Goal: Information Seeking & Learning: Learn about a topic

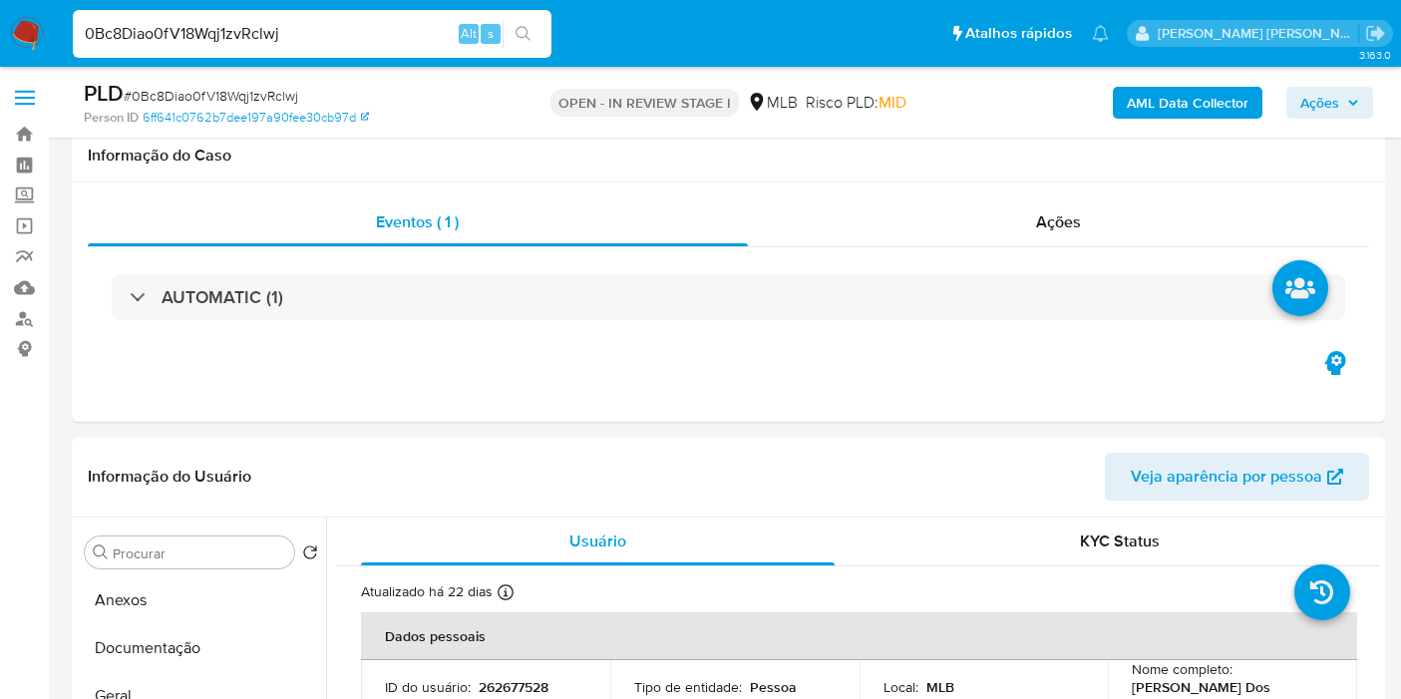
select select "10"
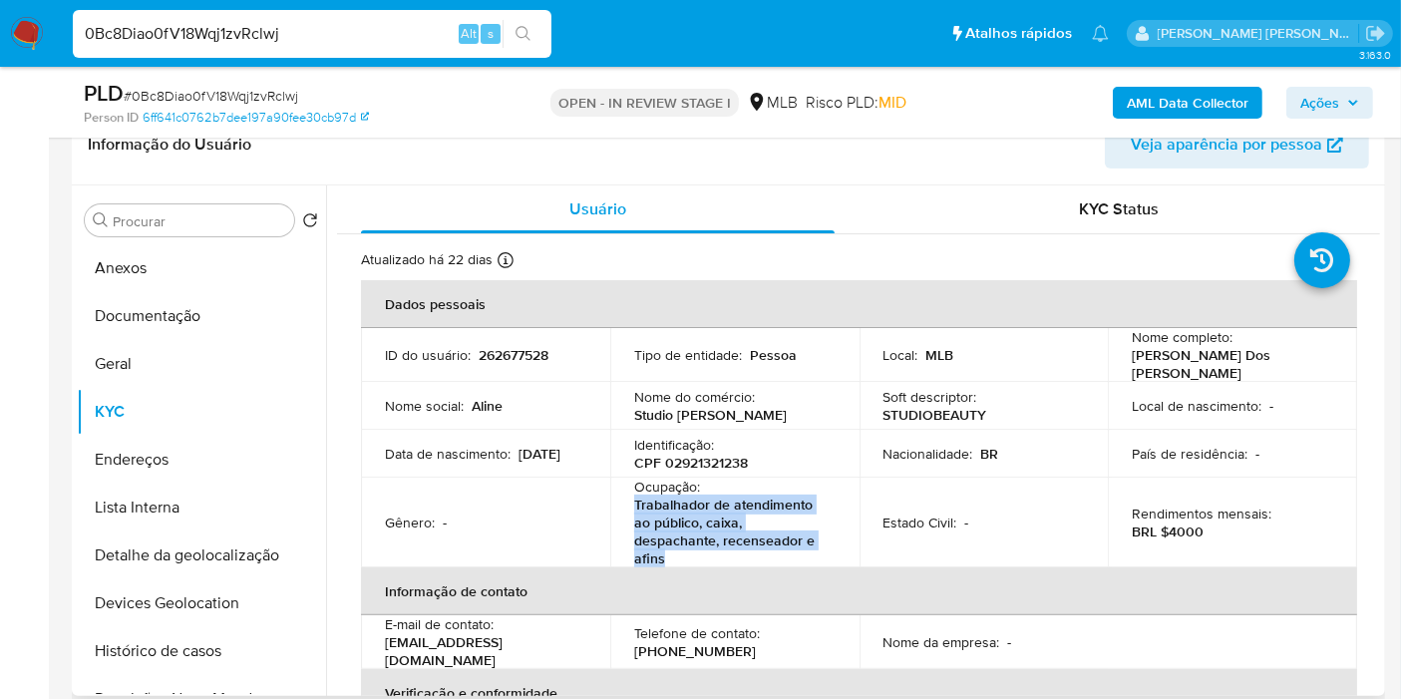
drag, startPoint x: 632, startPoint y: 499, endPoint x: 676, endPoint y: 557, distance: 72.6
click at [676, 557] on p "Trabalhador de atendimento ao público, caixa, despachante, recenseador e afins" at bounding box center [730, 532] width 193 height 72
copy p "Trabalhador de atendimento ao público, caixa, despachante, recenseador e afins"
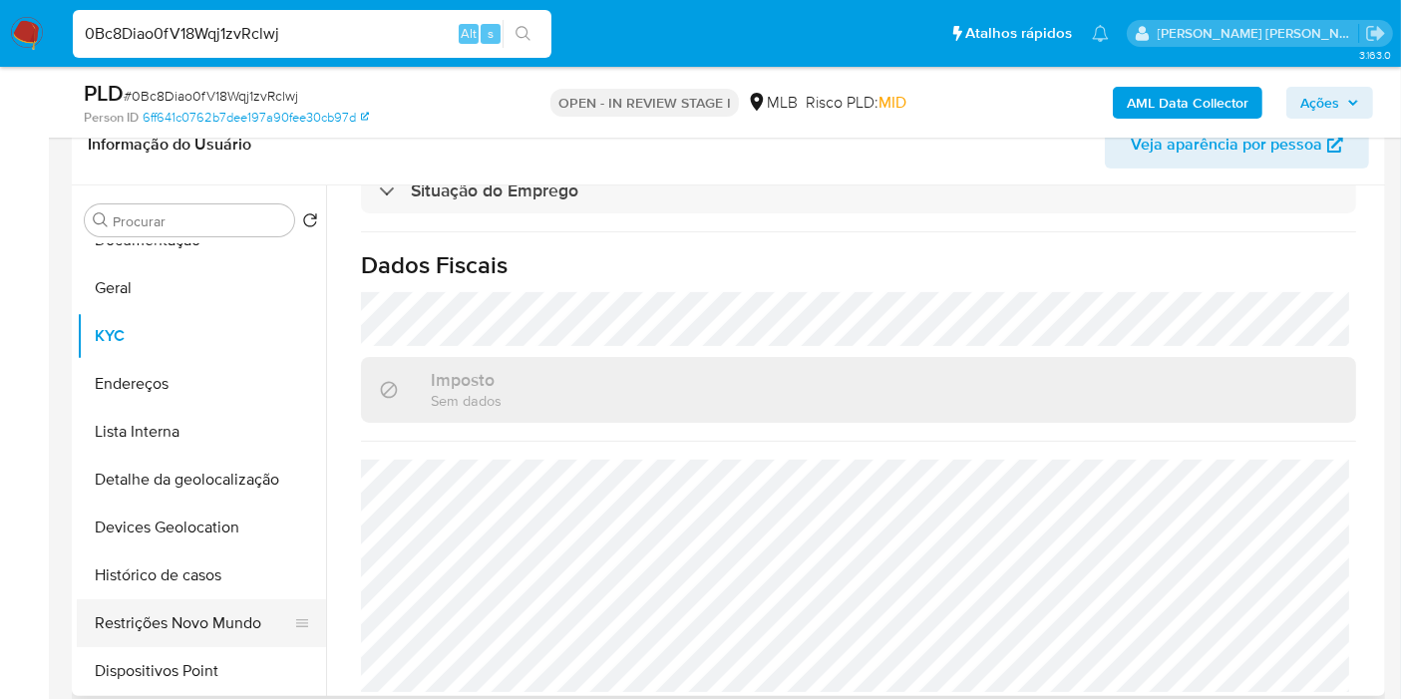
scroll to position [111, 0]
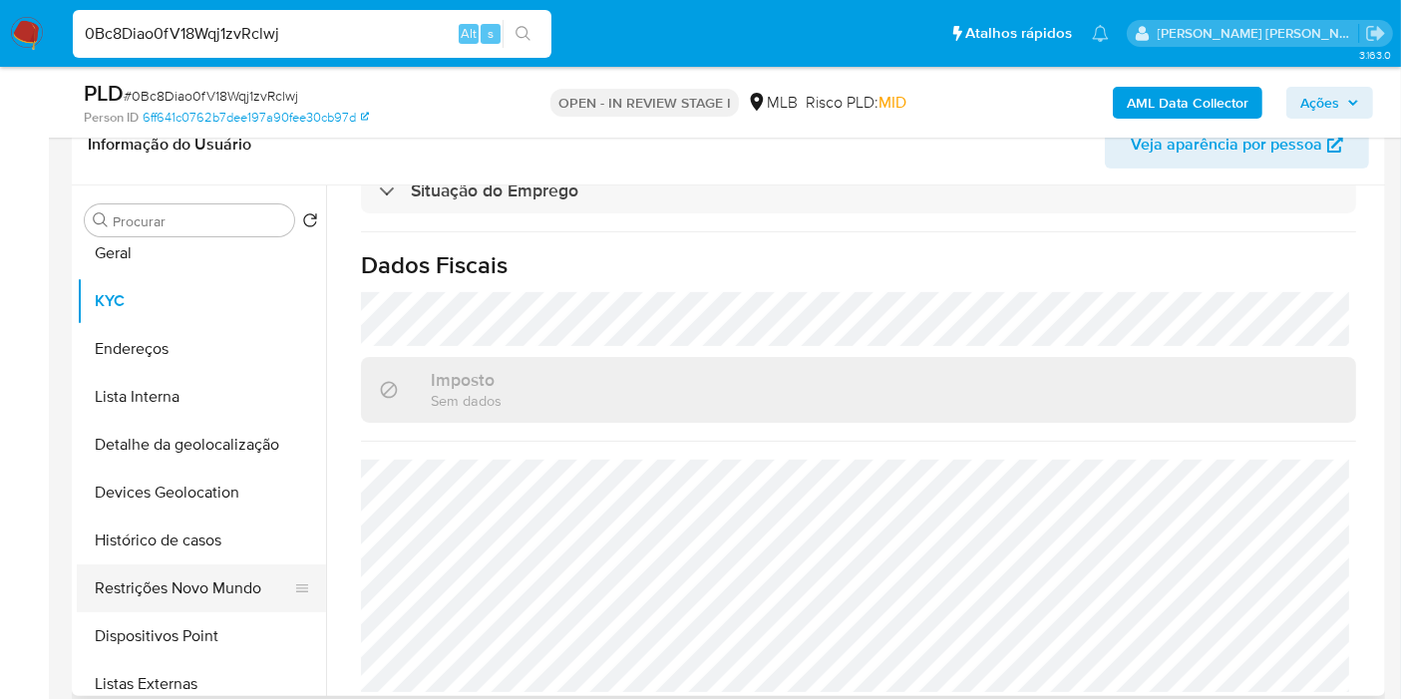
click at [219, 585] on button "Restrições Novo Mundo" at bounding box center [193, 588] width 233 height 48
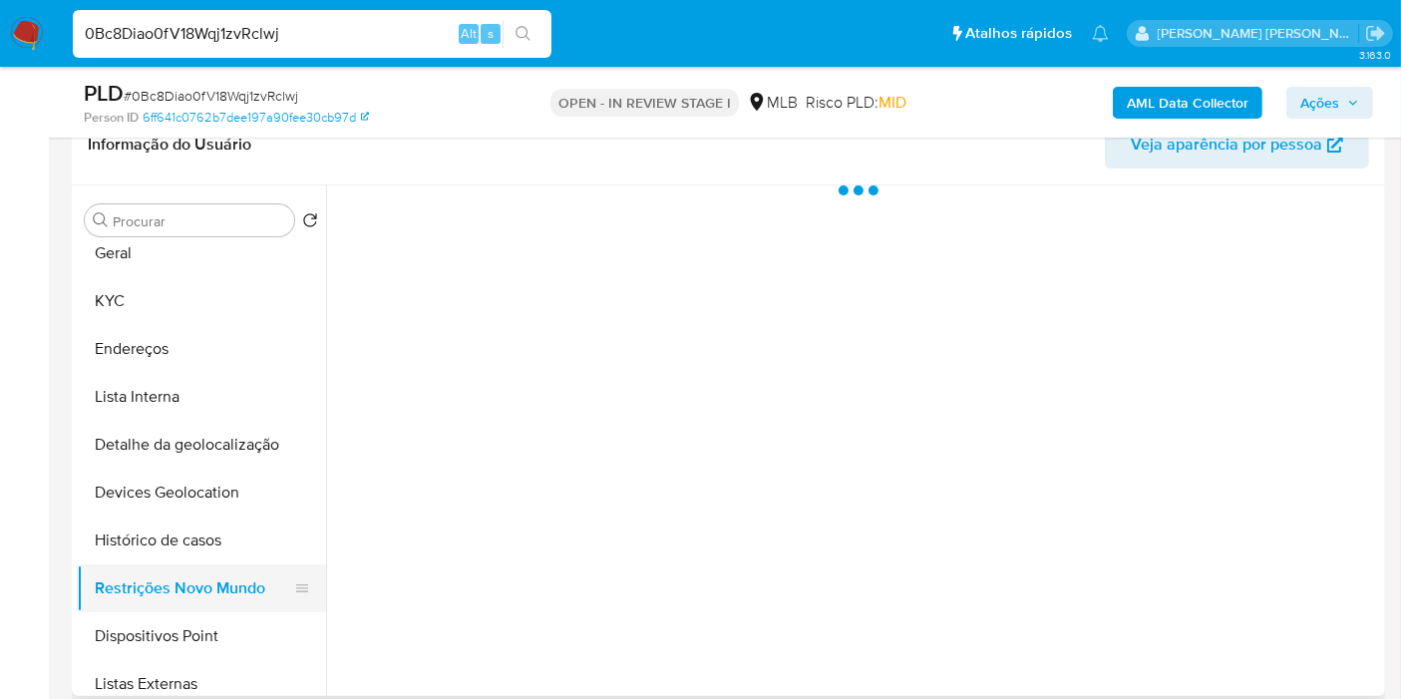
scroll to position [0, 0]
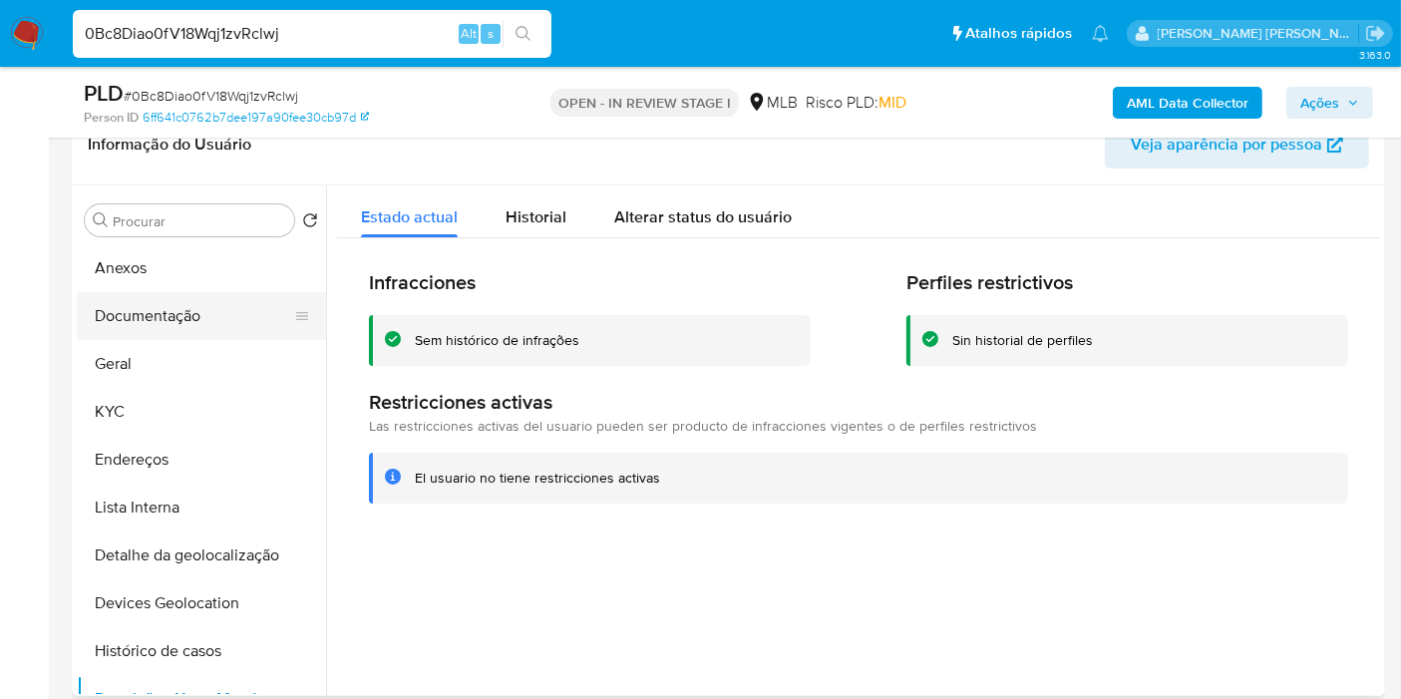
click at [191, 314] on button "Documentação" at bounding box center [193, 316] width 233 height 48
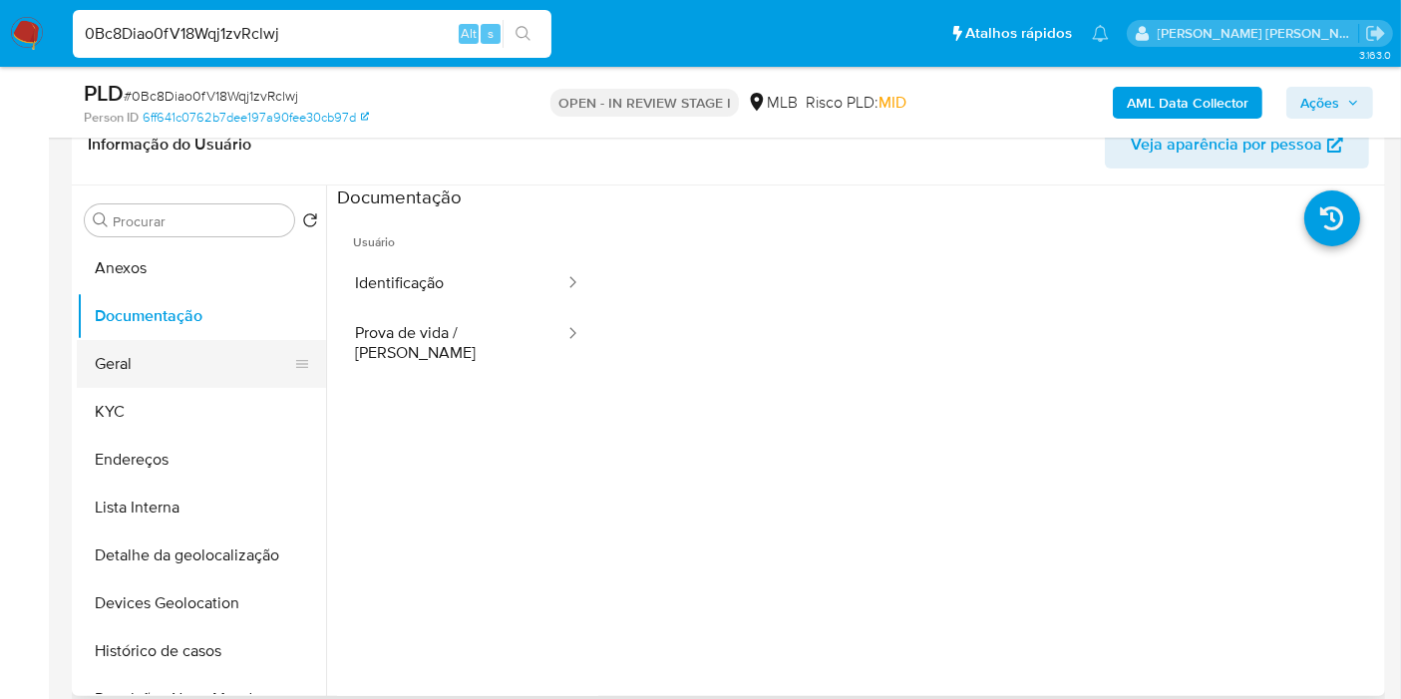
click at [189, 366] on button "Geral" at bounding box center [193, 364] width 233 height 48
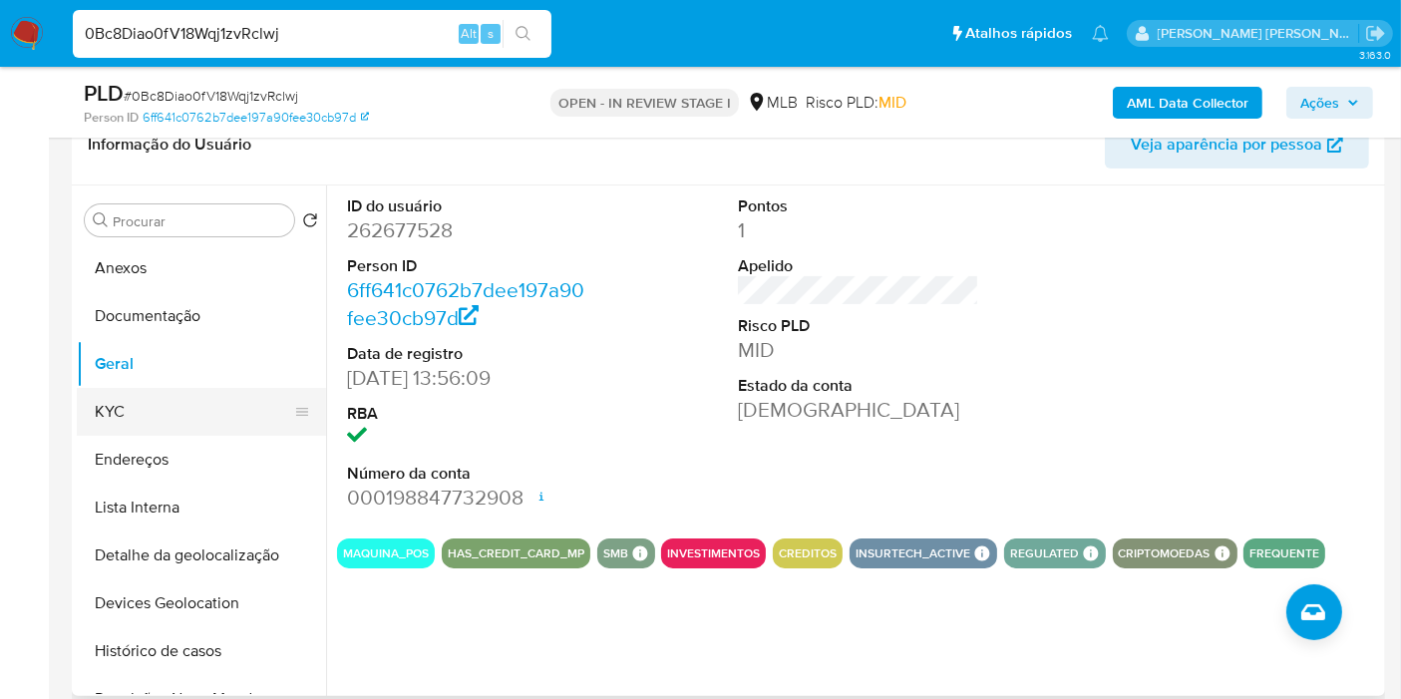
drag, startPoint x: 162, startPoint y: 426, endPoint x: 262, endPoint y: 417, distance: 101.1
click at [162, 426] on button "KYC" at bounding box center [193, 412] width 233 height 48
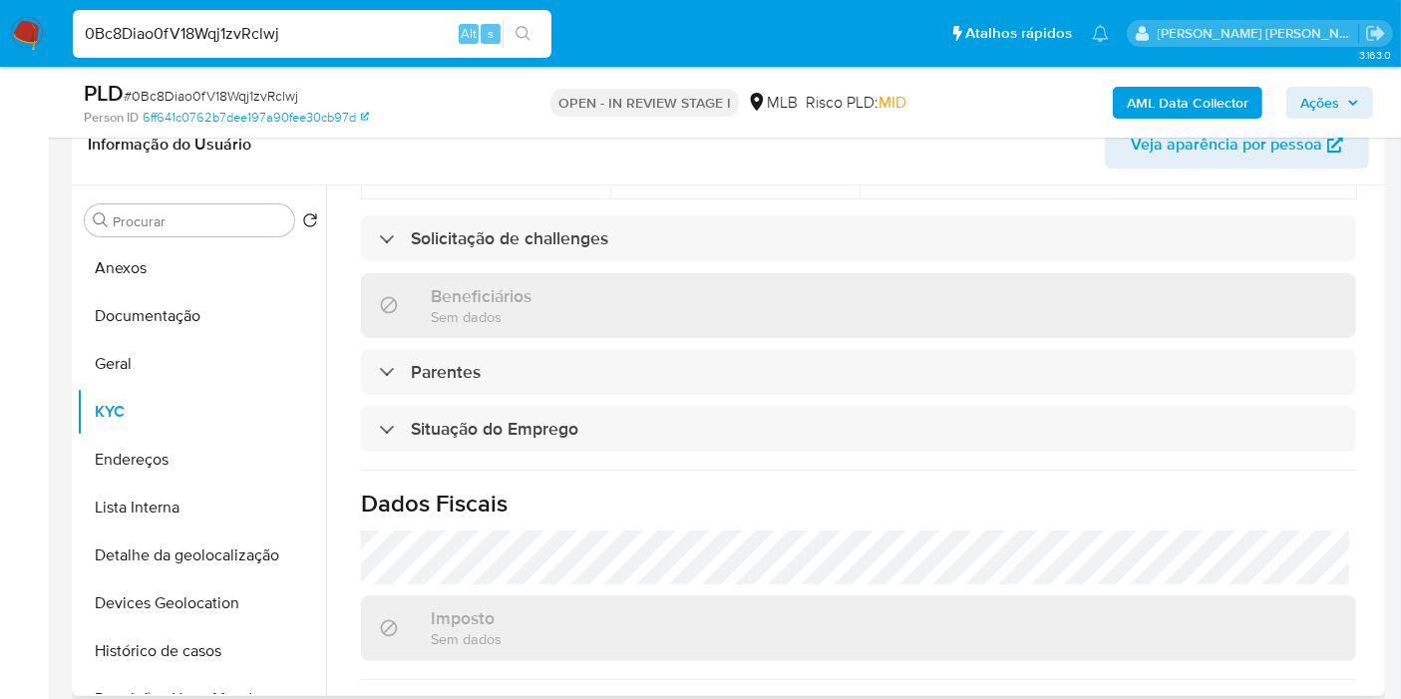
scroll to position [947, 0]
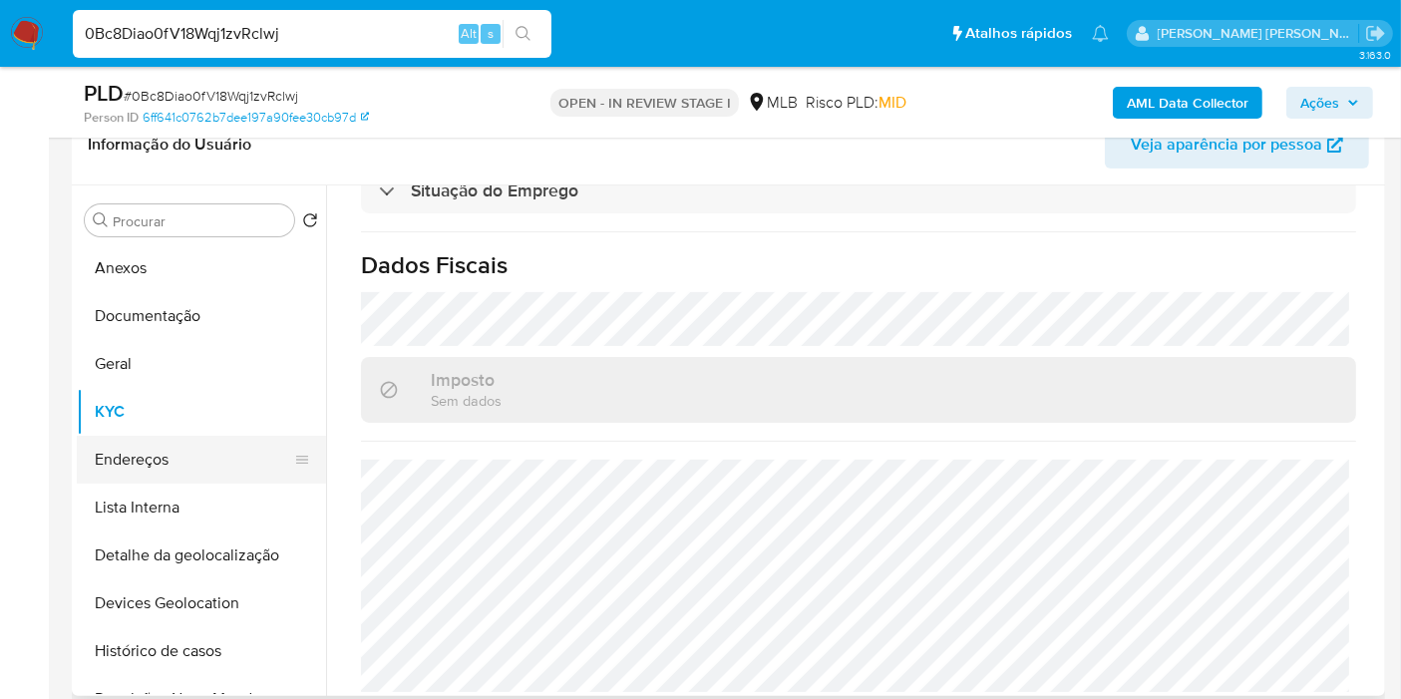
click at [210, 466] on button "Endereços" at bounding box center [193, 460] width 233 height 48
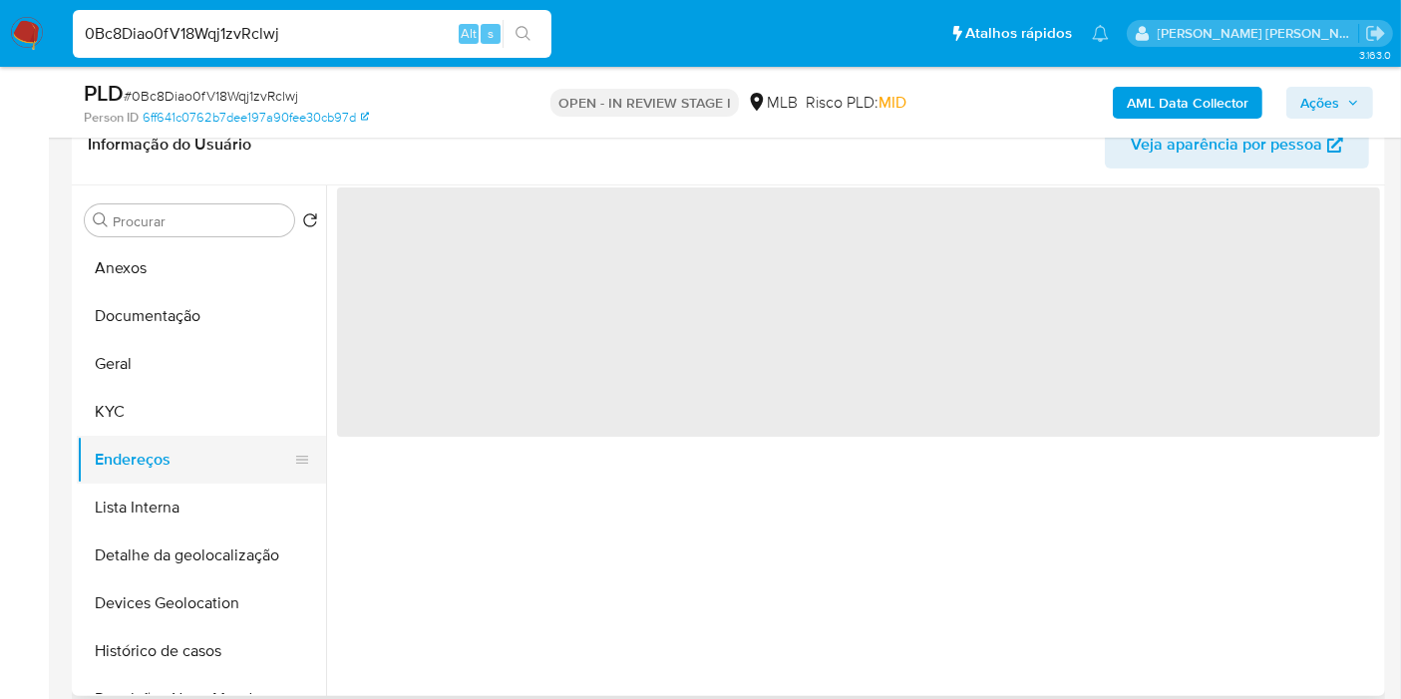
scroll to position [0, 0]
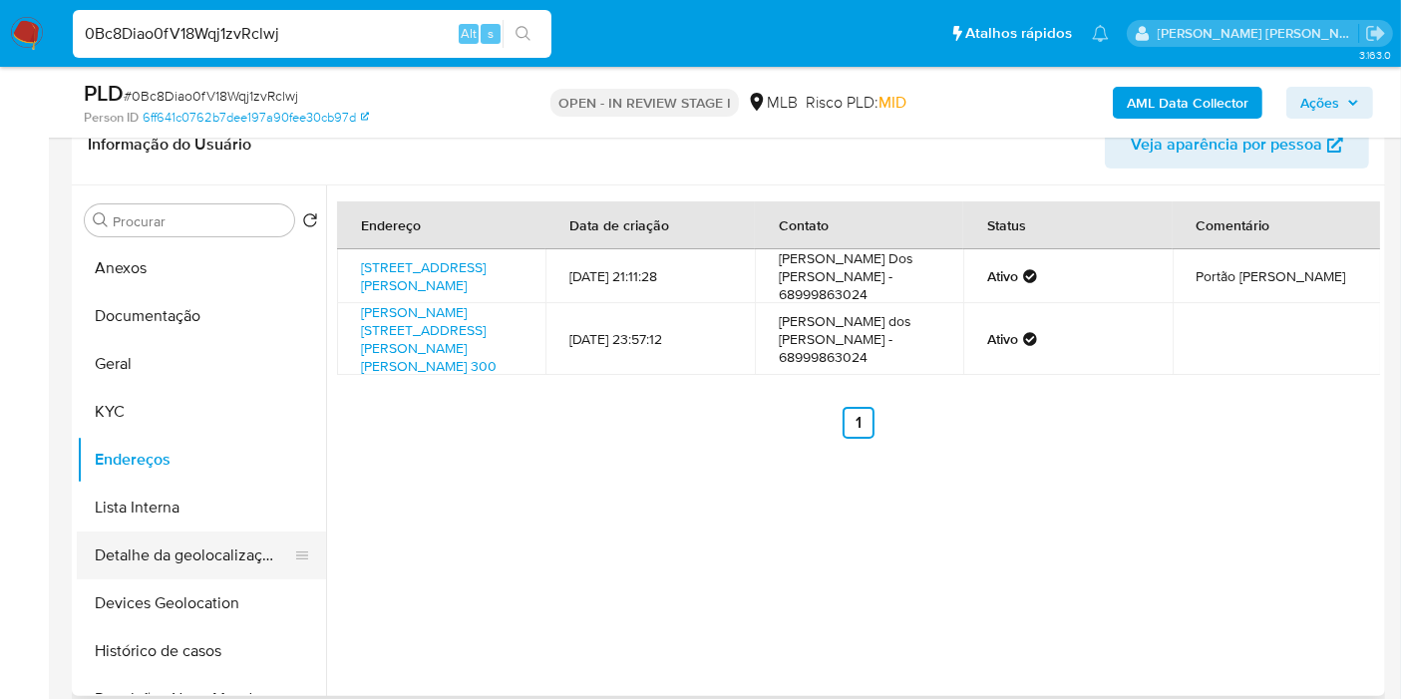
click at [212, 563] on button "Detalhe da geolocalização" at bounding box center [193, 555] width 233 height 48
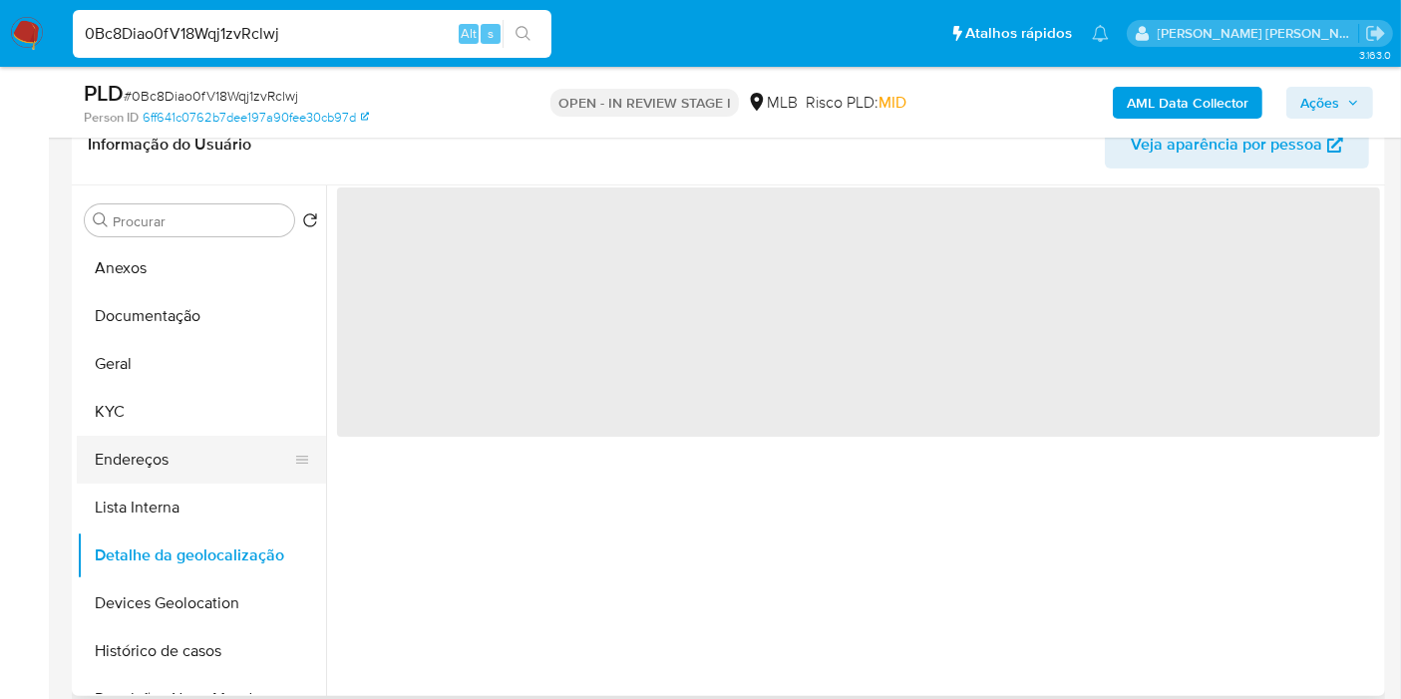
scroll to position [111, 0]
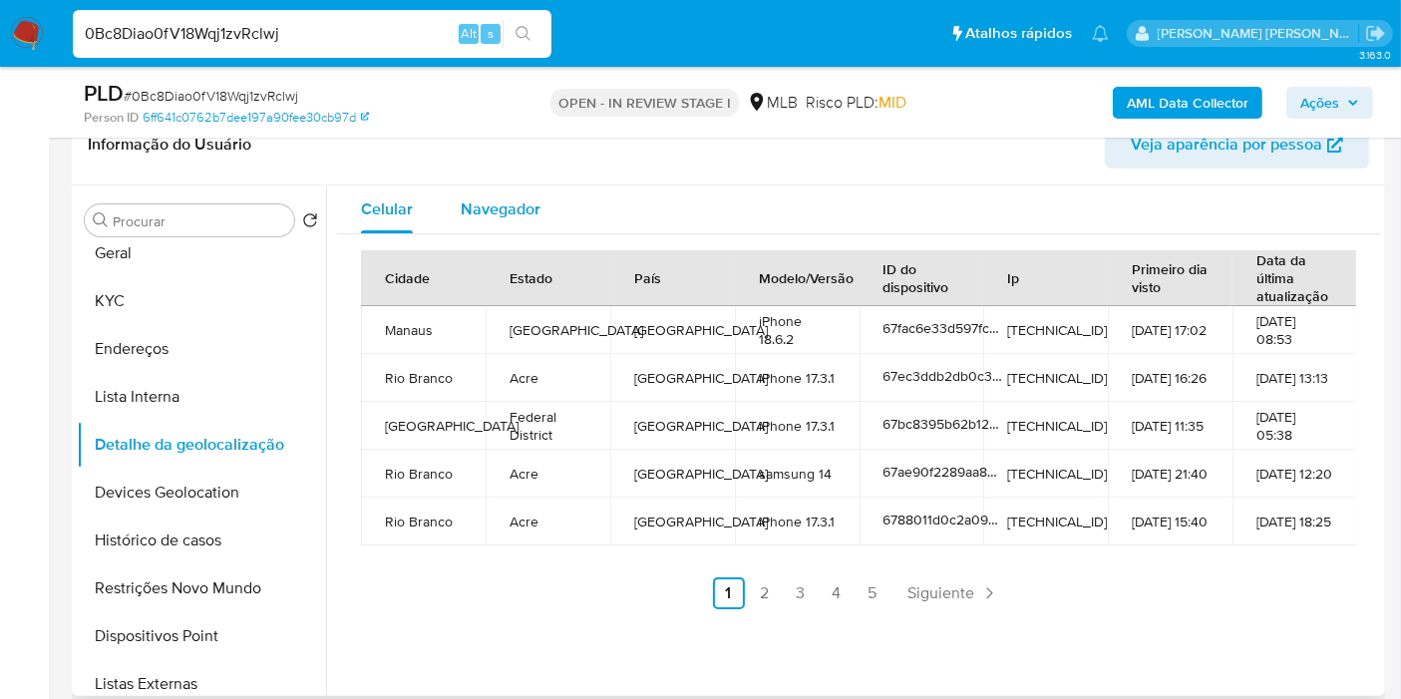
click at [470, 200] on span "Navegador" at bounding box center [501, 208] width 80 height 23
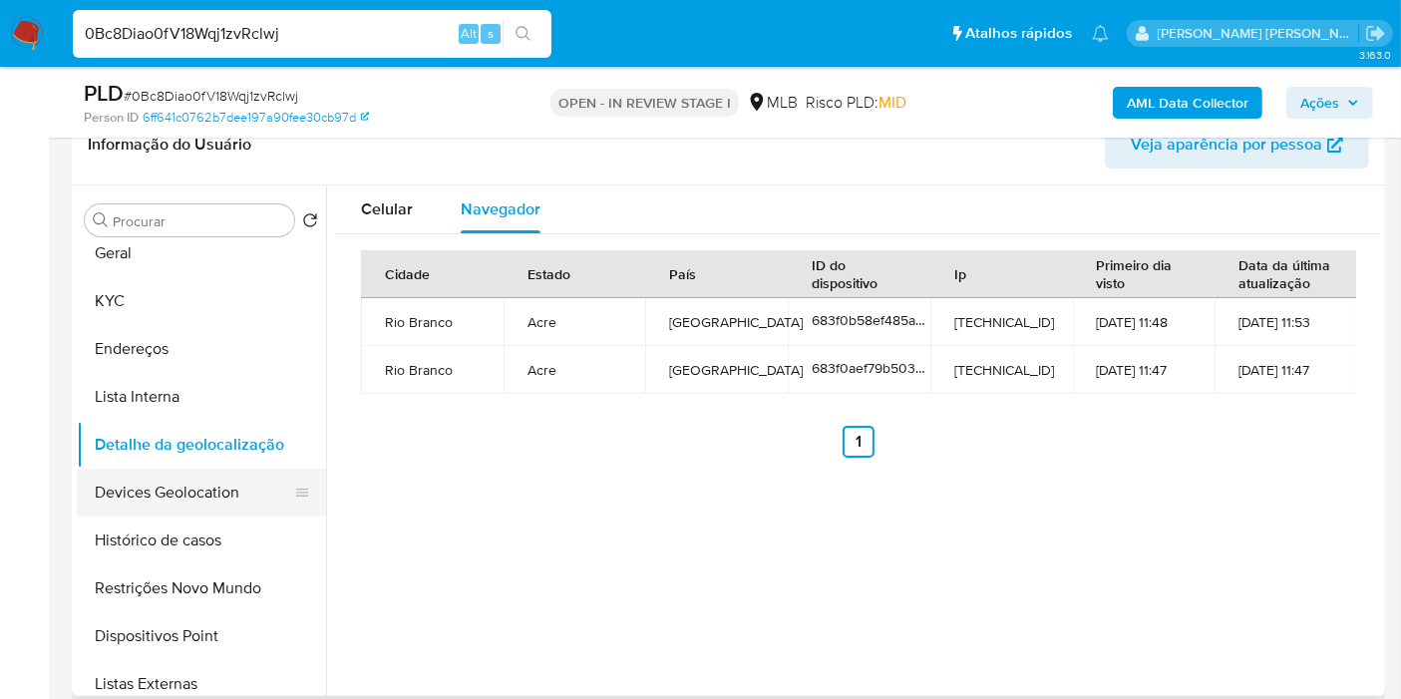
click at [213, 502] on button "Devices Geolocation" at bounding box center [193, 493] width 233 height 48
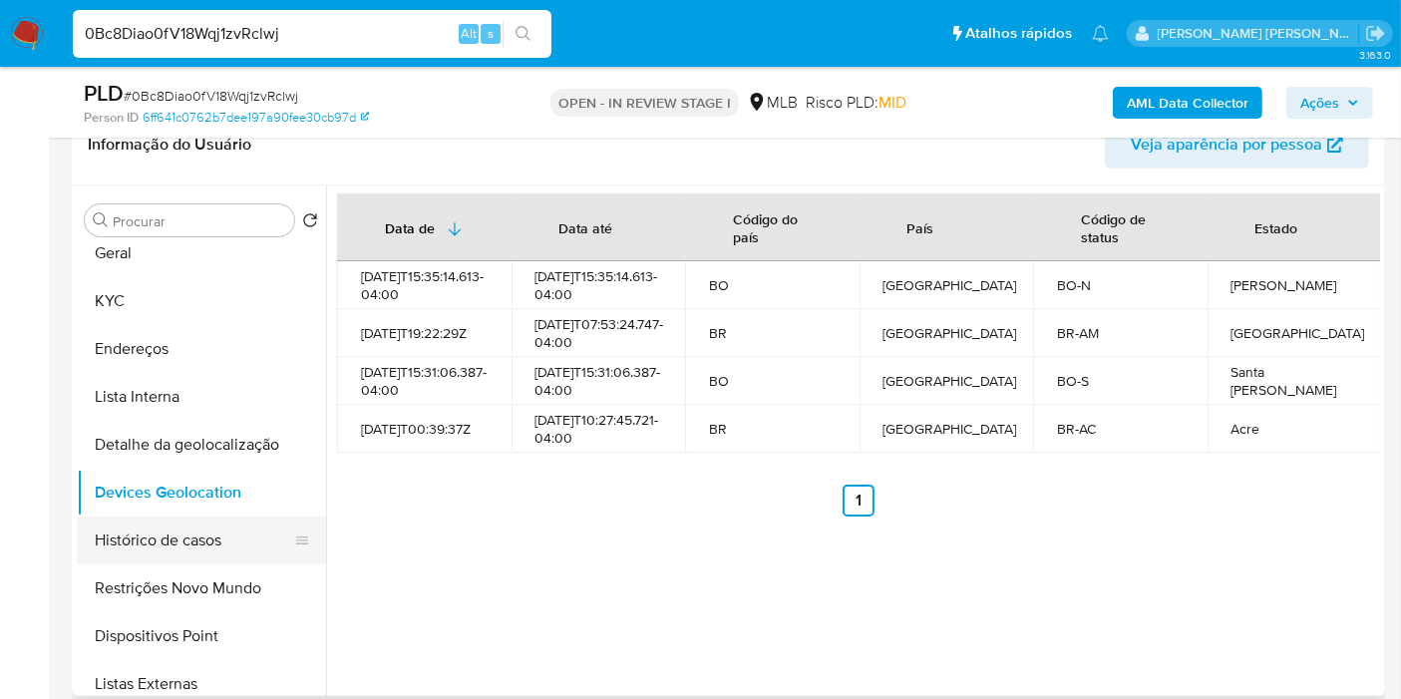
click at [198, 573] on button "Restrições Novo Mundo" at bounding box center [201, 588] width 249 height 48
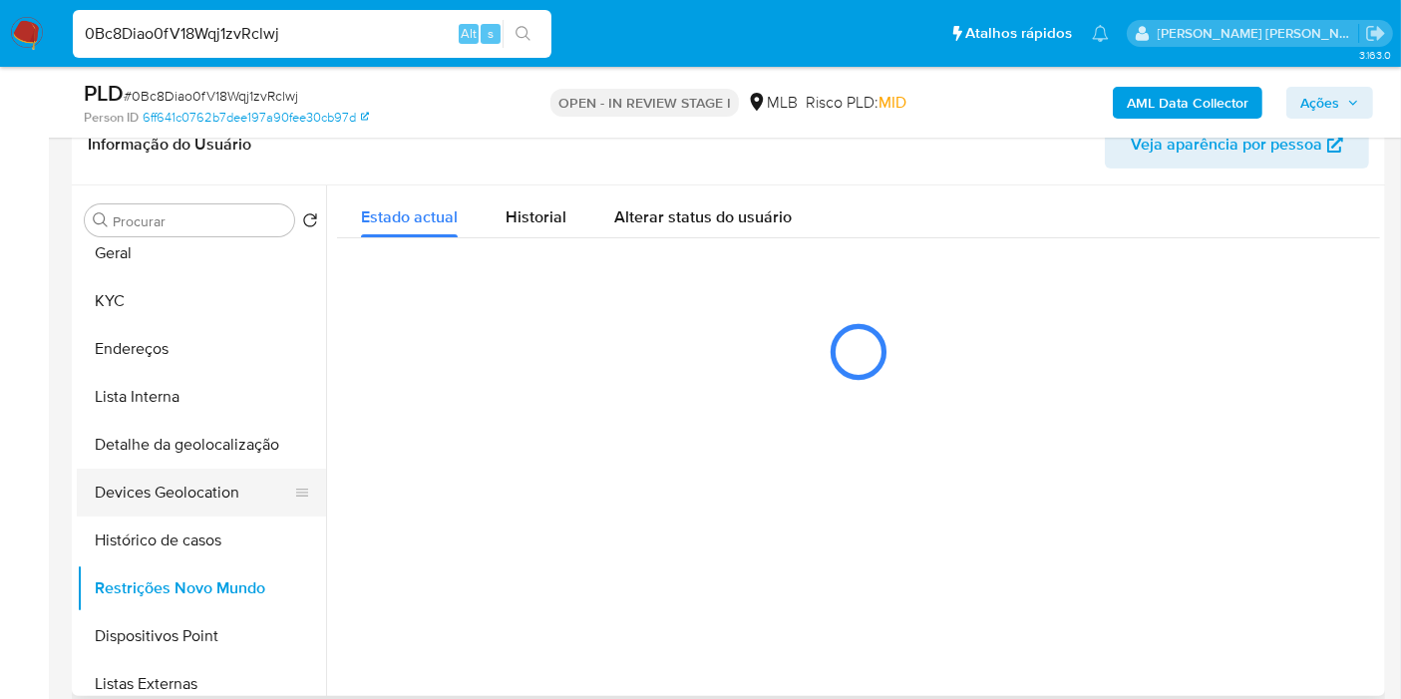
scroll to position [221, 0]
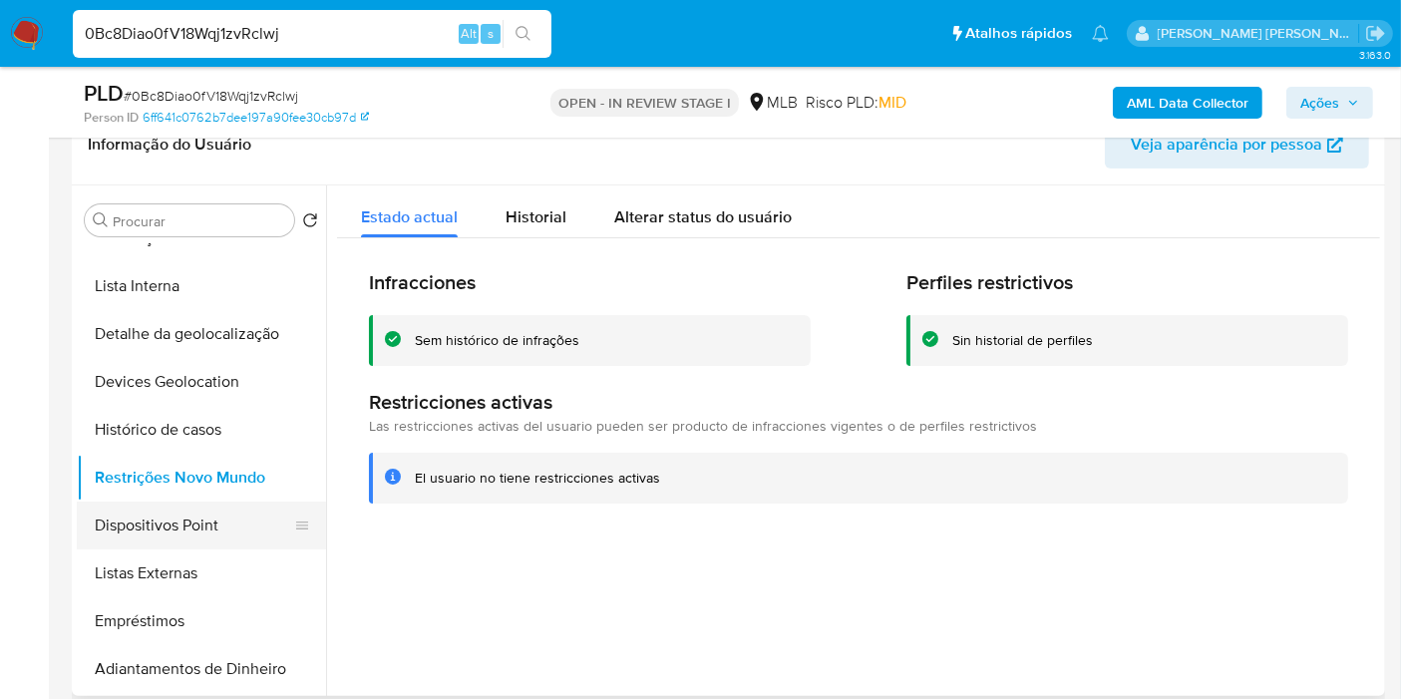
click at [179, 533] on button "Dispositivos Point" at bounding box center [193, 525] width 233 height 48
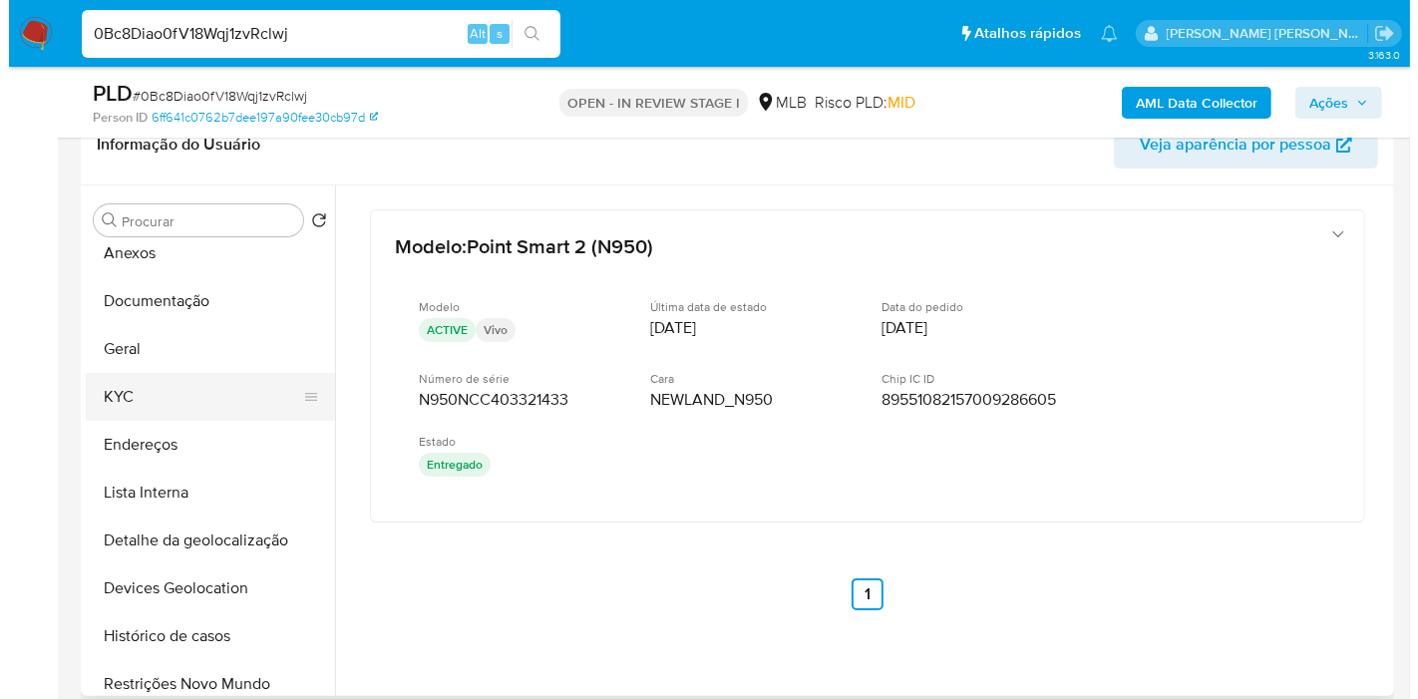
scroll to position [0, 0]
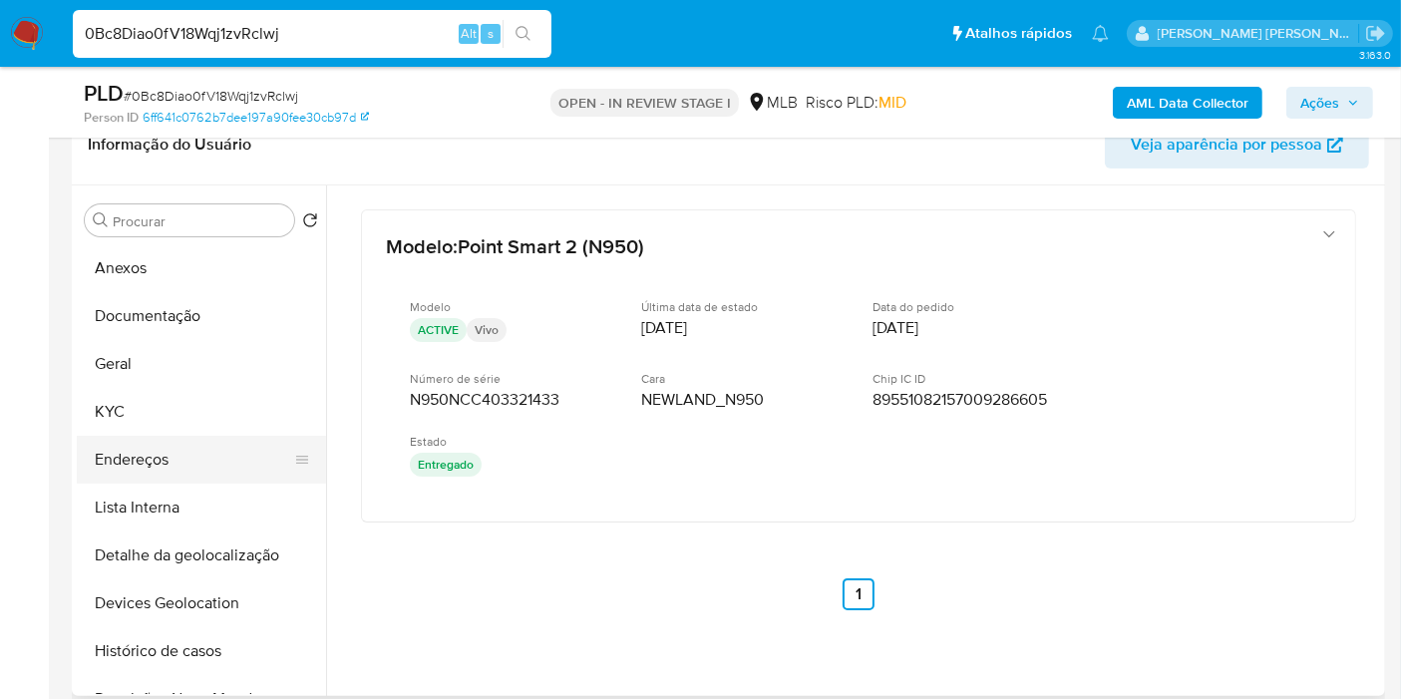
click at [187, 457] on button "Endereços" at bounding box center [193, 460] width 233 height 48
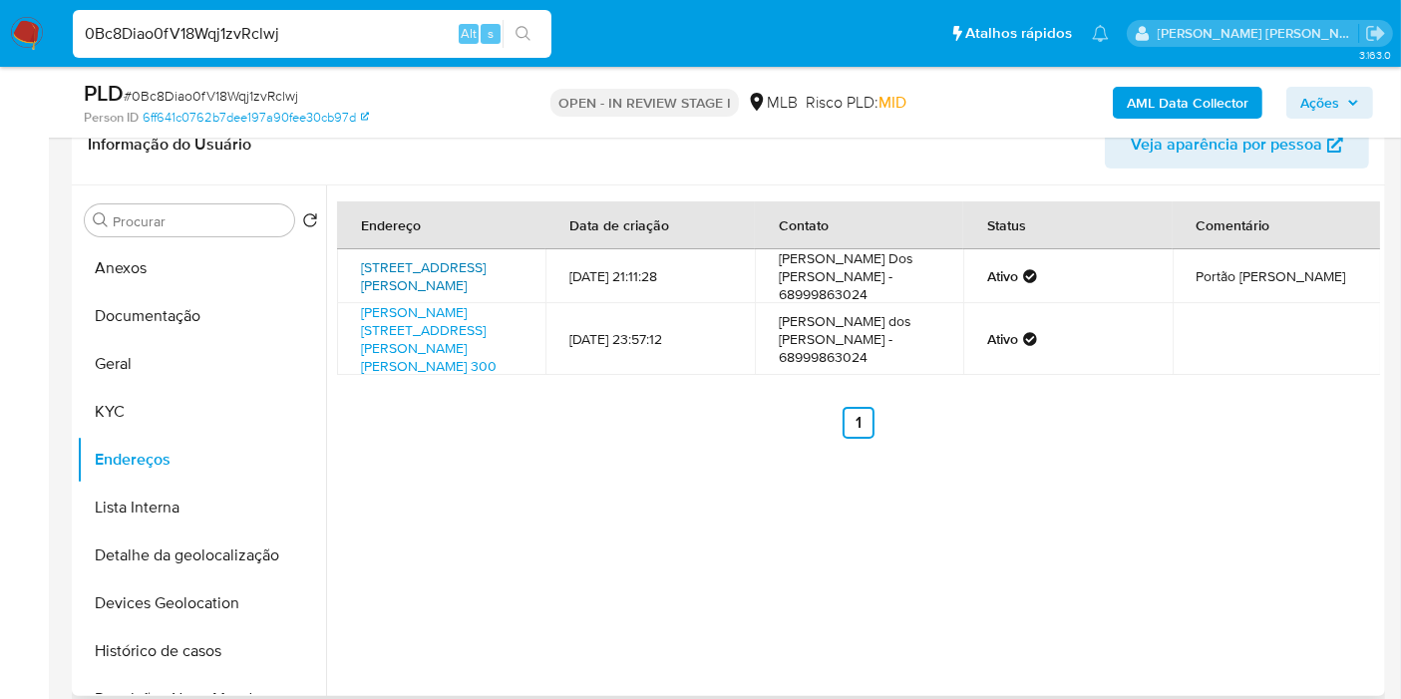
click at [407, 266] on link "[STREET_ADDRESS][PERSON_NAME]" at bounding box center [423, 276] width 125 height 38
click at [150, 404] on button "KYC" at bounding box center [193, 412] width 233 height 48
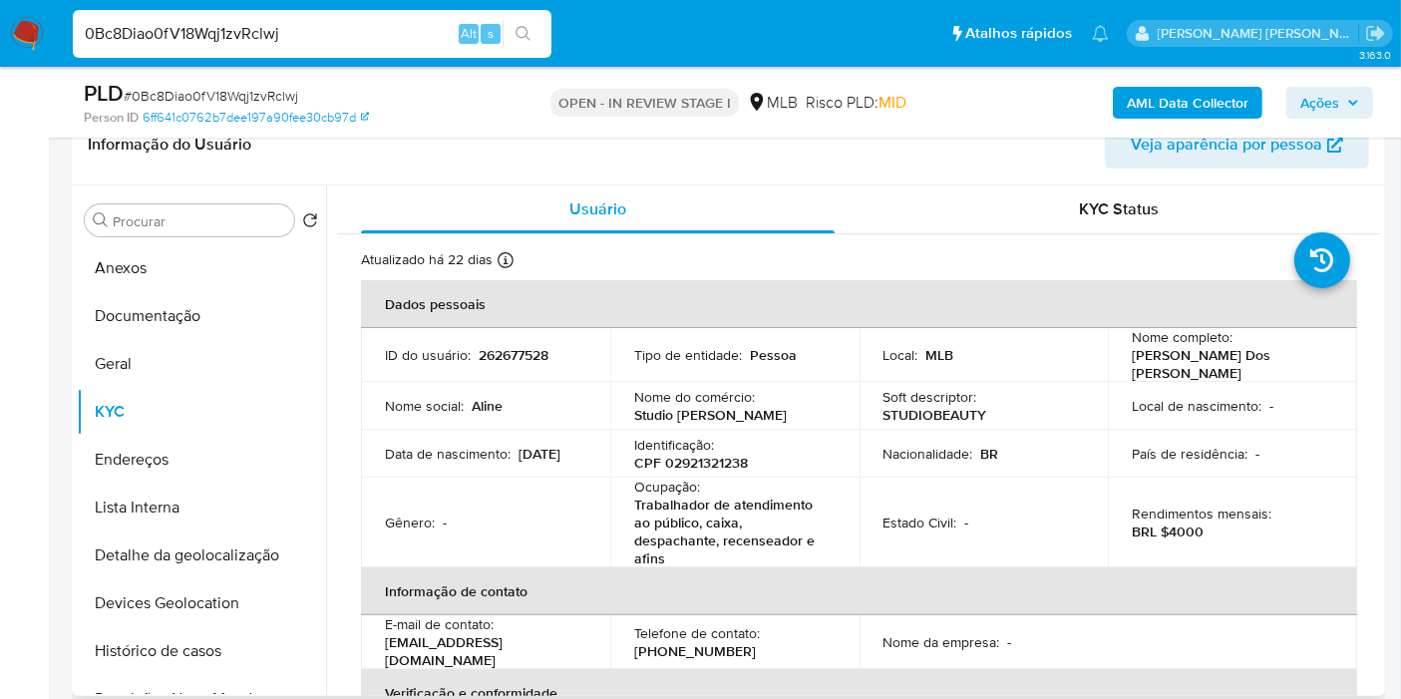
click at [712, 454] on p "CPF 02921321238" at bounding box center [691, 463] width 114 height 18
copy p "02921321238"
click at [148, 256] on button "Anexos" at bounding box center [193, 268] width 233 height 48
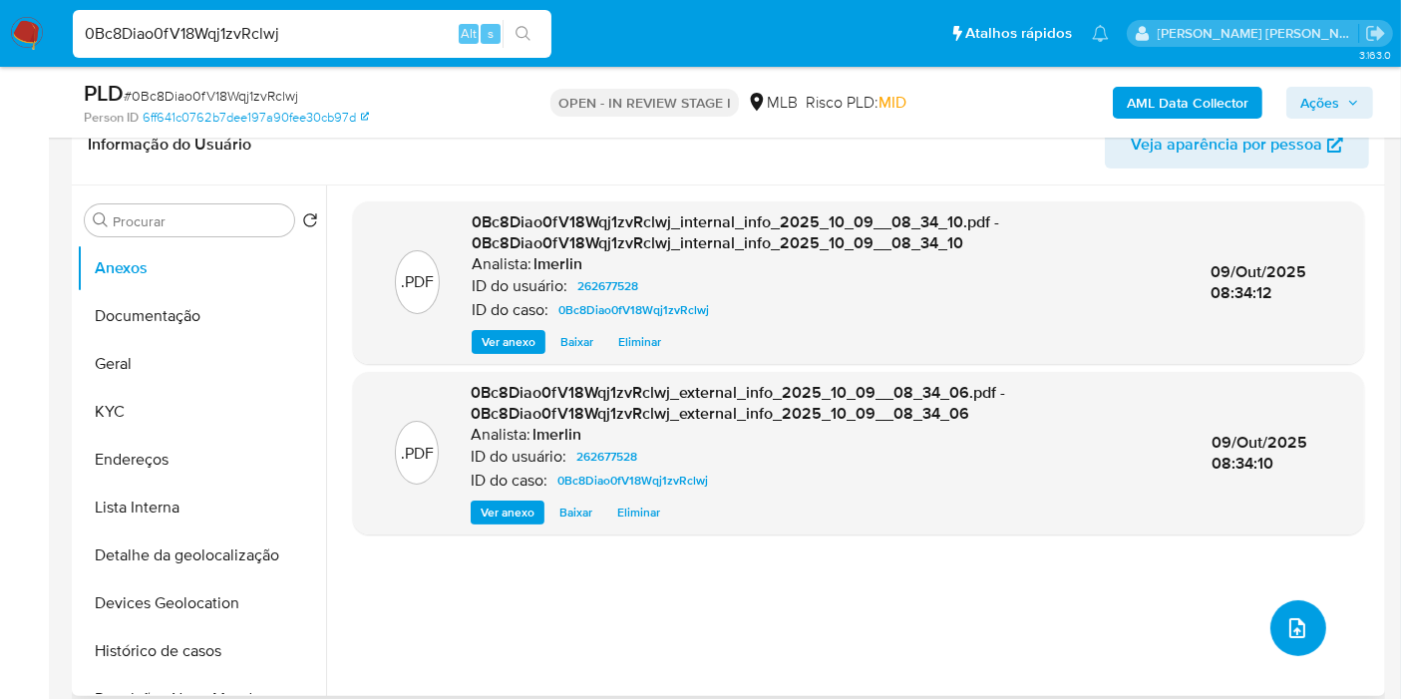
click at [1289, 620] on icon "upload-file" at bounding box center [1297, 628] width 16 height 20
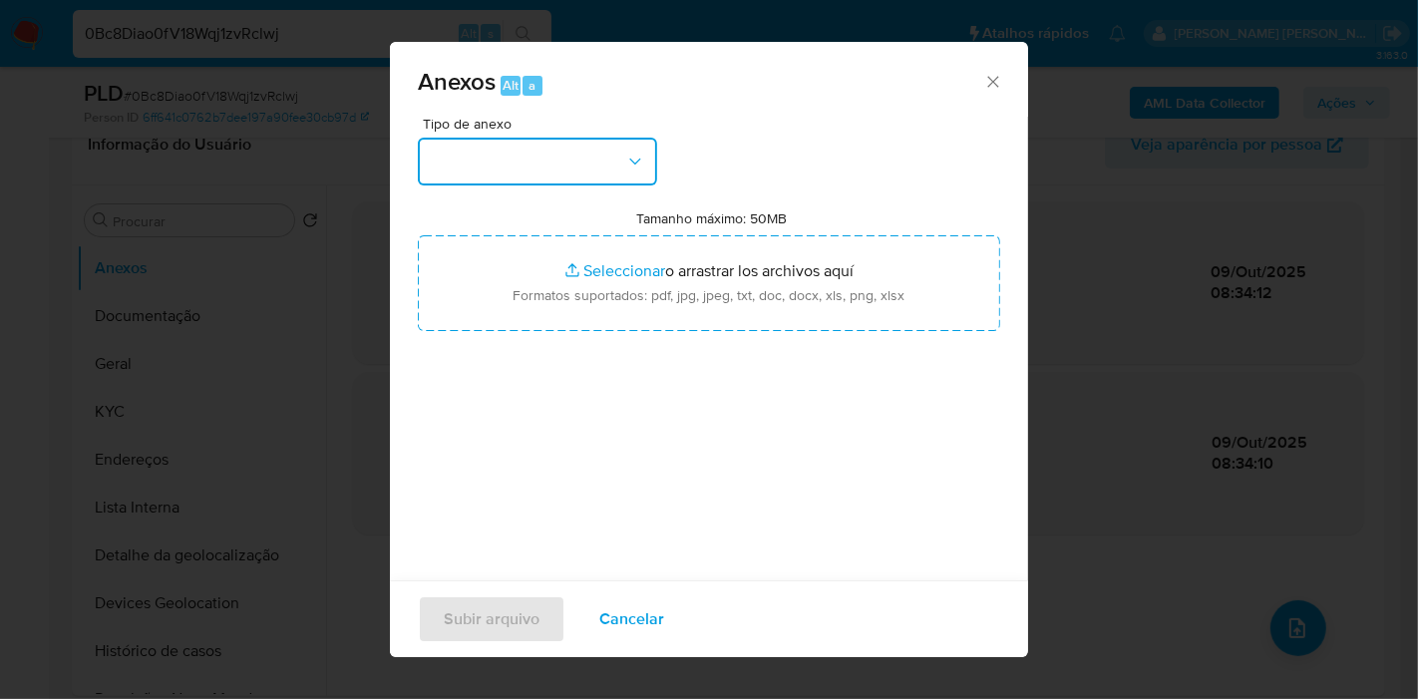
click at [636, 150] on button "button" at bounding box center [537, 162] width 239 height 48
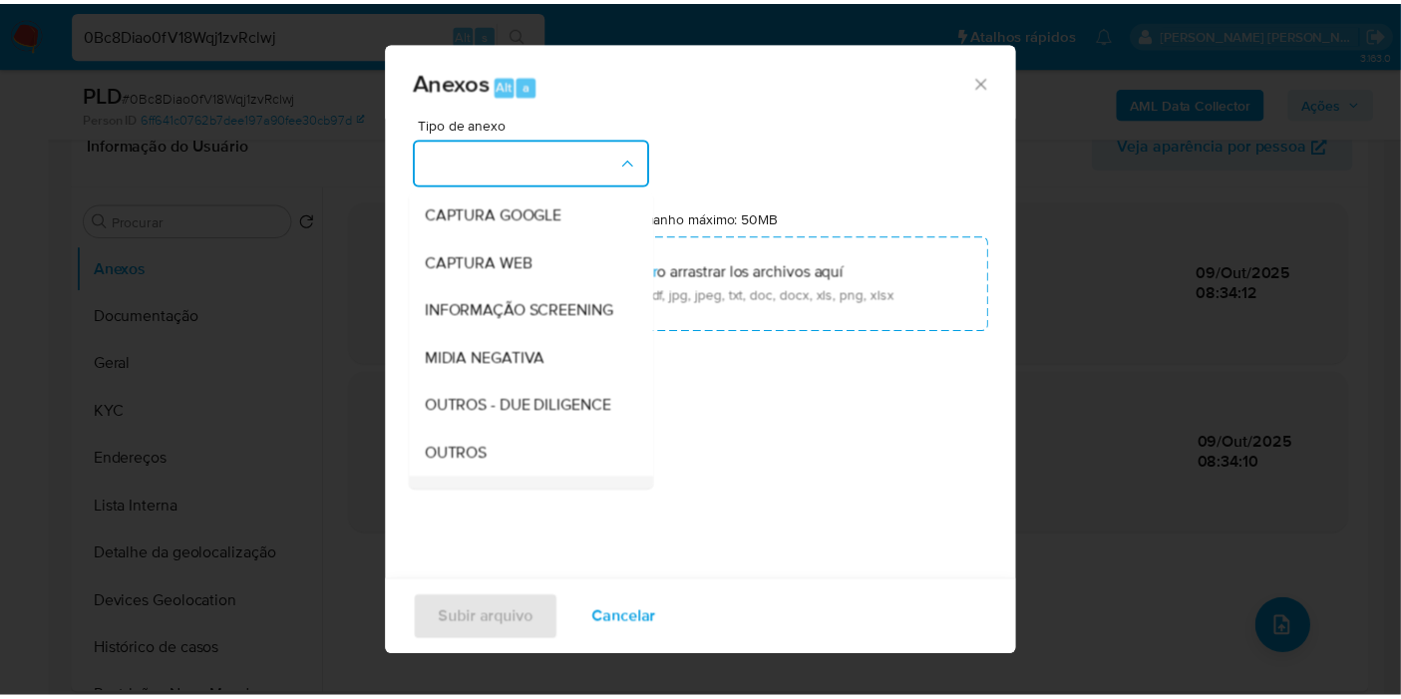
scroll to position [221, 0]
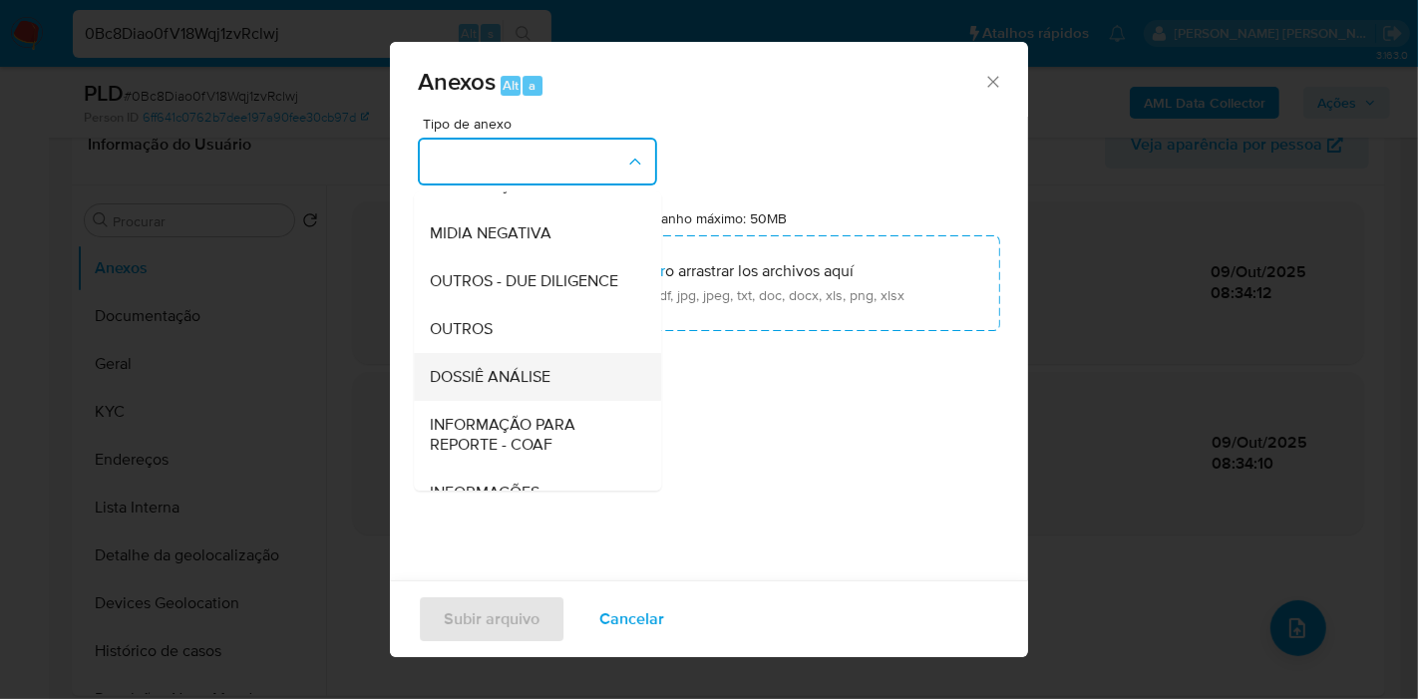
click at [565, 401] on div "DOSSIÊ ANÁLISE" at bounding box center [531, 377] width 203 height 48
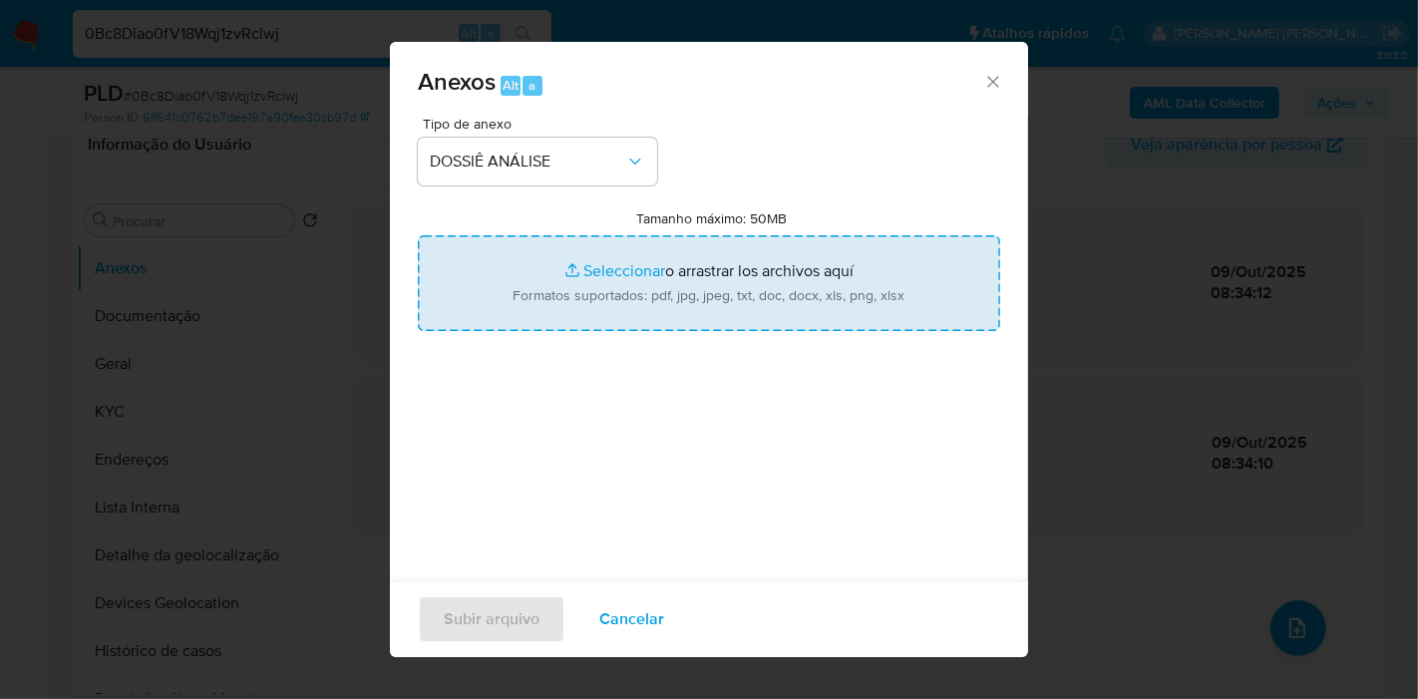
click at [691, 323] on input "Tamanho máximo: 50MB Seleccionar archivos" at bounding box center [709, 283] width 582 height 96
type input "C:\fakepath\Mulan 262677528_2025_10_09_08_04_45.xlsx"
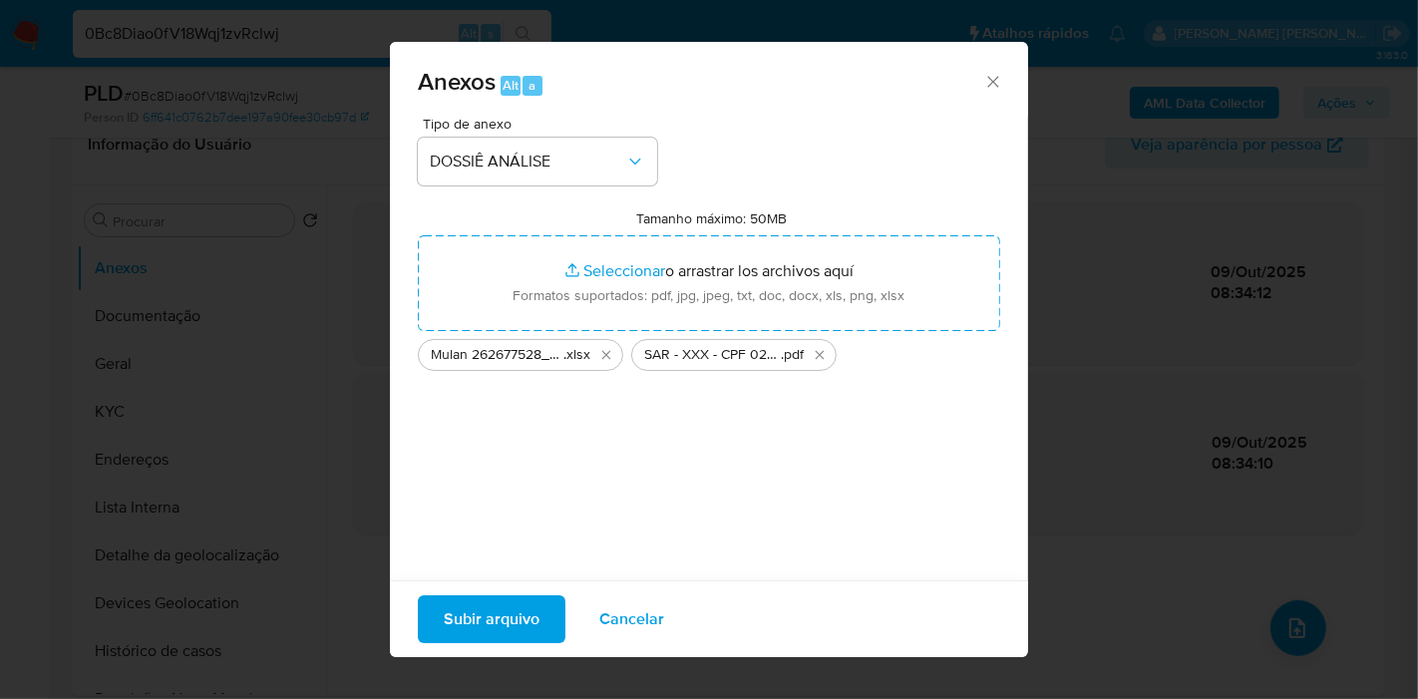
click at [511, 627] on span "Subir arquivo" at bounding box center [492, 619] width 96 height 44
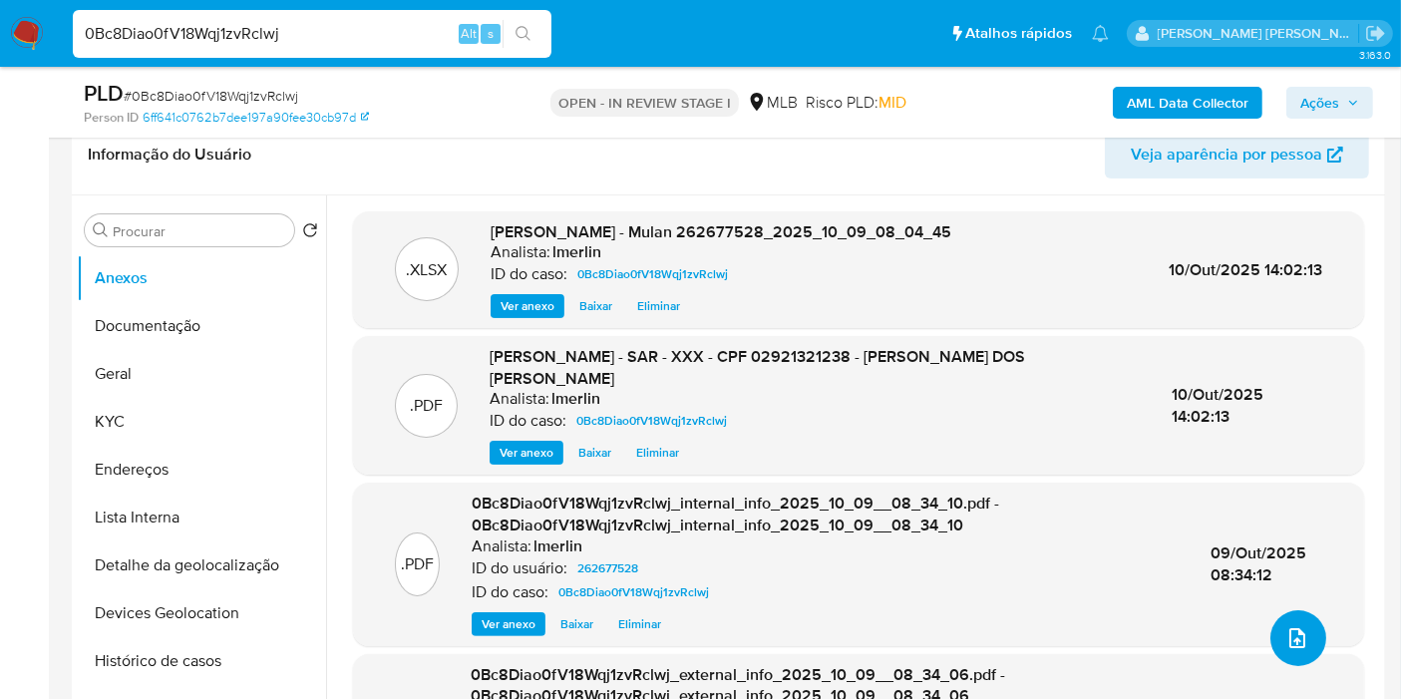
scroll to position [0, 0]
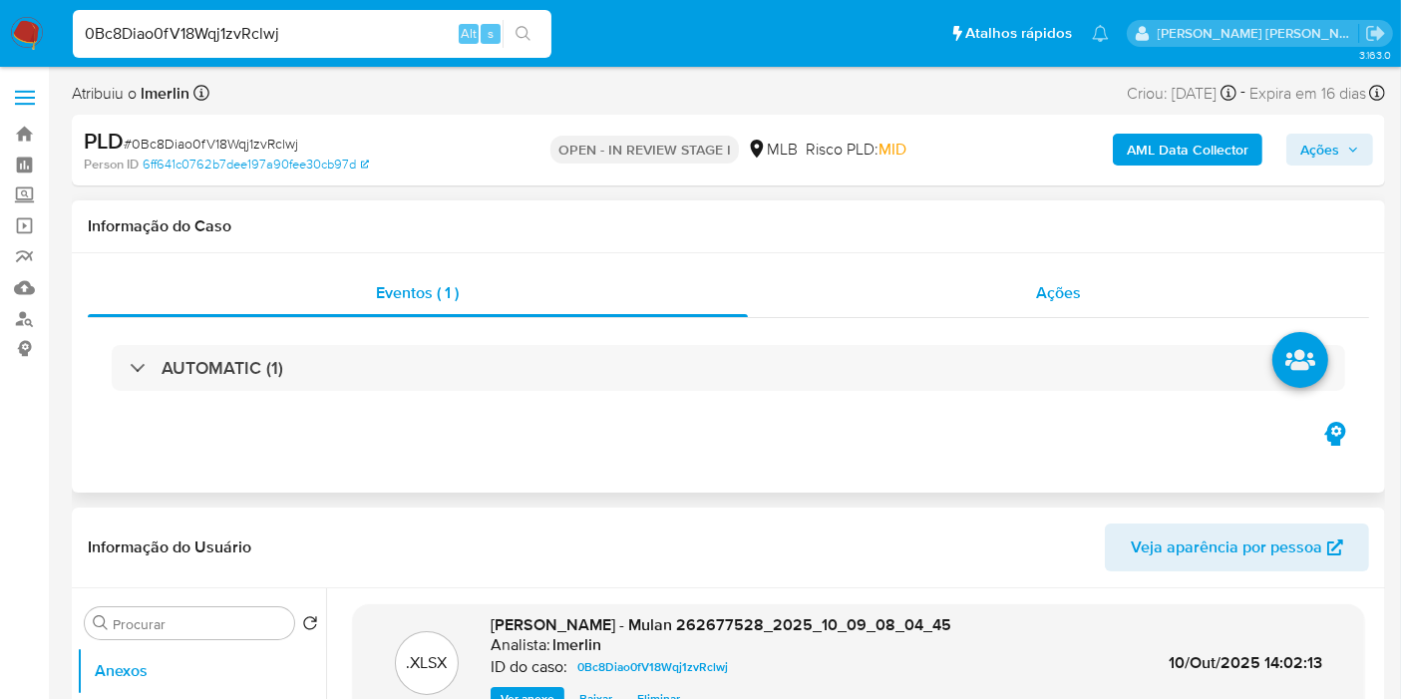
click at [1105, 299] on div "Ações" at bounding box center [1059, 293] width 622 height 48
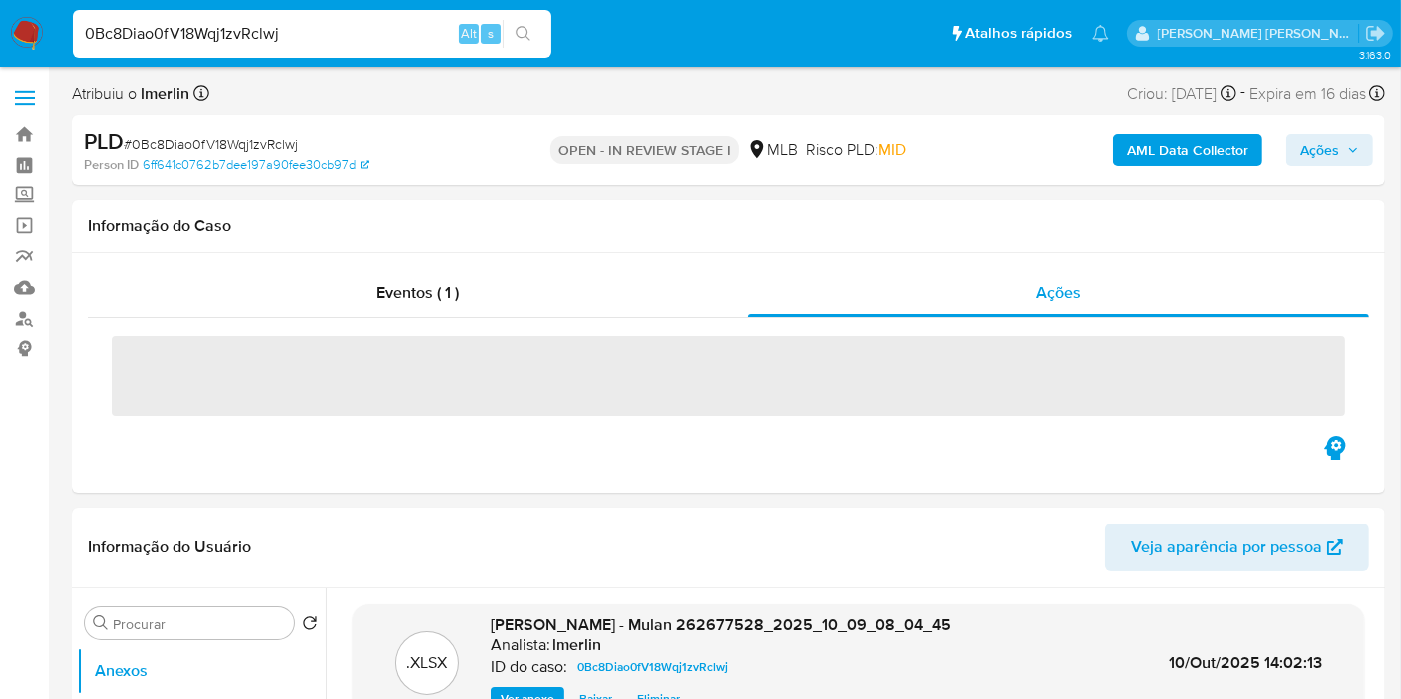
click at [1333, 143] on span "Ações" at bounding box center [1319, 150] width 39 height 32
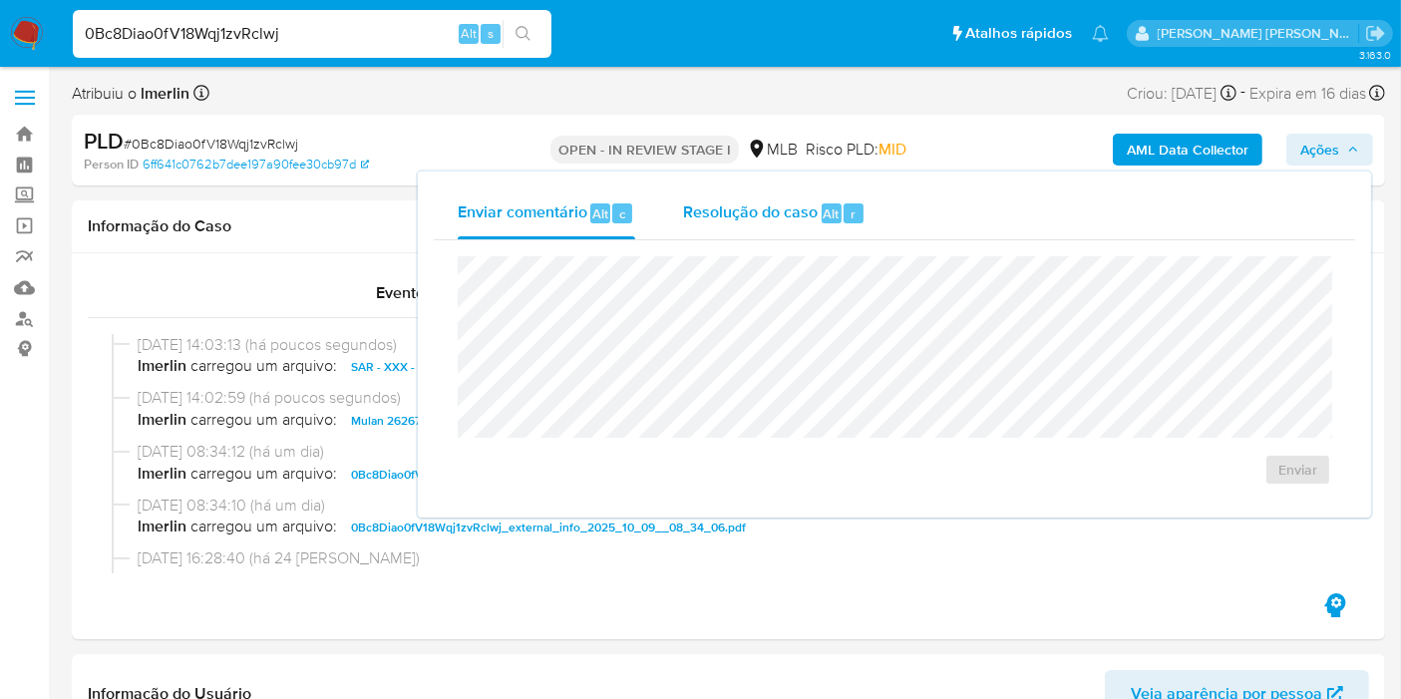
click at [772, 203] on span "Resolução do caso" at bounding box center [750, 212] width 135 height 23
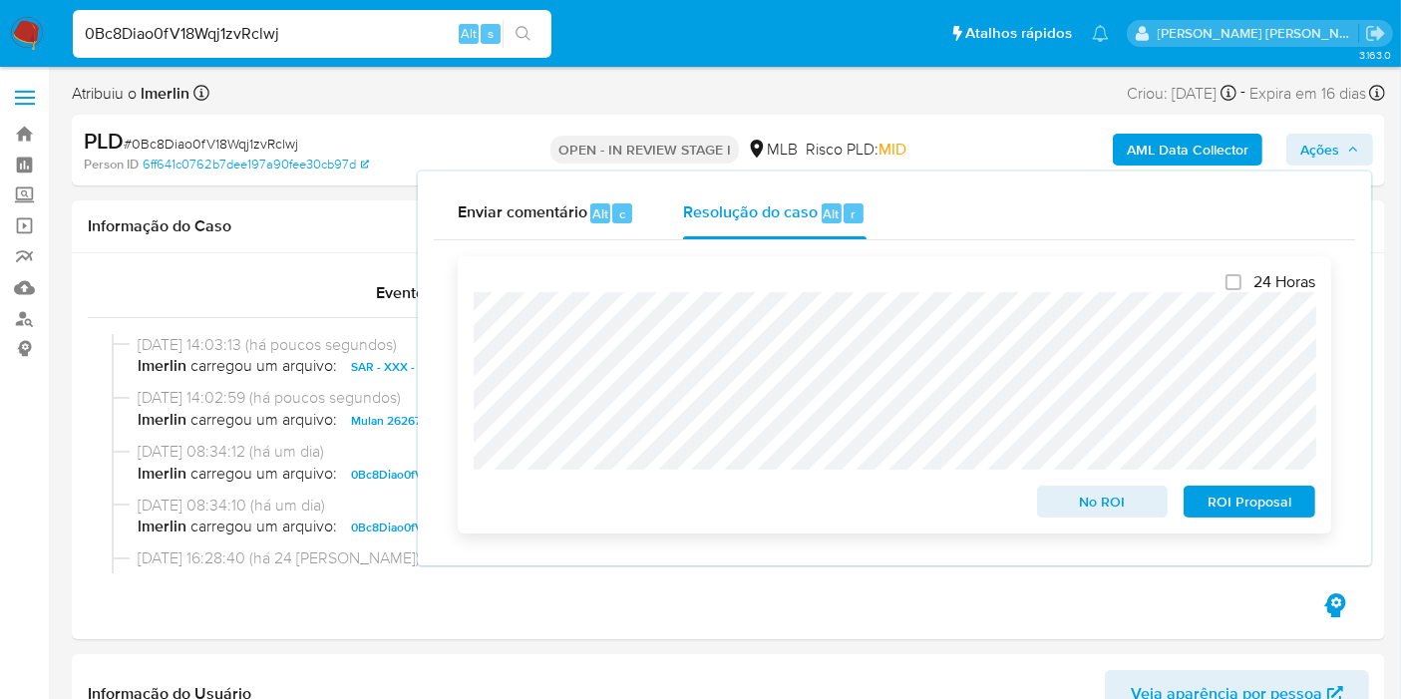
click at [1267, 499] on span "ROI Proposal" at bounding box center [1249, 502] width 104 height 28
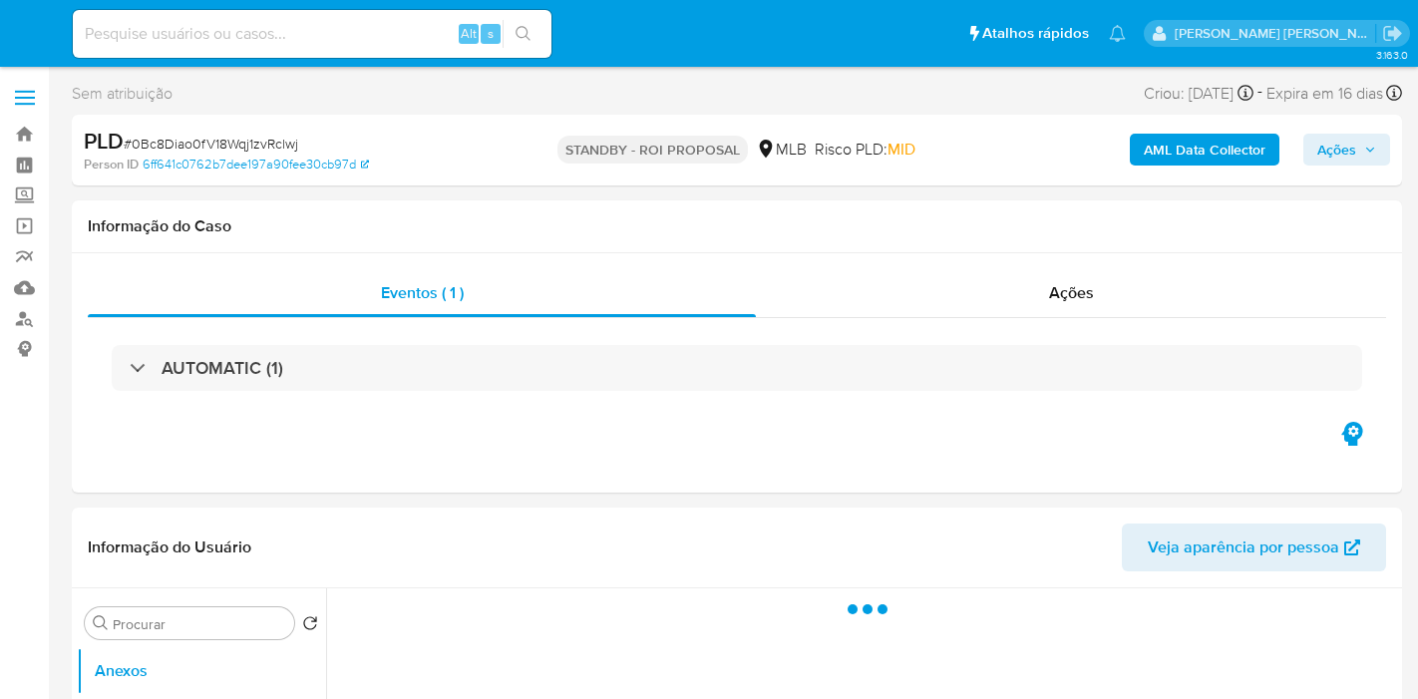
select select "10"
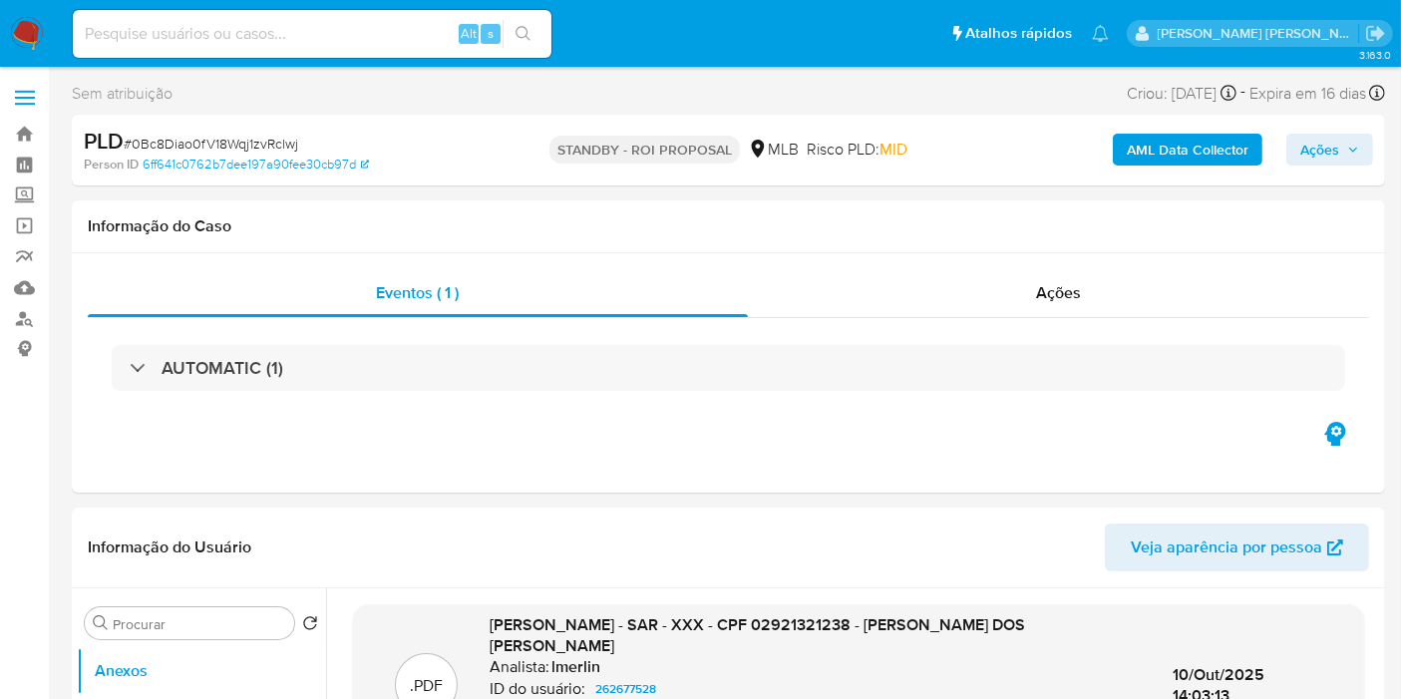
click at [387, 35] on input at bounding box center [312, 34] width 479 height 26
paste input "p3BkrXsCm6O54Es3nBlYBhUn"
type input "p3BkrXsCm6O54Es3nBlYBhUn"
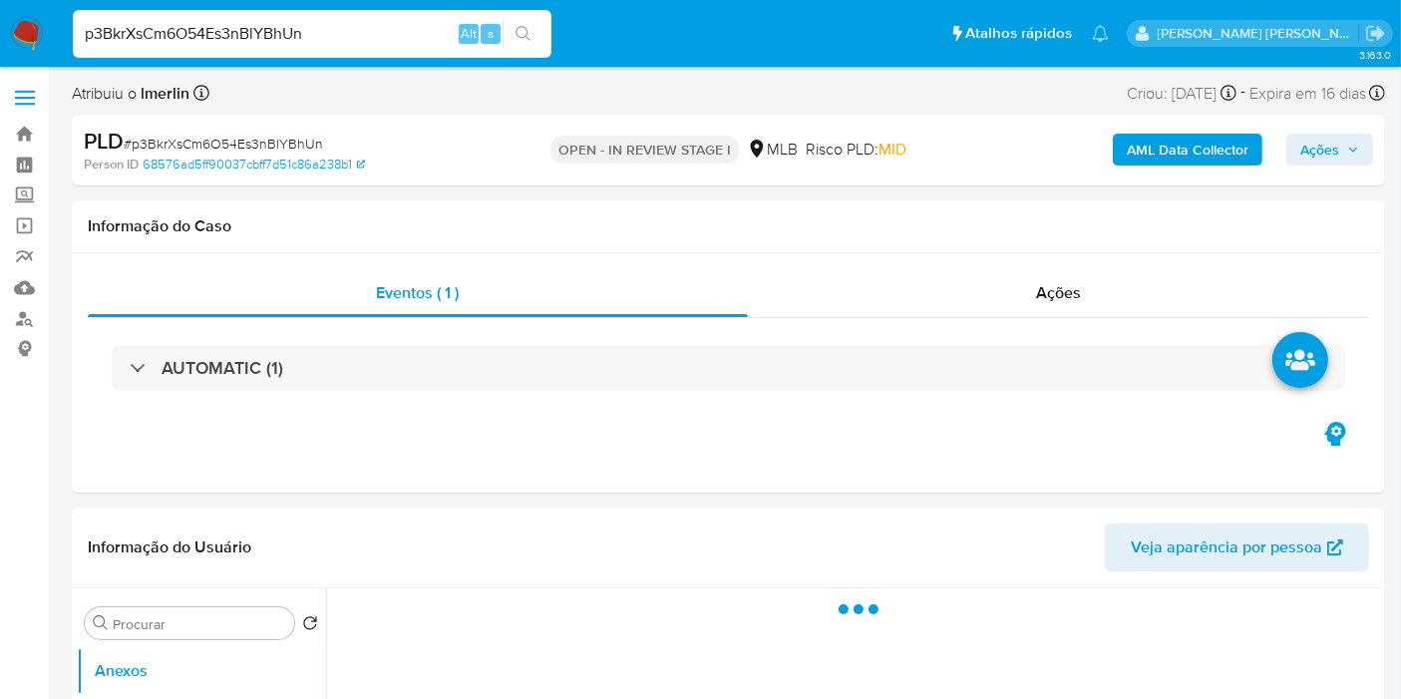
select select "10"
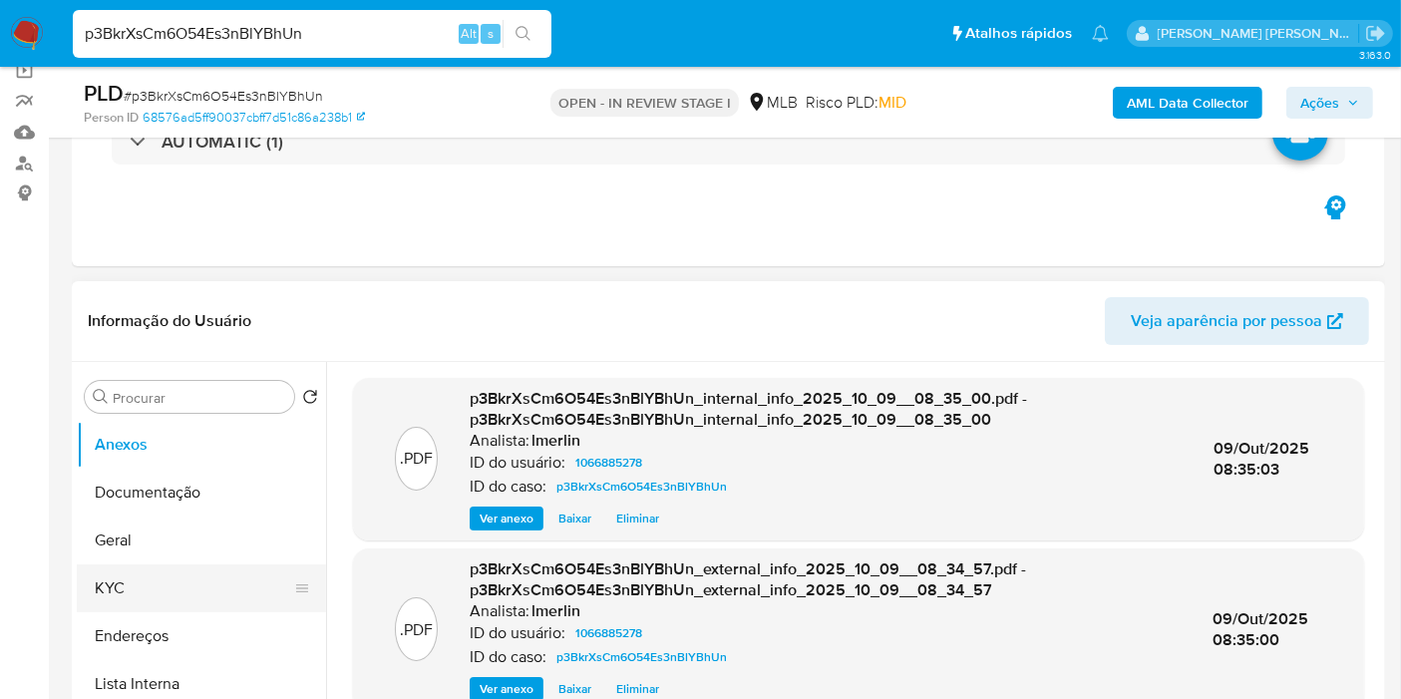
scroll to position [332, 0]
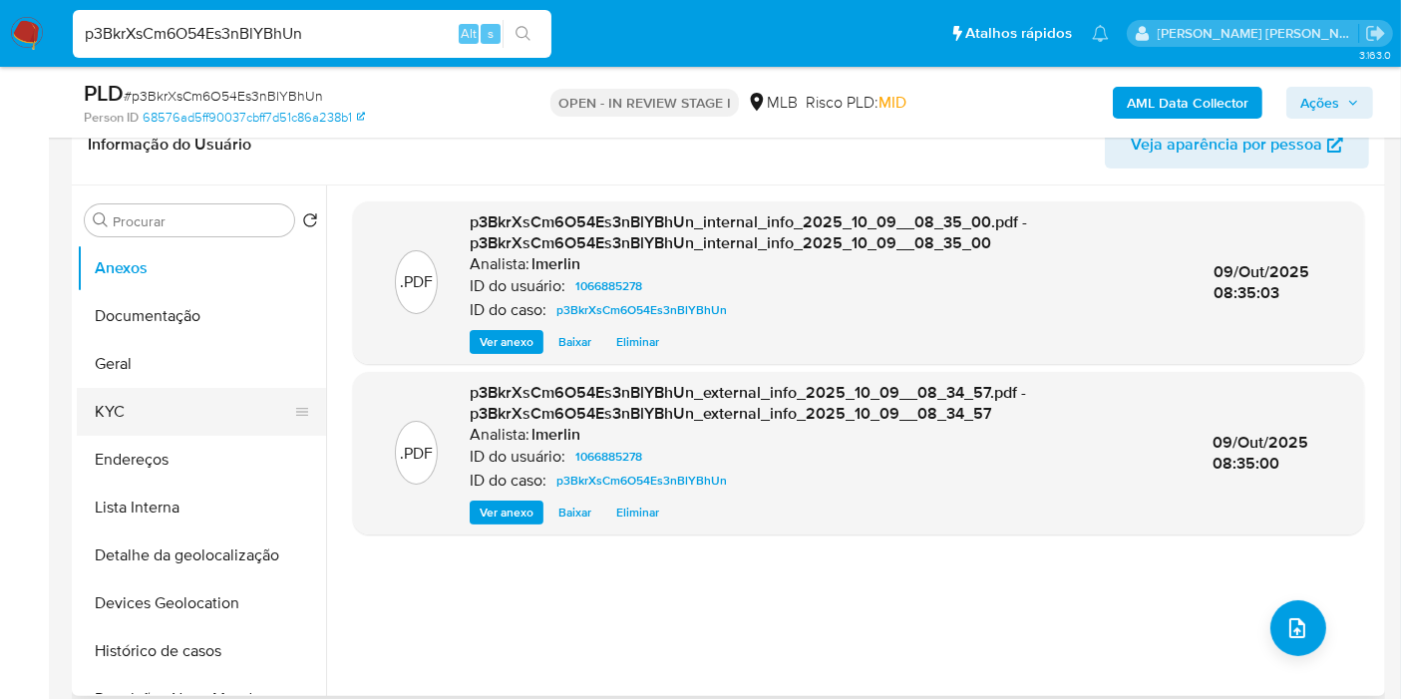
click at [180, 418] on button "KYC" at bounding box center [193, 412] width 233 height 48
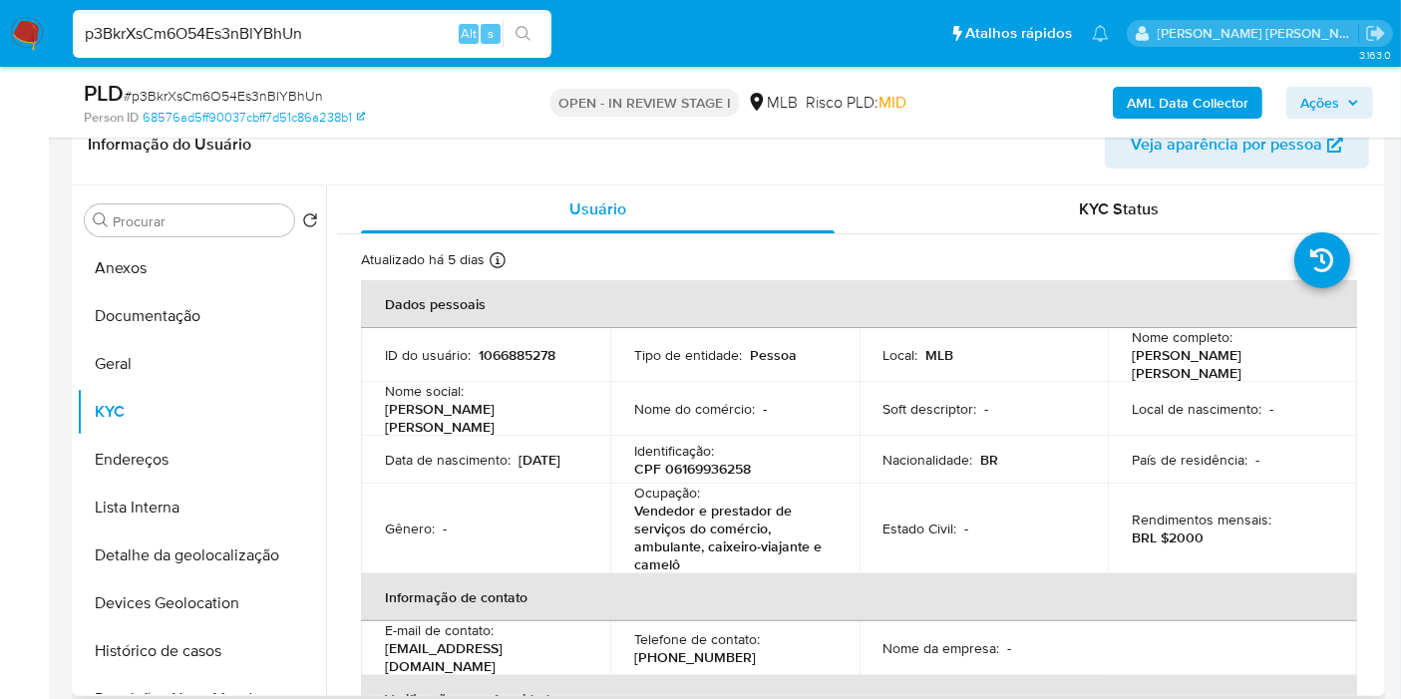
click at [731, 460] on p "CPF 06169936258" at bounding box center [692, 469] width 117 height 18
copy p "06169936258"
click at [705, 501] on p "Vendedor e prestador de serviços do comércio, ambulante, caixeiro-viajante e ca…" at bounding box center [730, 537] width 193 height 72
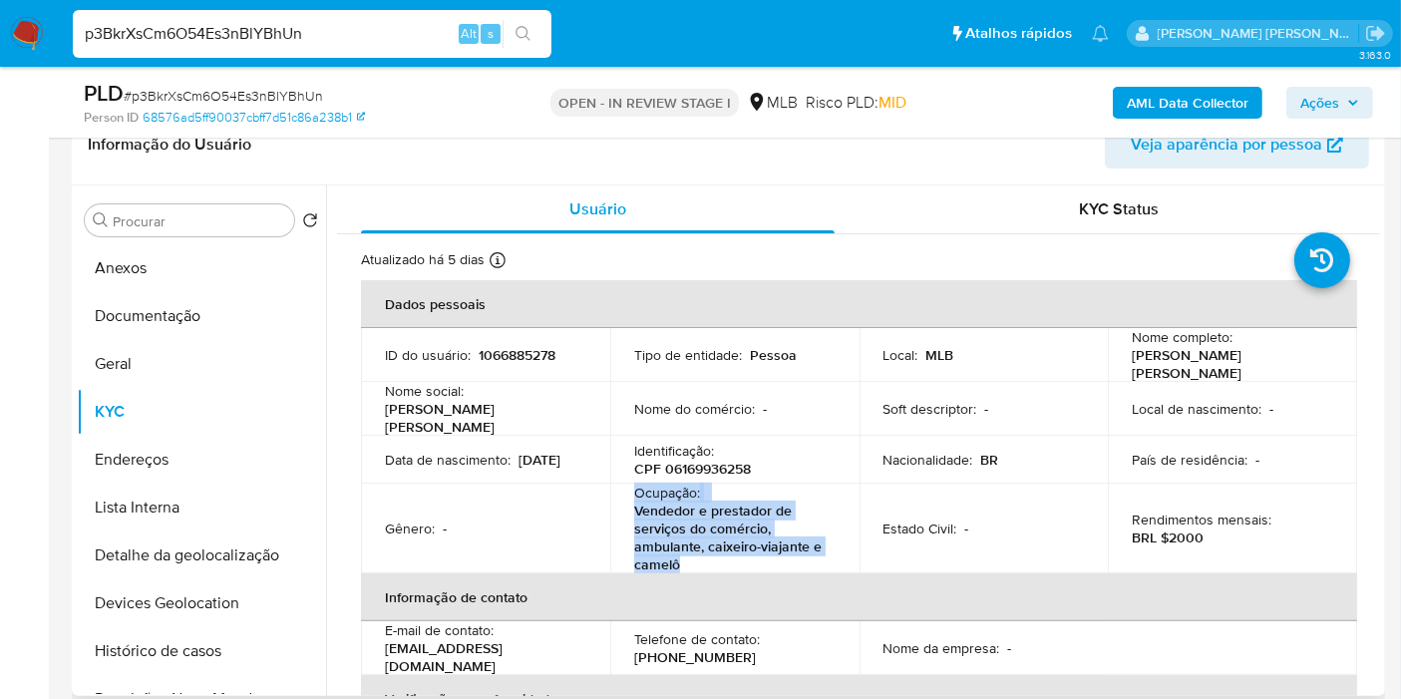
click at [705, 501] on p "Vendedor e prestador de serviços do comércio, ambulante, caixeiro-viajante e ca…" at bounding box center [730, 537] width 193 height 72
click at [701, 534] on p "Vendedor e prestador de serviços do comércio, ambulante, caixeiro-viajante e ca…" at bounding box center [730, 537] width 193 height 72
click at [692, 554] on p "Vendedor e prestador de serviços do comércio, ambulante, caixeiro-viajante e ca…" at bounding box center [730, 537] width 193 height 72
click at [696, 554] on p "Vendedor e prestador de serviços do comércio, ambulante, caixeiro-viajante e ca…" at bounding box center [730, 537] width 193 height 72
click at [641, 501] on p "Vendedor e prestador de serviços do comércio, ambulante, caixeiro-viajante e ca…" at bounding box center [730, 537] width 193 height 72
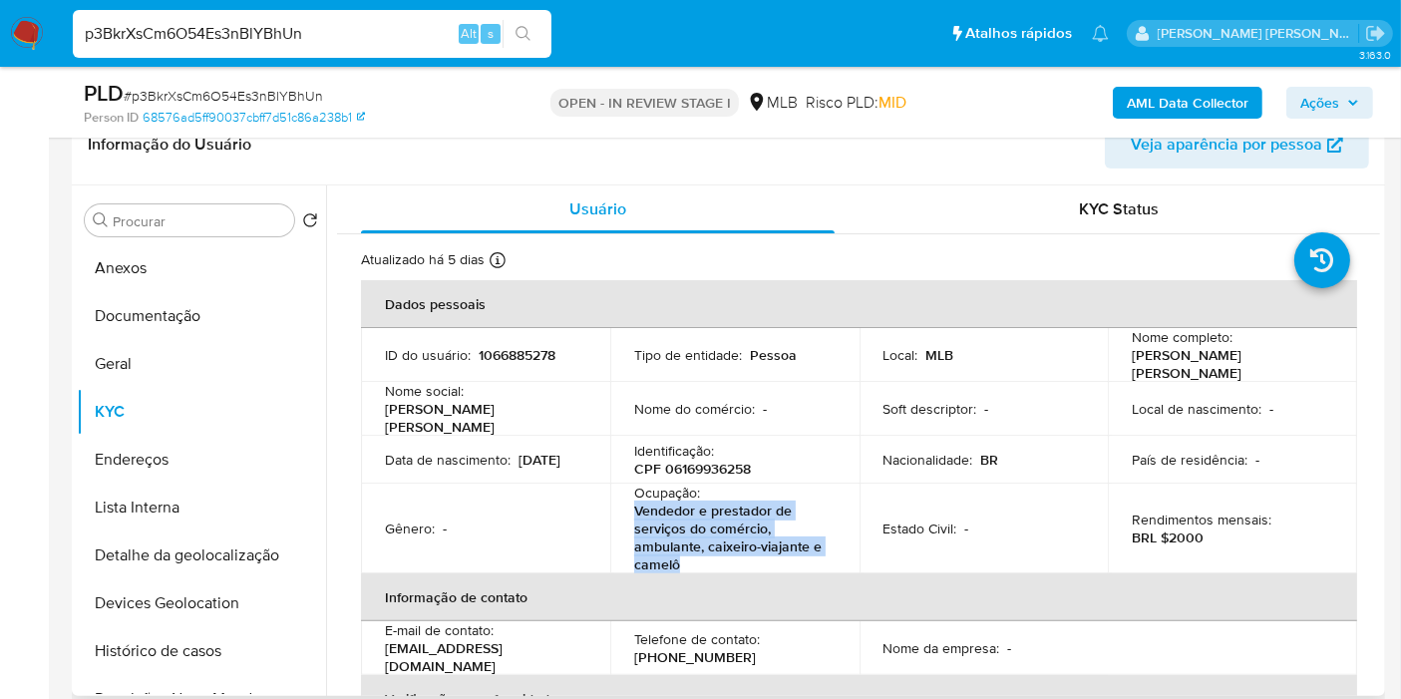
drag, startPoint x: 630, startPoint y: 498, endPoint x: 686, endPoint y: 550, distance: 76.9
click at [686, 550] on td "Ocupação : Vendedor e prestador de serviços do comércio, ambulante, caixeiro-vi…" at bounding box center [734, 529] width 249 height 90
copy p "Vendedor e prestador de serviços do comércio, ambulante, caixeiro-viajante e ca…"
click at [223, 650] on button "Histórico de casos" at bounding box center [193, 651] width 233 height 48
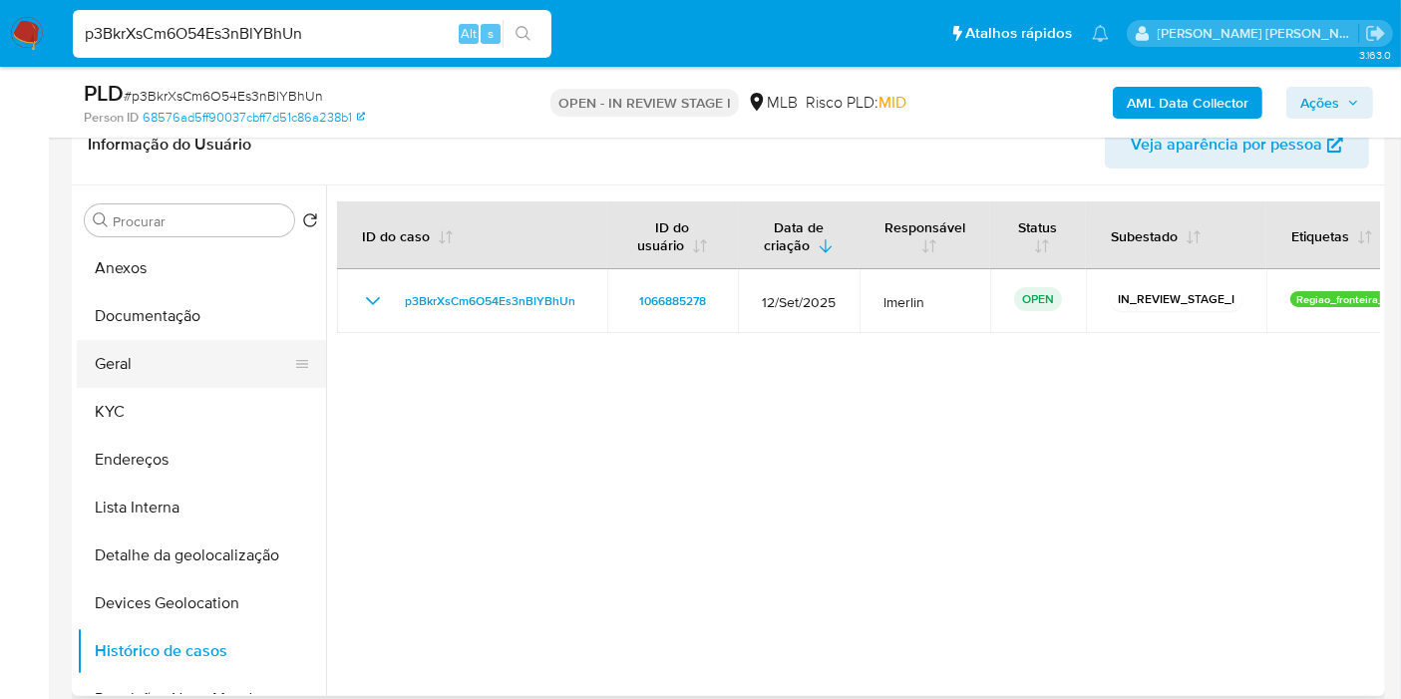
click at [168, 359] on button "Geral" at bounding box center [193, 364] width 233 height 48
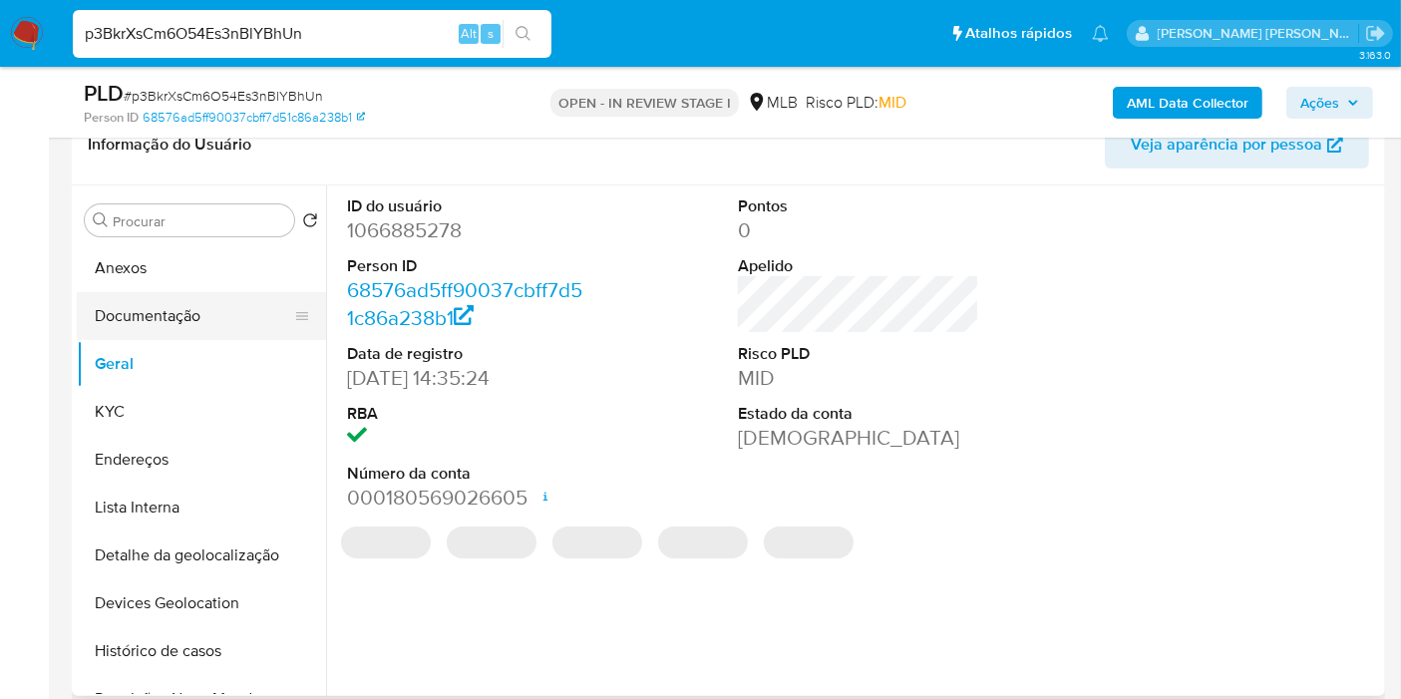
click at [182, 303] on button "Documentação" at bounding box center [193, 316] width 233 height 48
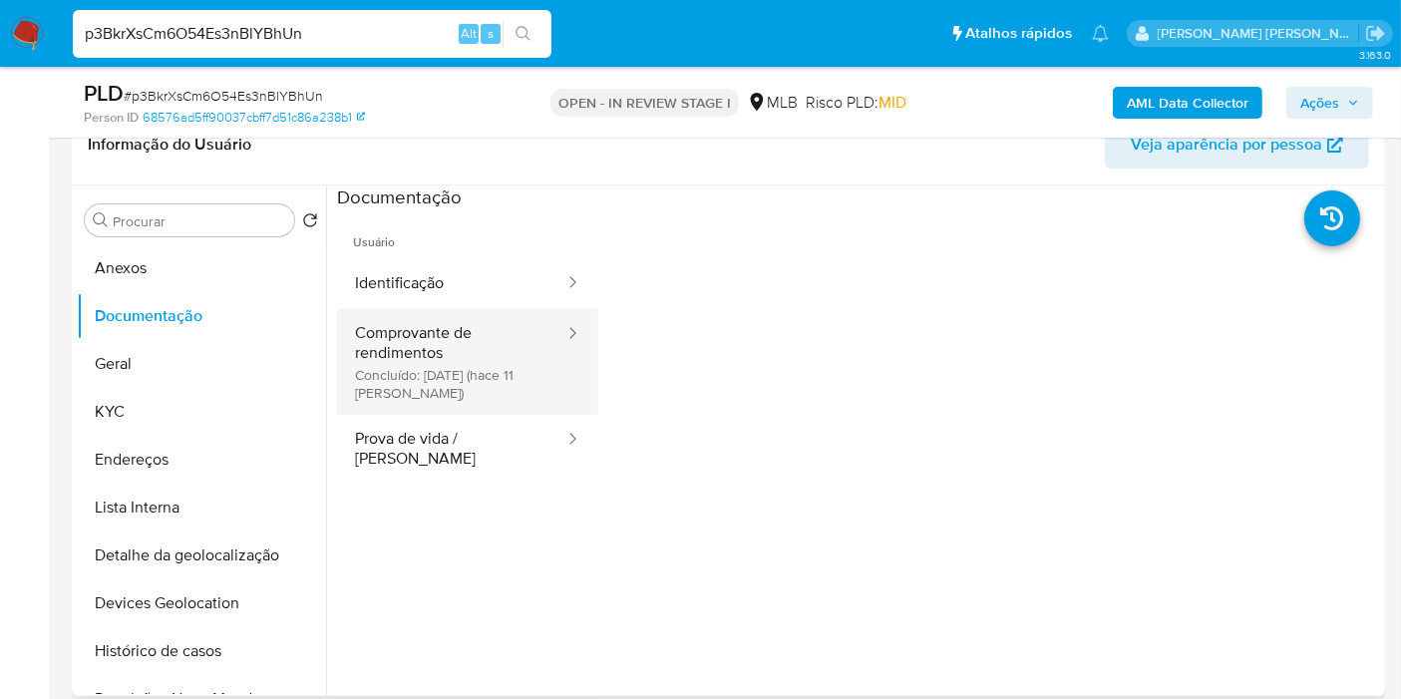
click at [484, 343] on button "Comprovante de rendimentos Concluído: 29/09/2025 (hace 11 días)" at bounding box center [451, 362] width 229 height 106
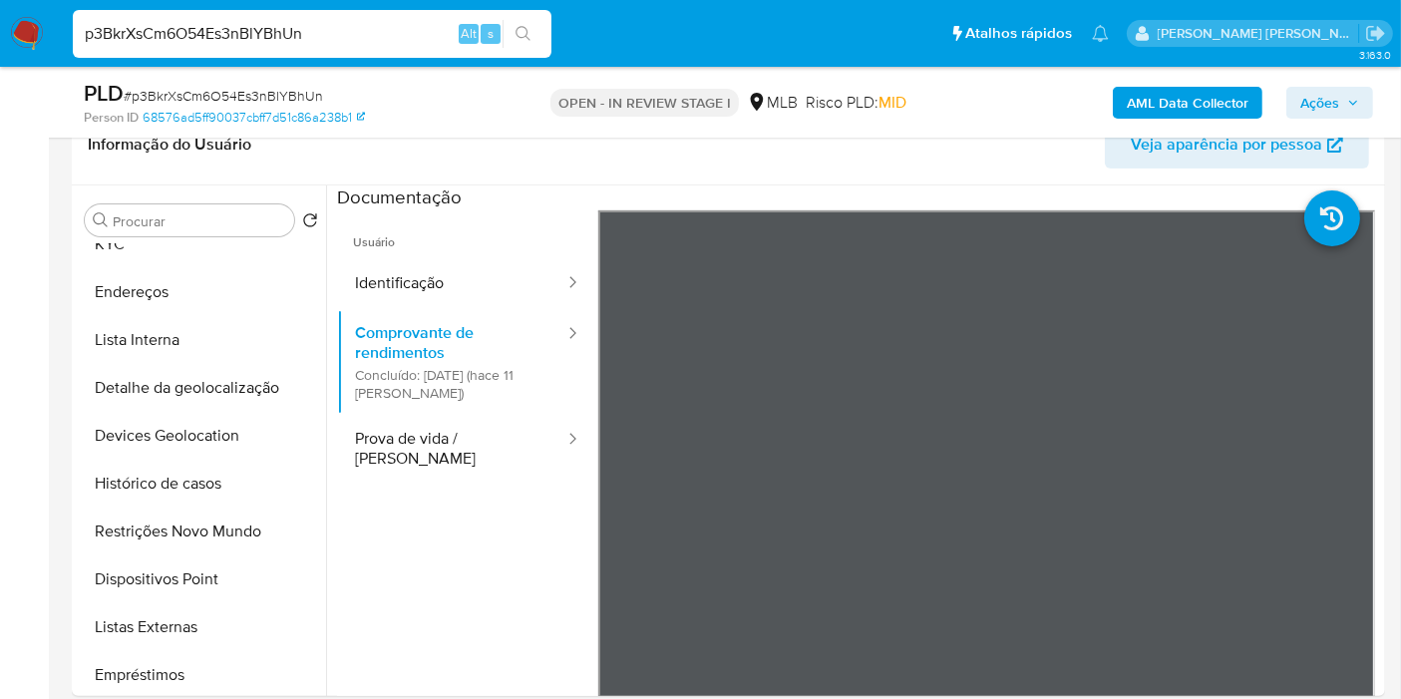
scroll to position [221, 0]
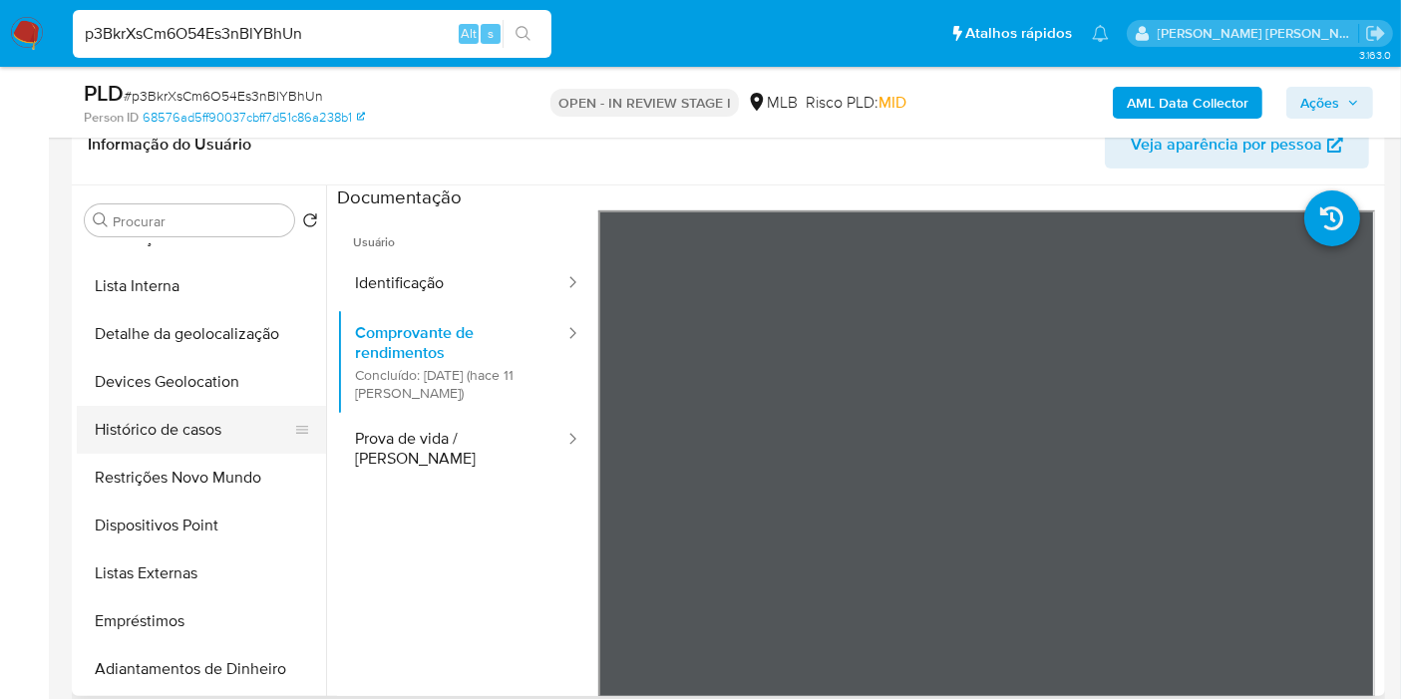
click at [207, 429] on button "Histórico de casos" at bounding box center [193, 430] width 233 height 48
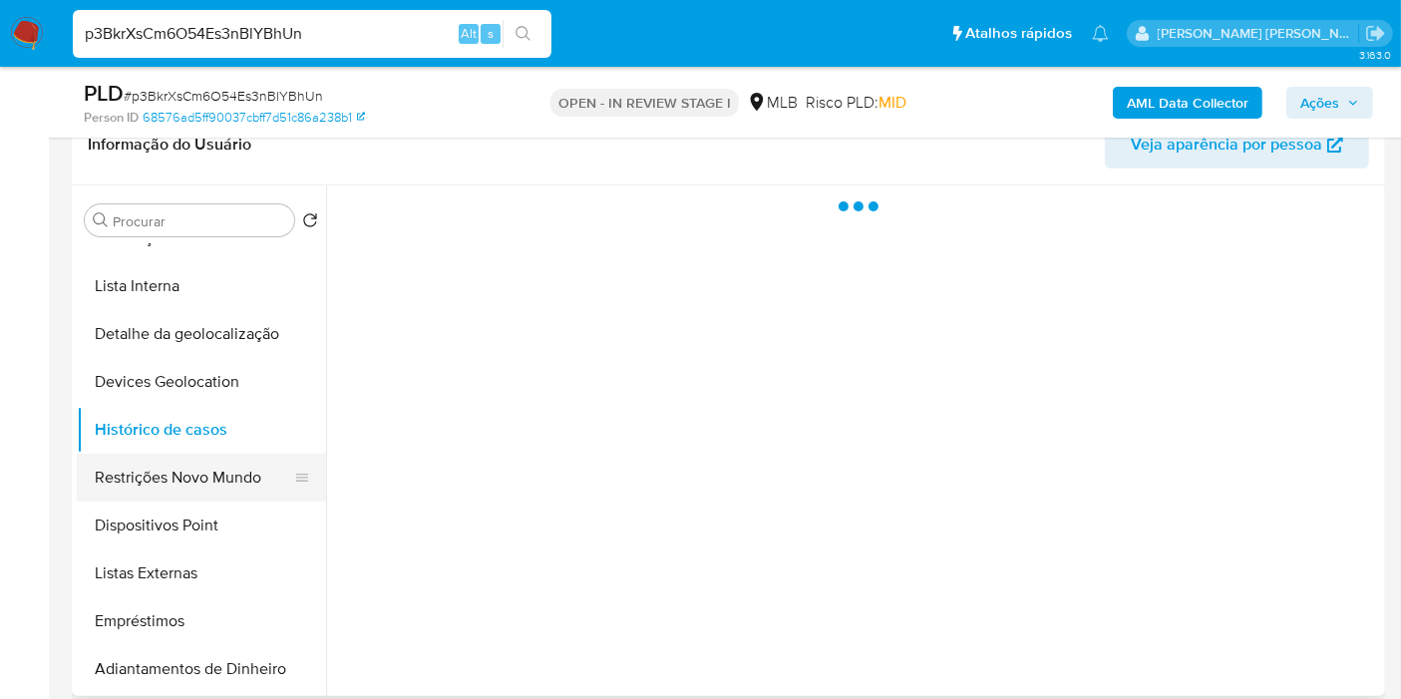
click at [206, 463] on button "Restrições Novo Mundo" at bounding box center [193, 478] width 233 height 48
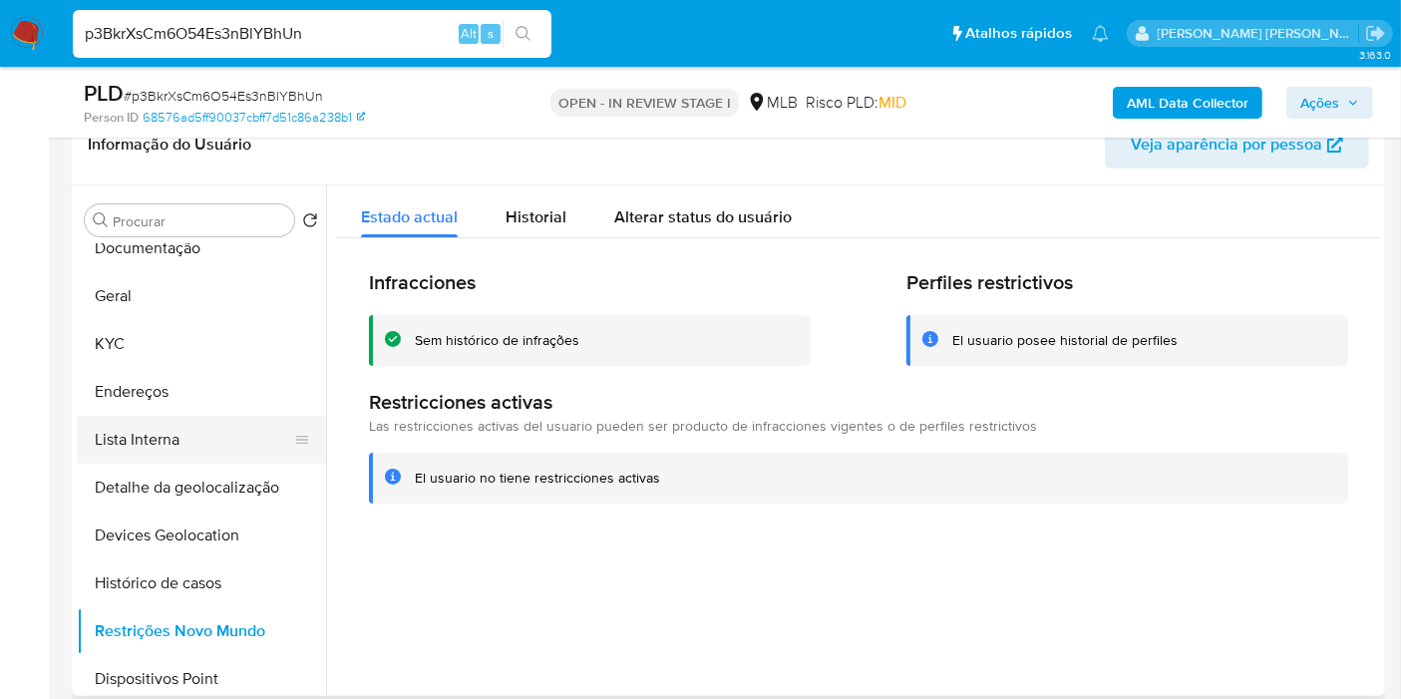
scroll to position [0, 0]
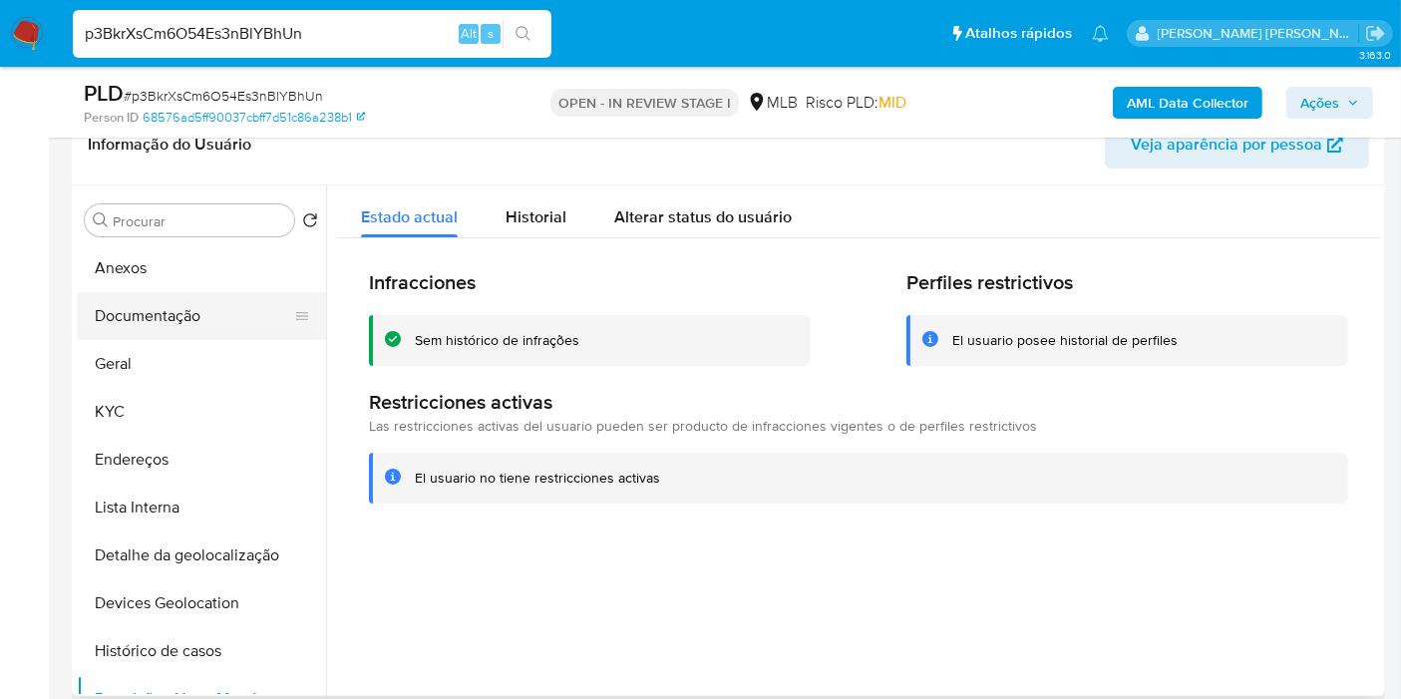
click at [219, 304] on button "Documentação" at bounding box center [193, 316] width 233 height 48
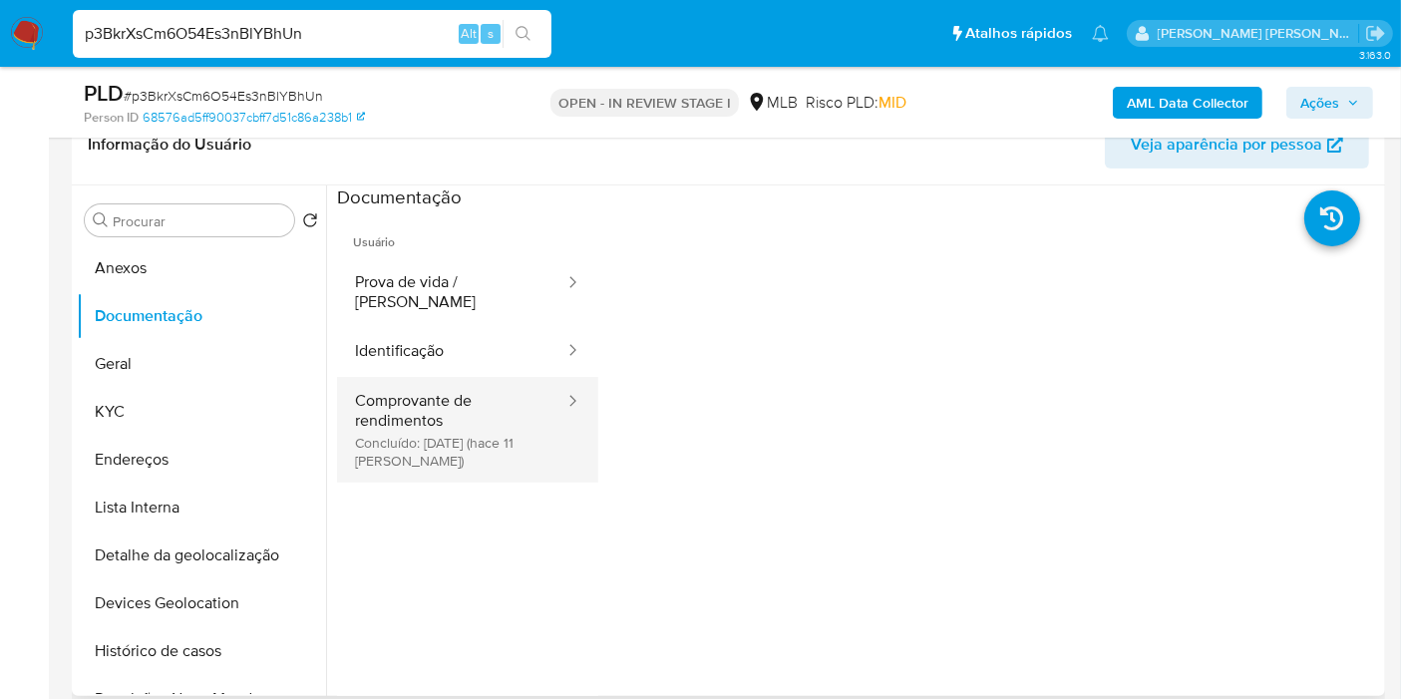
click at [490, 404] on button "Comprovante de rendimentos Concluído: 29/09/2025 (hace 11 días)" at bounding box center [451, 430] width 229 height 106
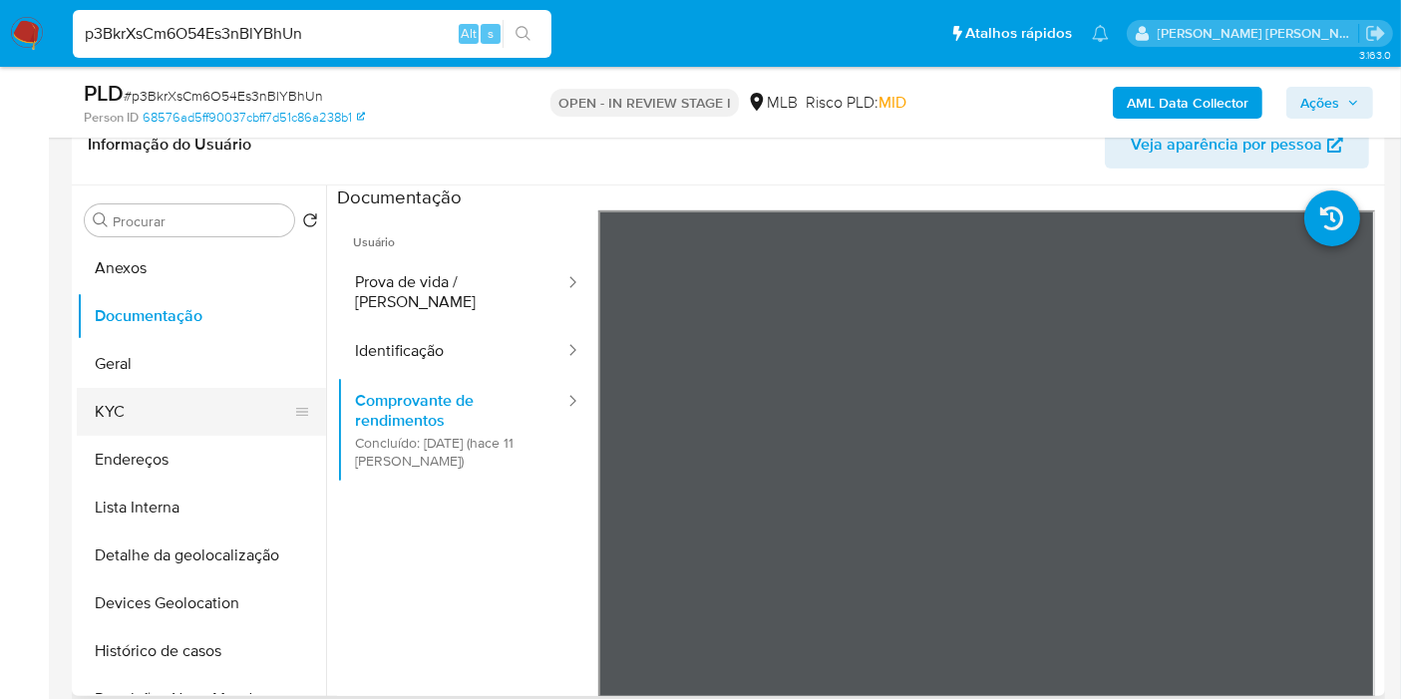
click at [179, 403] on button "KYC" at bounding box center [193, 412] width 233 height 48
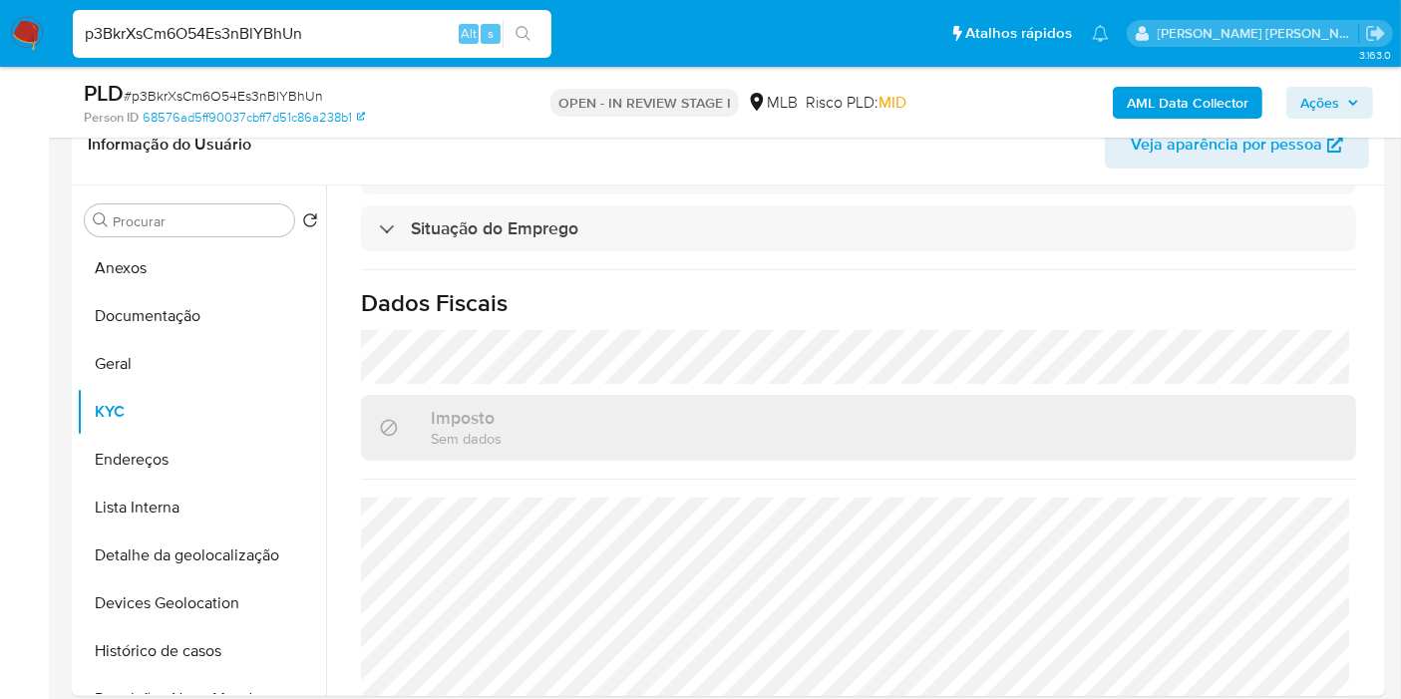
scroll to position [947, 0]
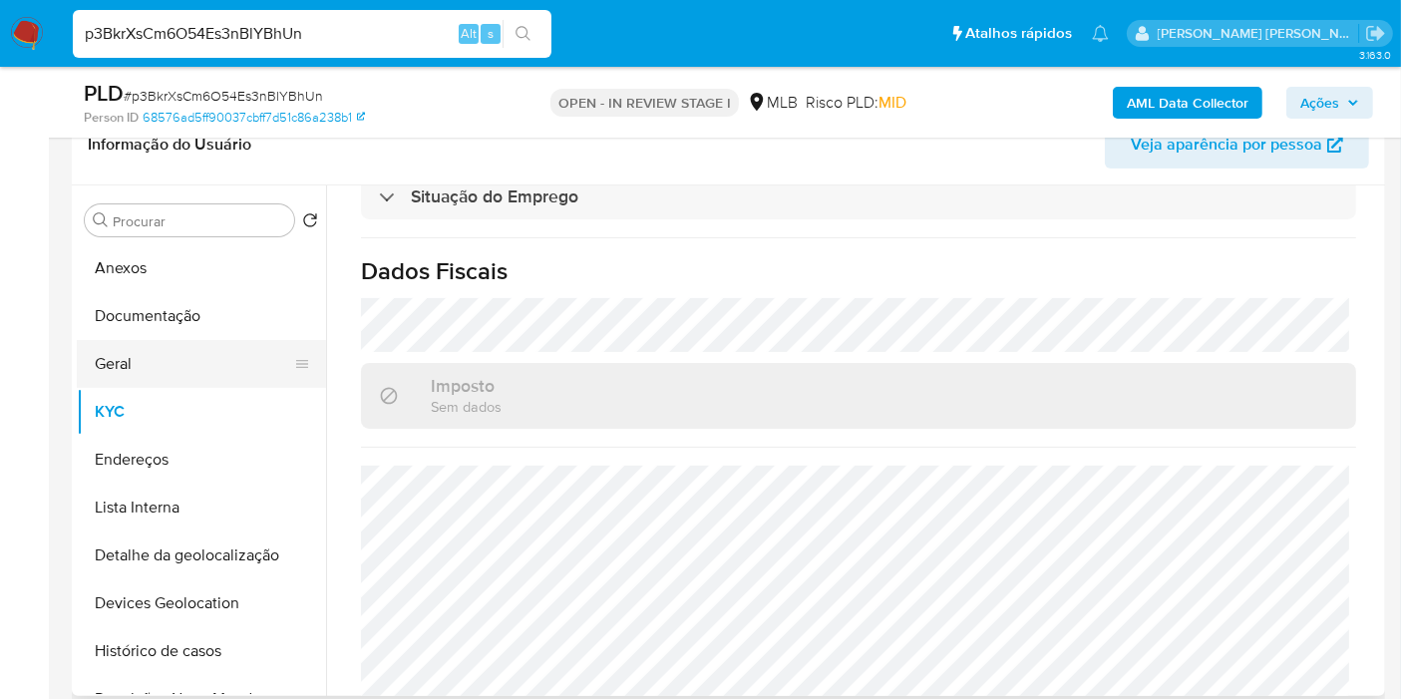
click at [177, 353] on button "Geral" at bounding box center [193, 364] width 233 height 48
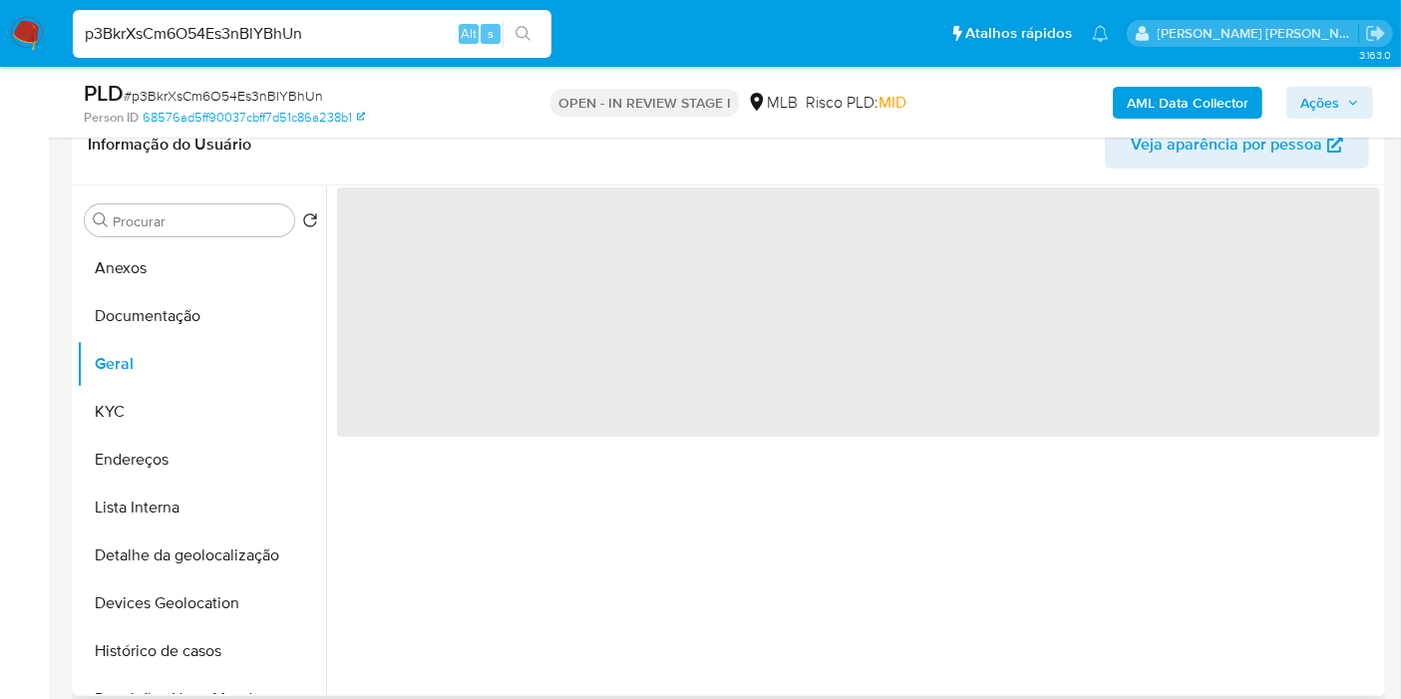
scroll to position [0, 0]
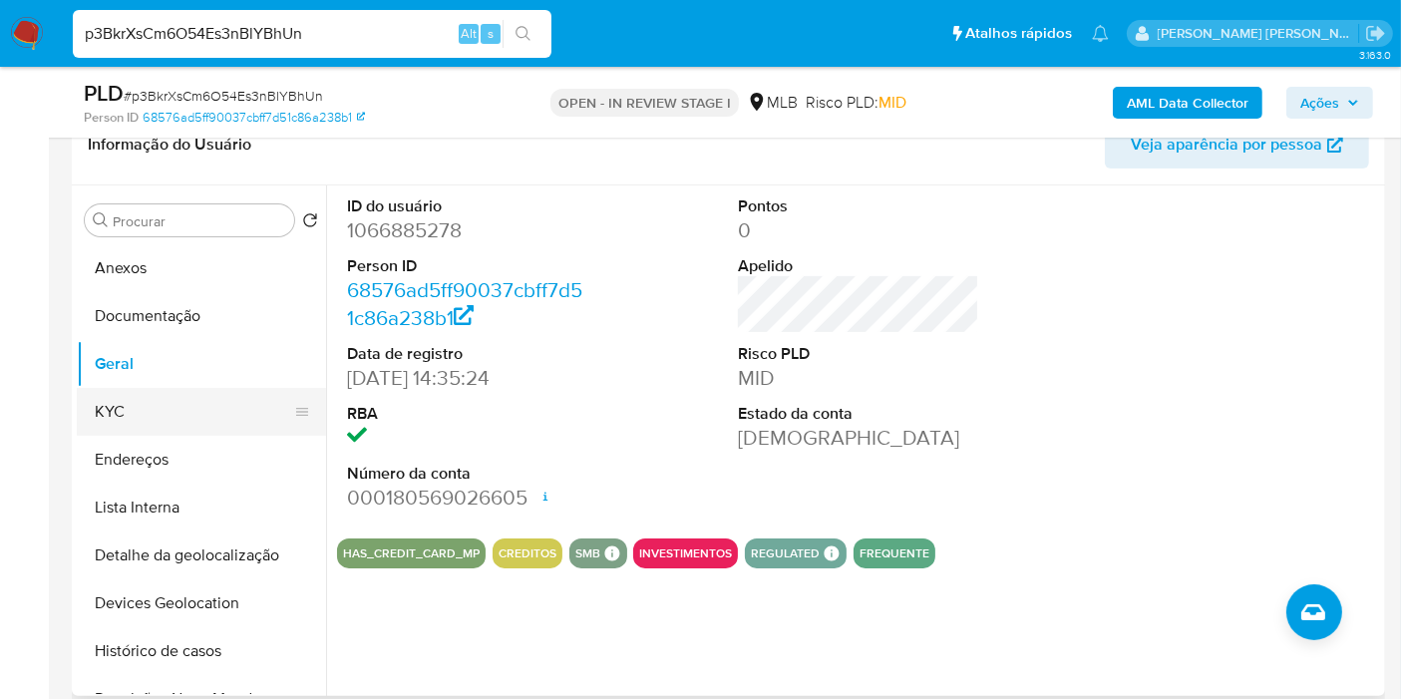
click at [133, 414] on button "KYC" at bounding box center [193, 412] width 233 height 48
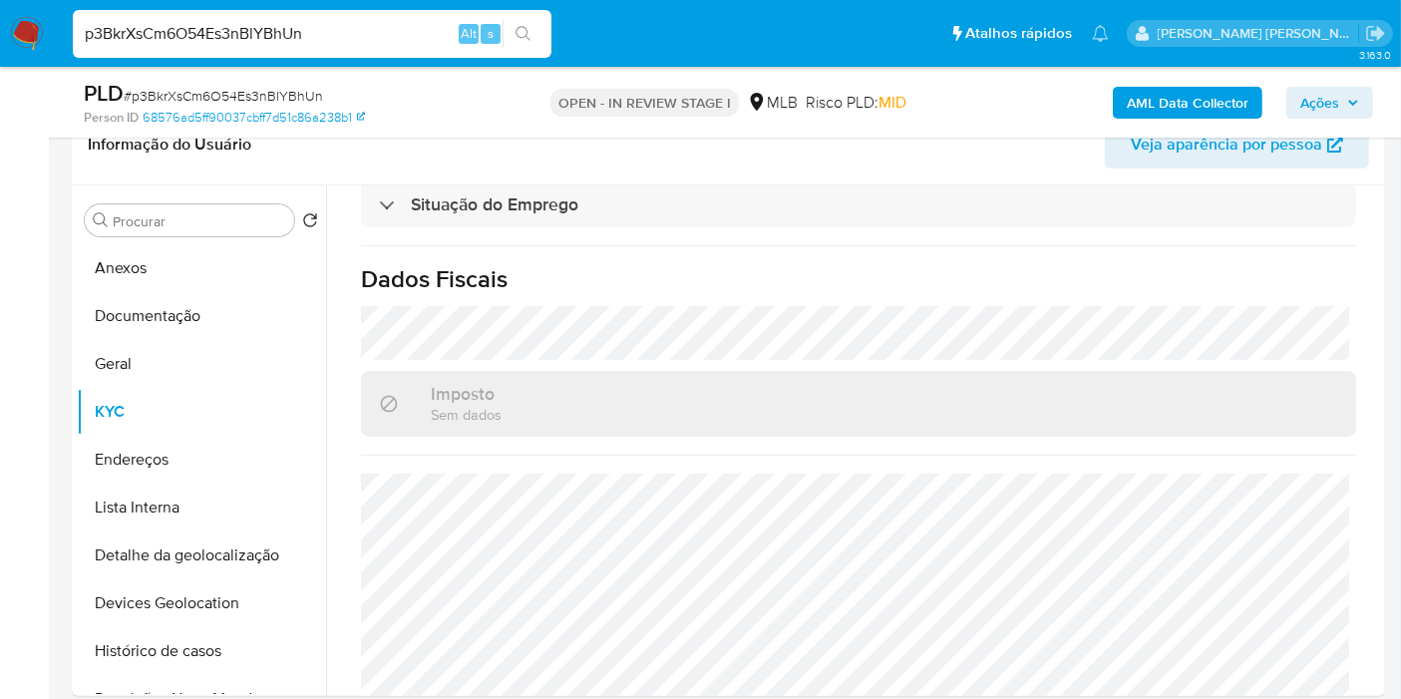
scroll to position [947, 0]
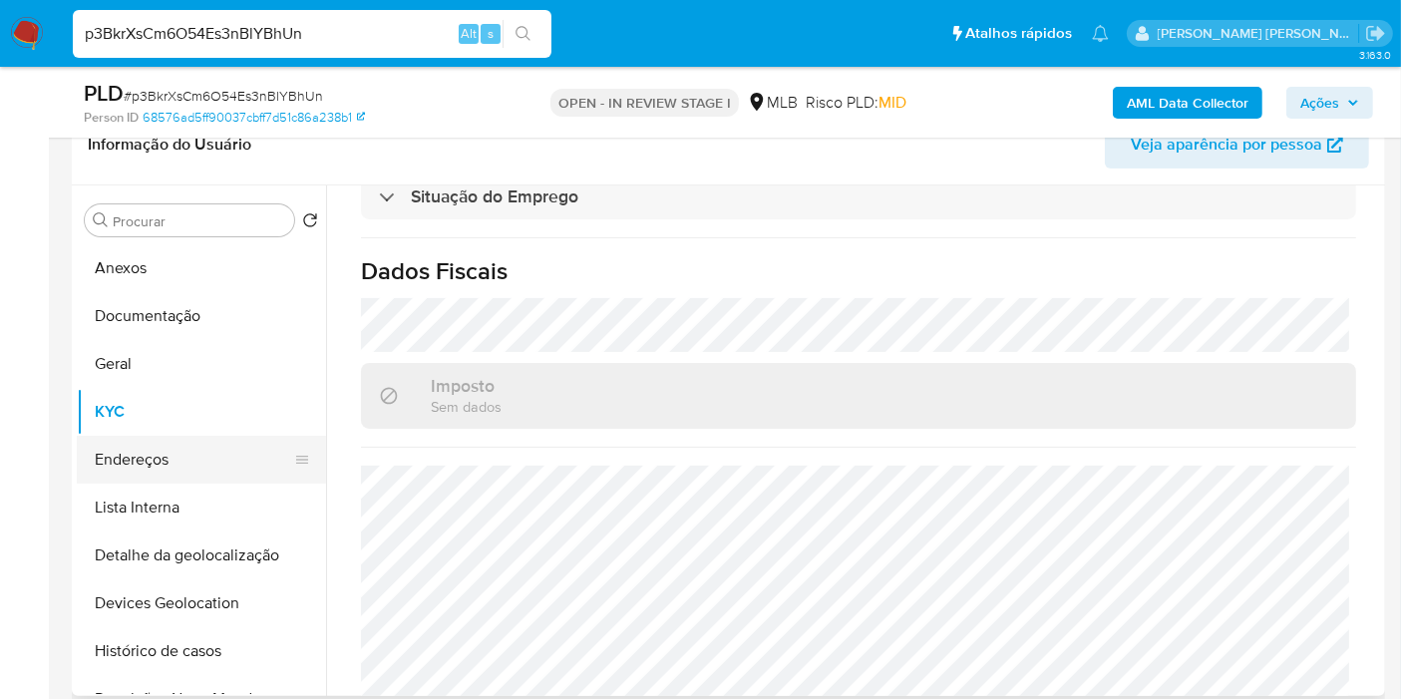
click at [147, 463] on button "Endereços" at bounding box center [193, 460] width 233 height 48
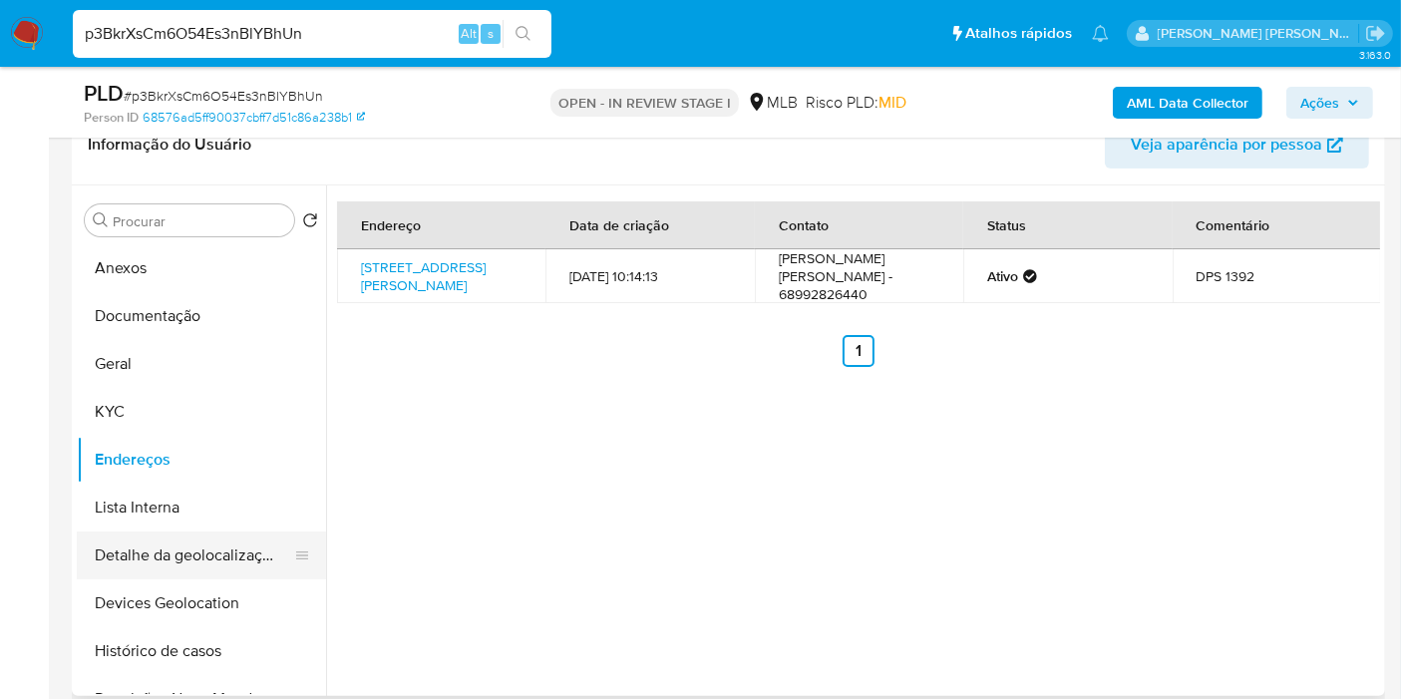
click at [183, 552] on button "Detalhe da geolocalização" at bounding box center [193, 555] width 233 height 48
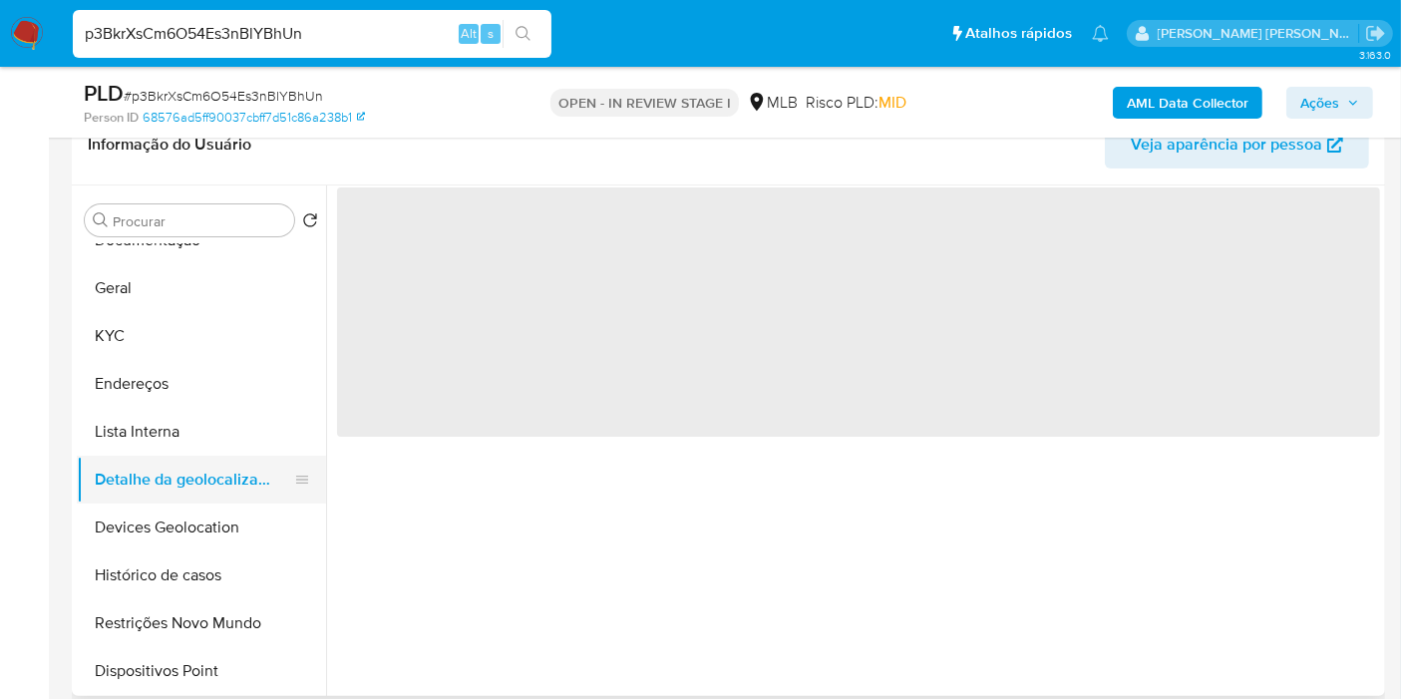
scroll to position [111, 0]
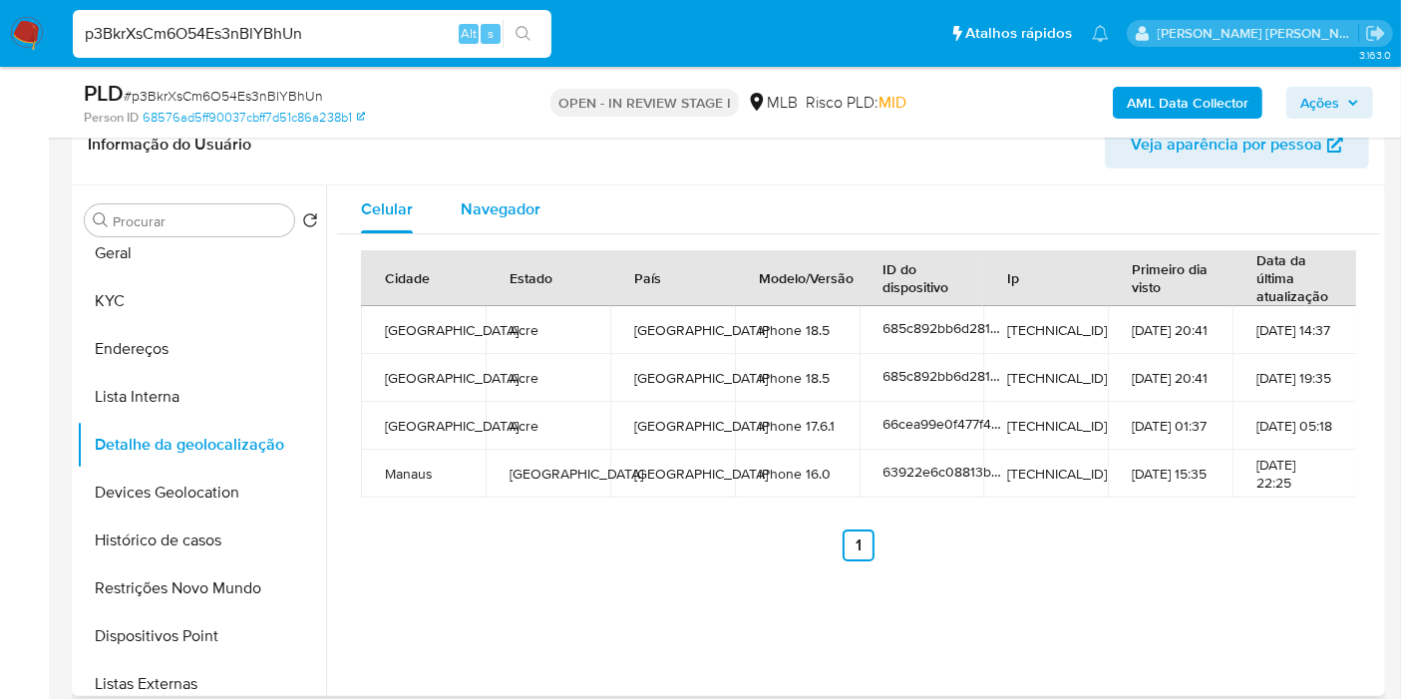
click at [473, 212] on span "Navegador" at bounding box center [501, 208] width 80 height 23
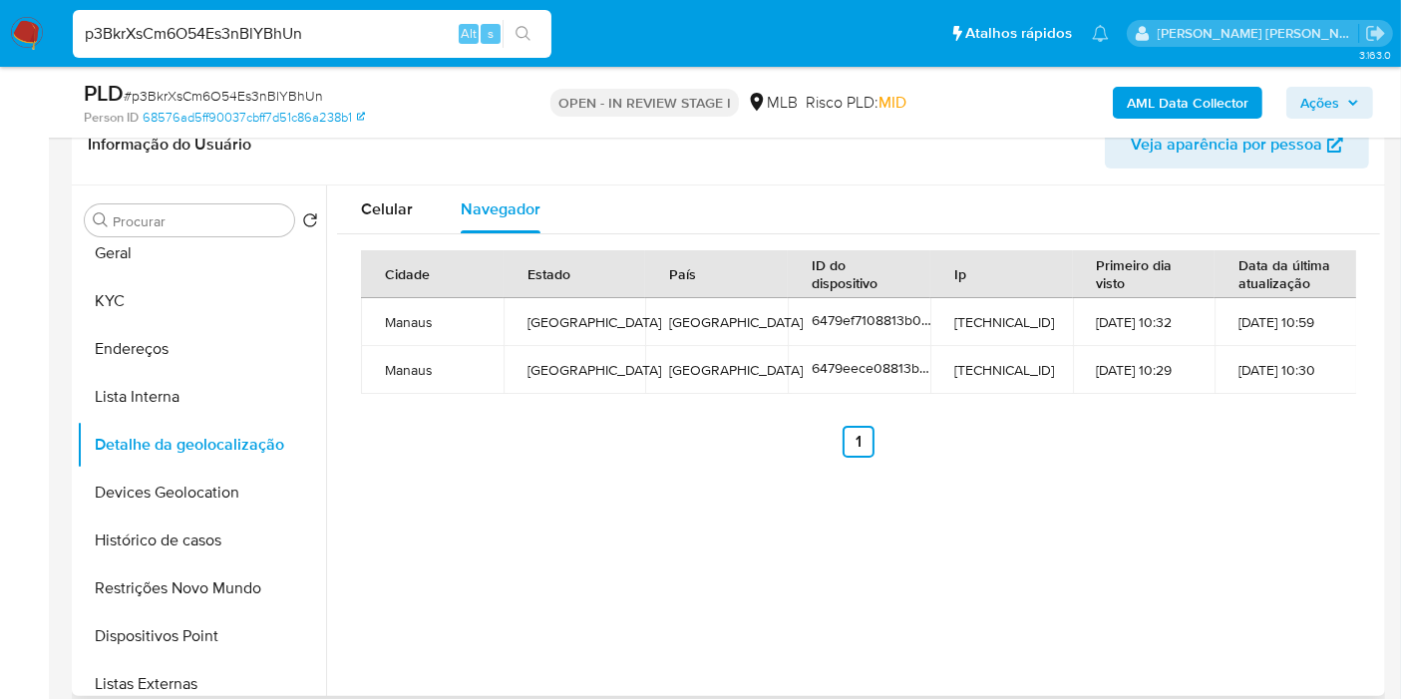
click at [201, 491] on button "Devices Geolocation" at bounding box center [201, 493] width 249 height 48
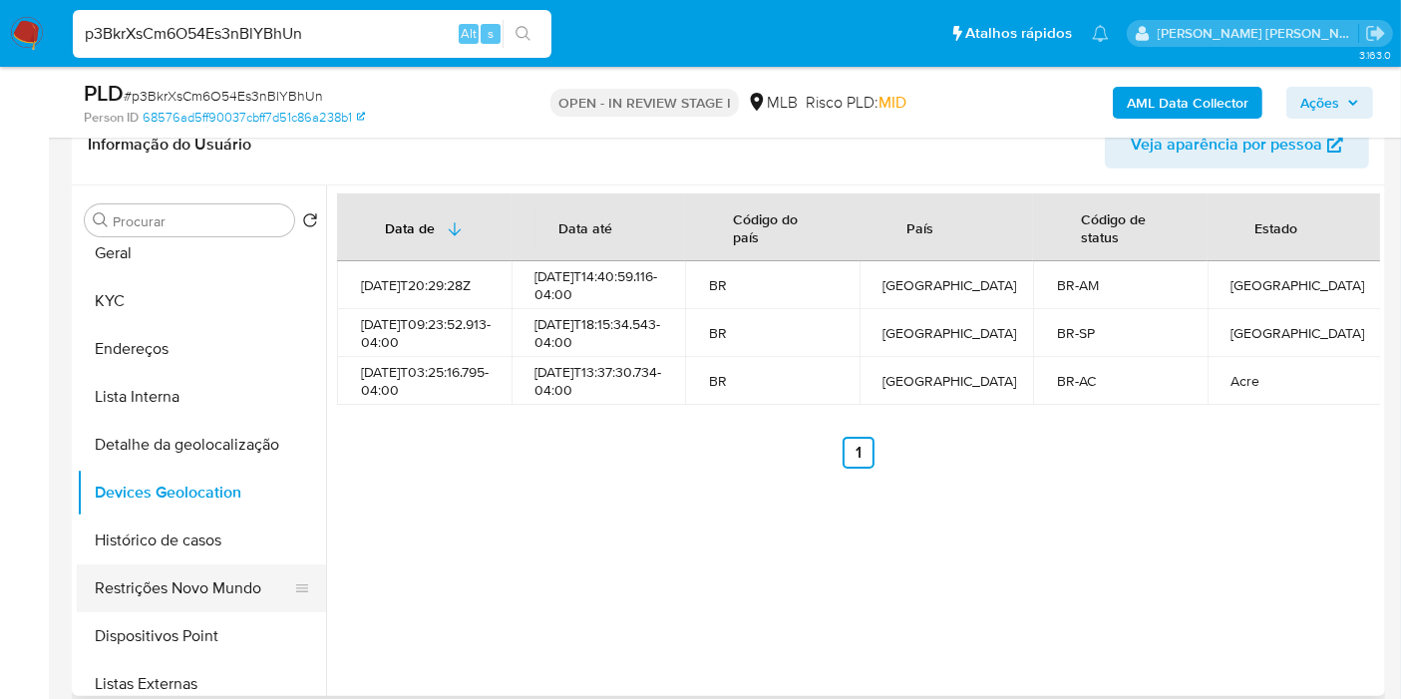
click at [142, 591] on button "Restrições Novo Mundo" at bounding box center [193, 588] width 233 height 48
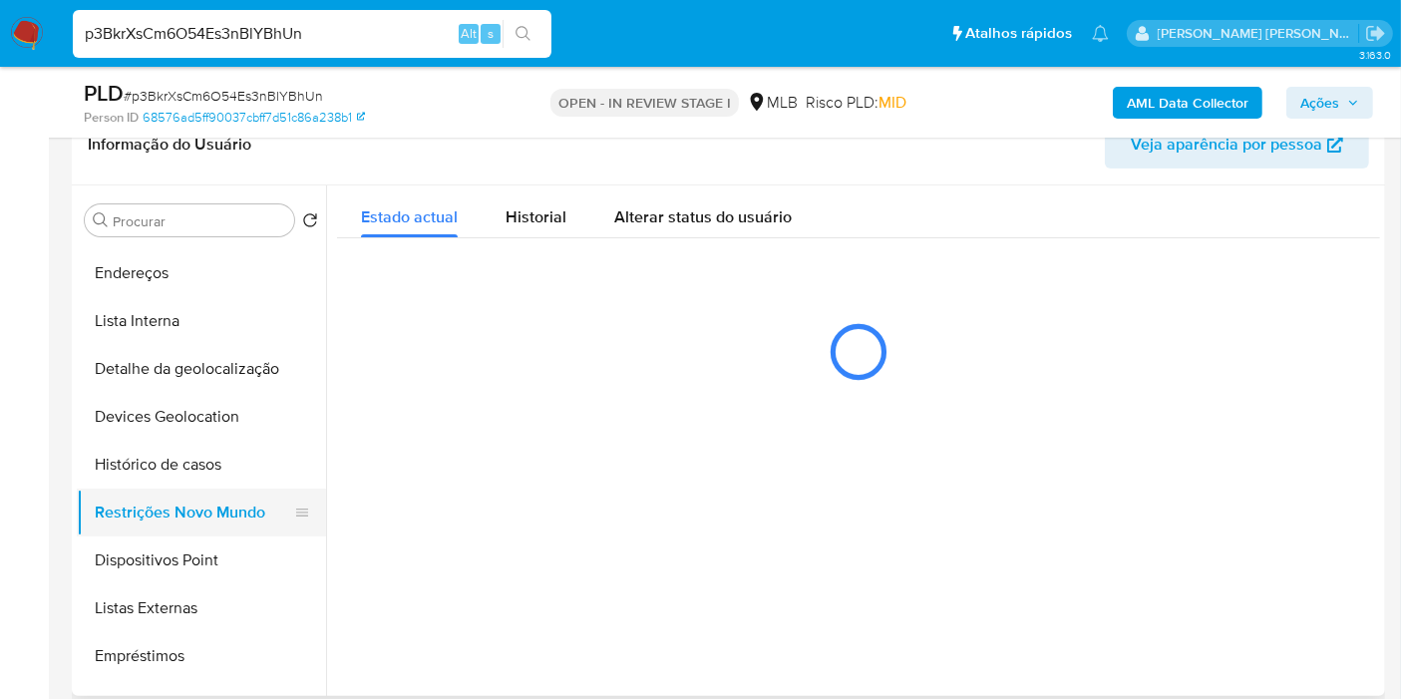
scroll to position [221, 0]
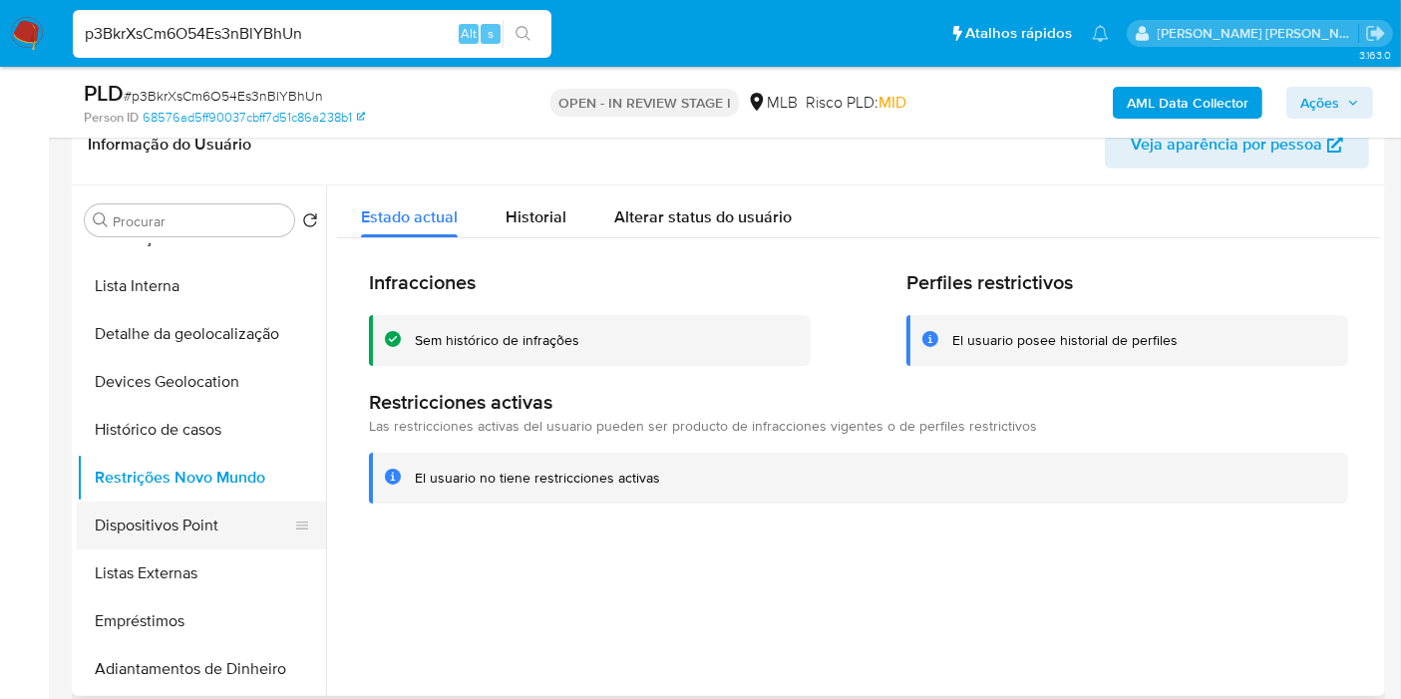
click at [160, 505] on button "Dispositivos Point" at bounding box center [193, 525] width 233 height 48
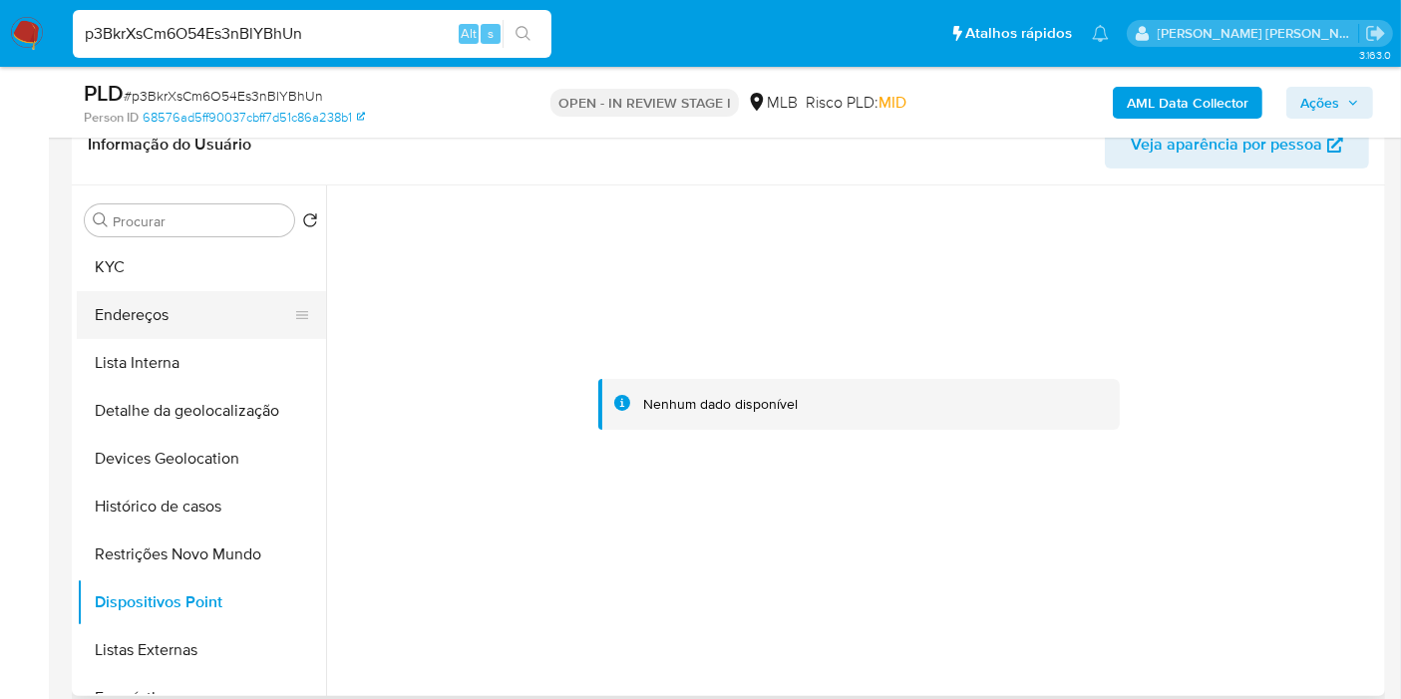
scroll to position [111, 0]
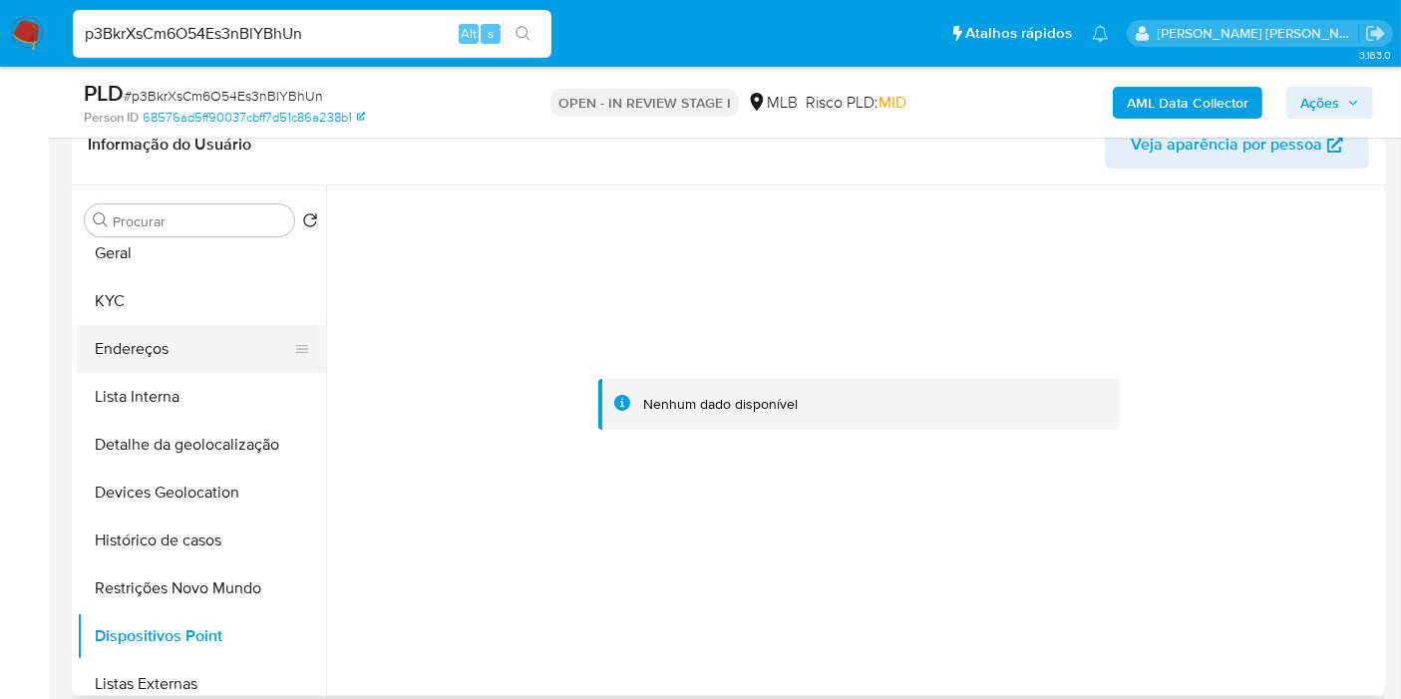
click at [164, 345] on button "Endereços" at bounding box center [193, 349] width 233 height 48
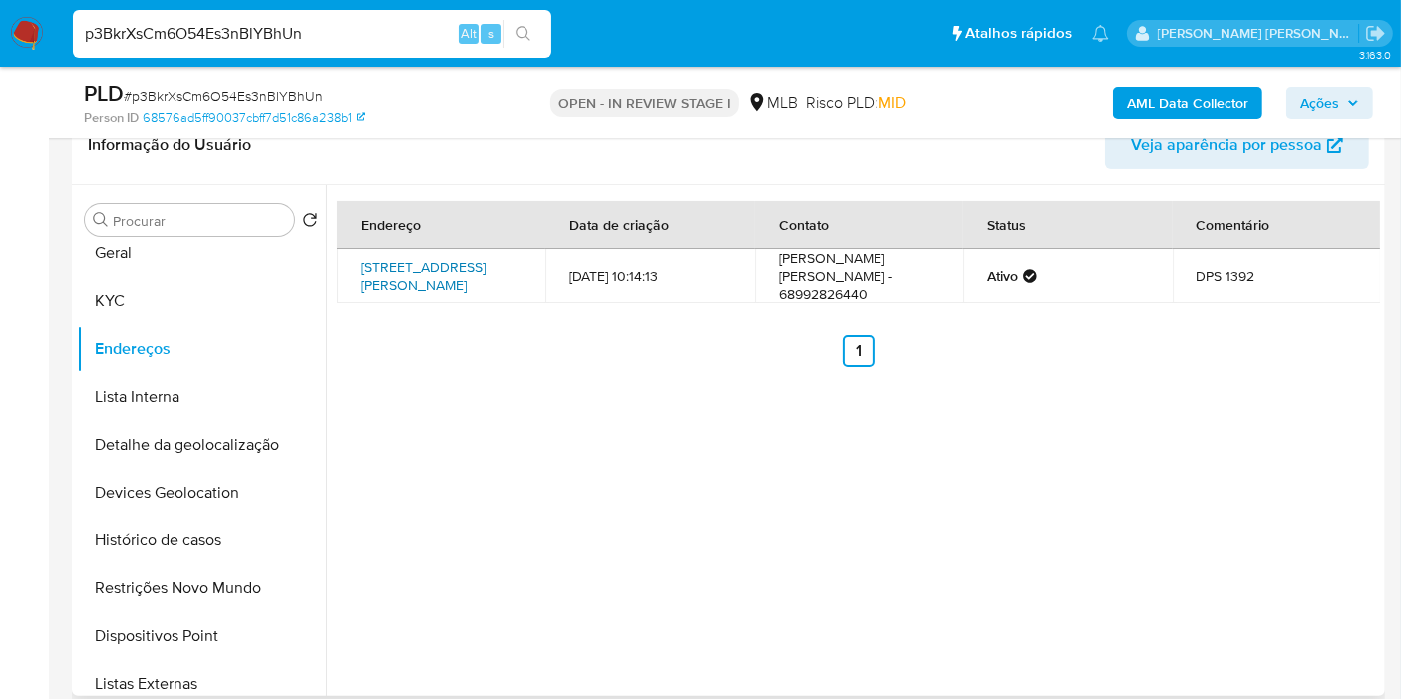
click at [470, 291] on link "Rua João Teodoro 66, São Paulo, São Paulo, 01105000, Brasil 66" at bounding box center [423, 276] width 125 height 38
click at [209, 297] on button "KYC" at bounding box center [193, 301] width 233 height 48
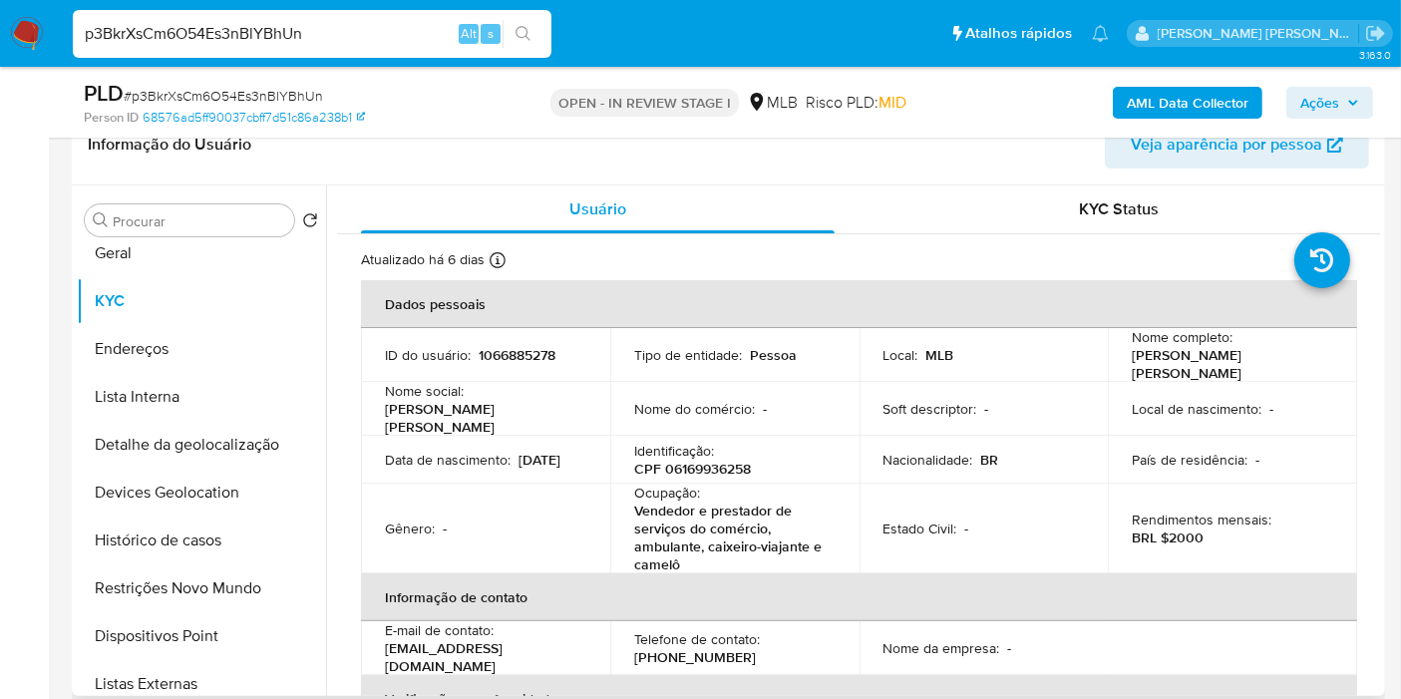
click at [685, 467] on td "Identificação : CPF 06169936258" at bounding box center [734, 460] width 249 height 48
click at [689, 460] on p "CPF 06169936258" at bounding box center [692, 469] width 117 height 18
copy p "06169936258"
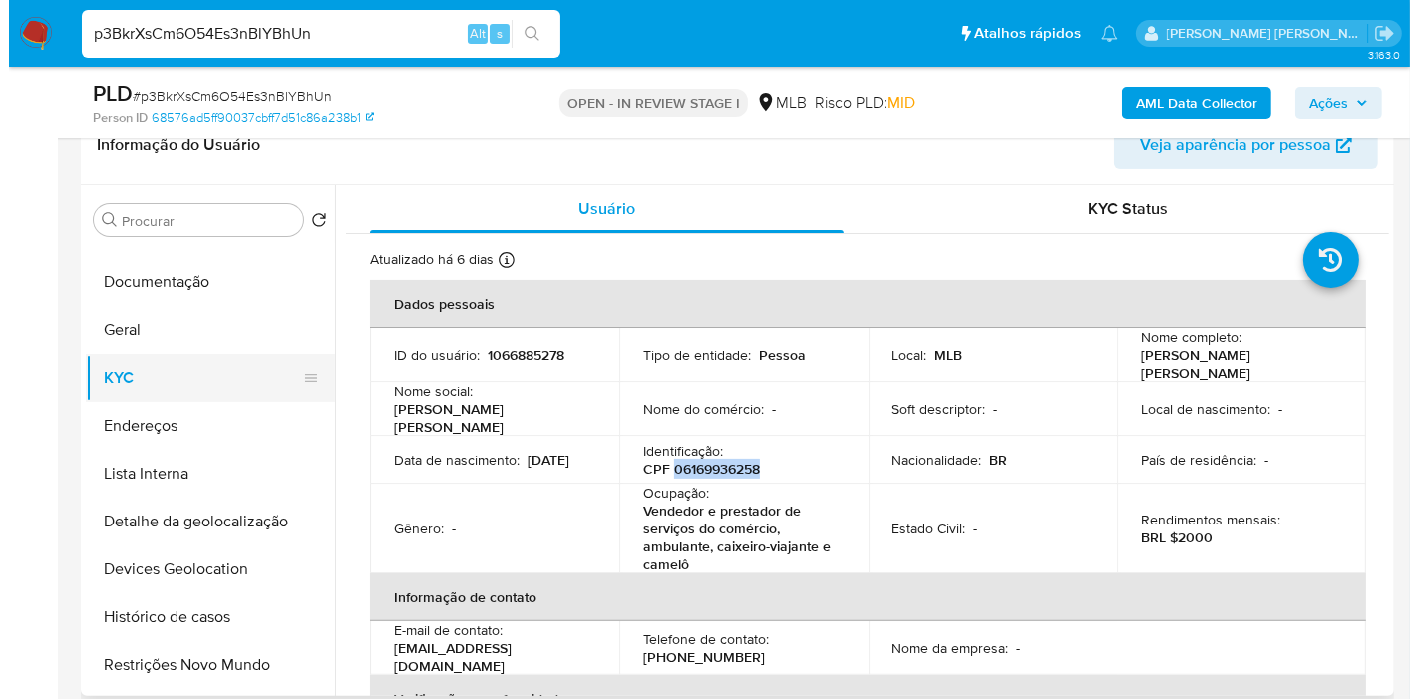
scroll to position [0, 0]
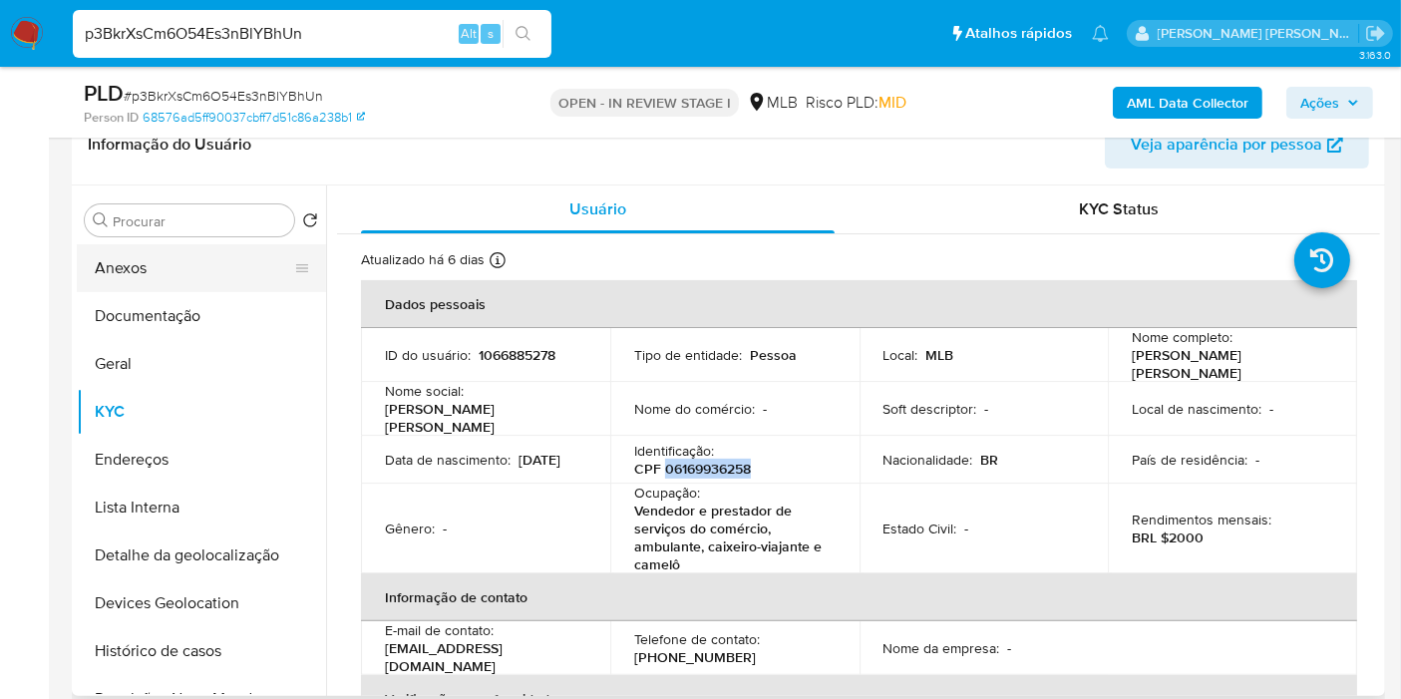
click at [134, 260] on button "Anexos" at bounding box center [193, 268] width 233 height 48
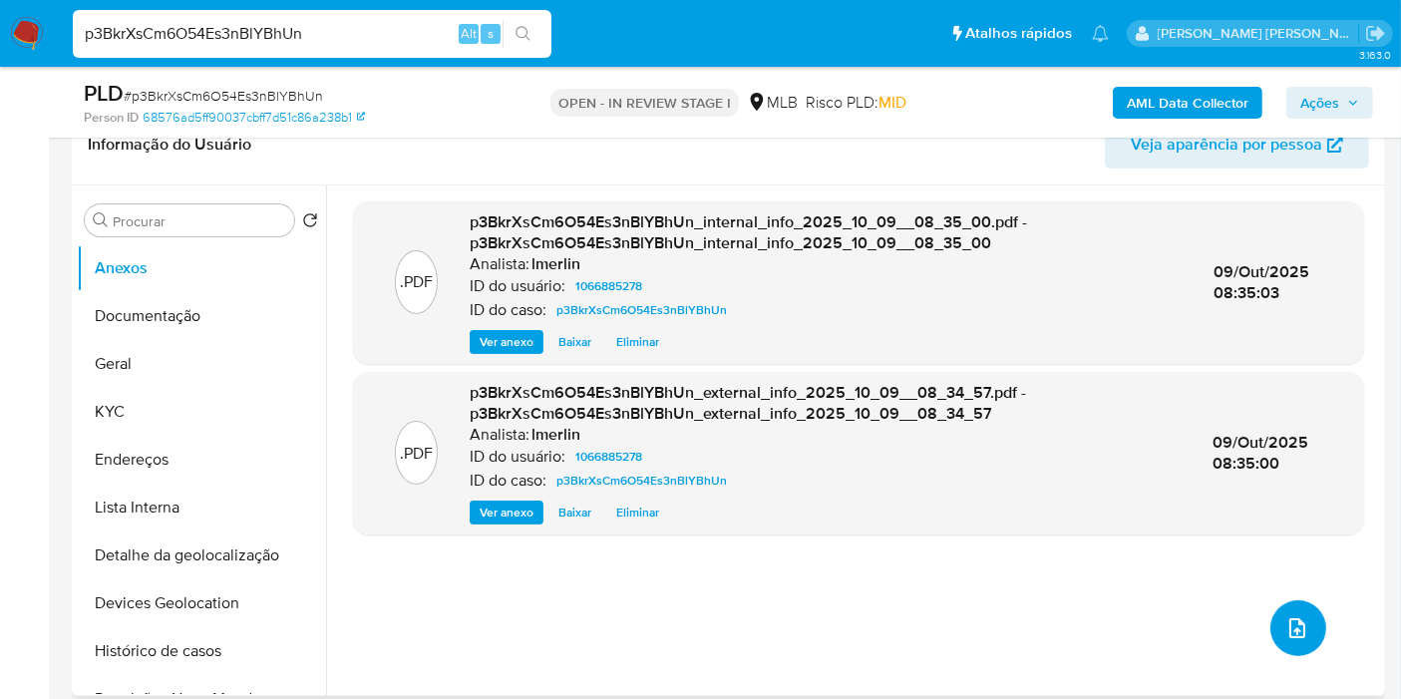
click at [1291, 616] on icon "upload-file" at bounding box center [1297, 628] width 24 height 24
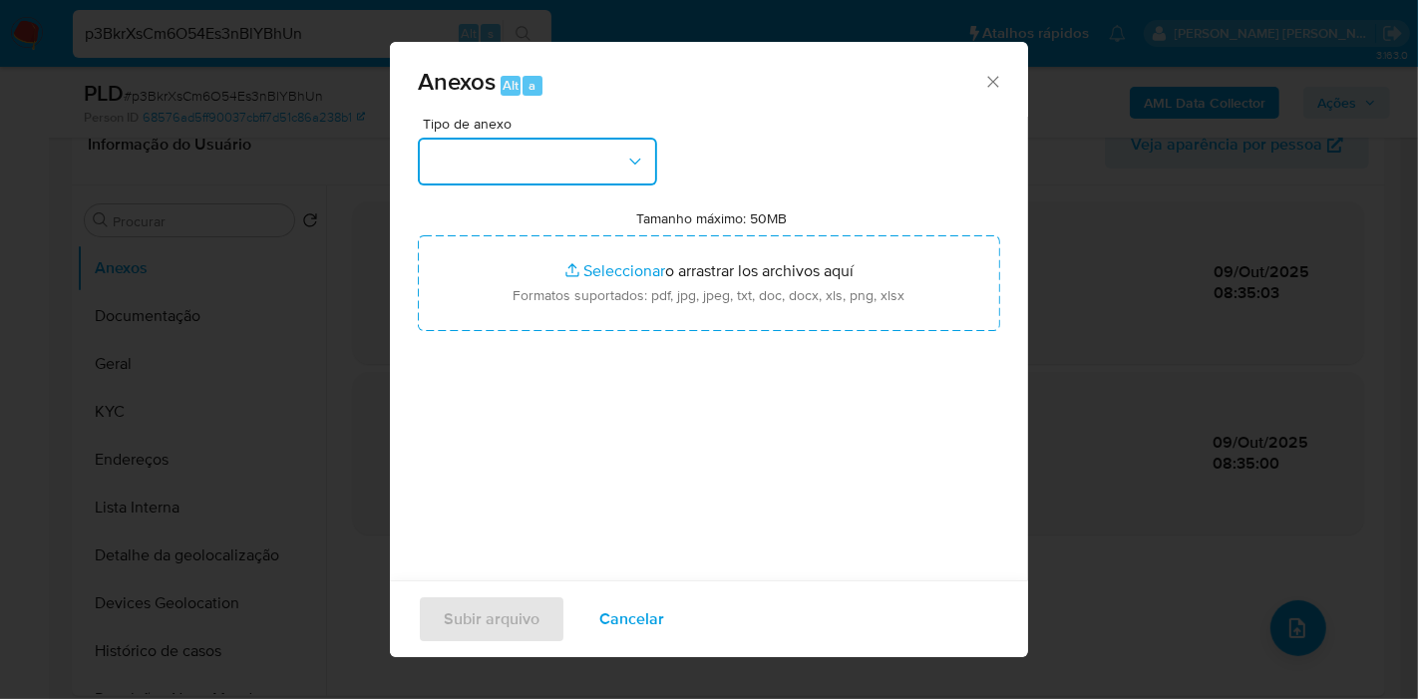
click at [512, 149] on button "button" at bounding box center [537, 162] width 239 height 48
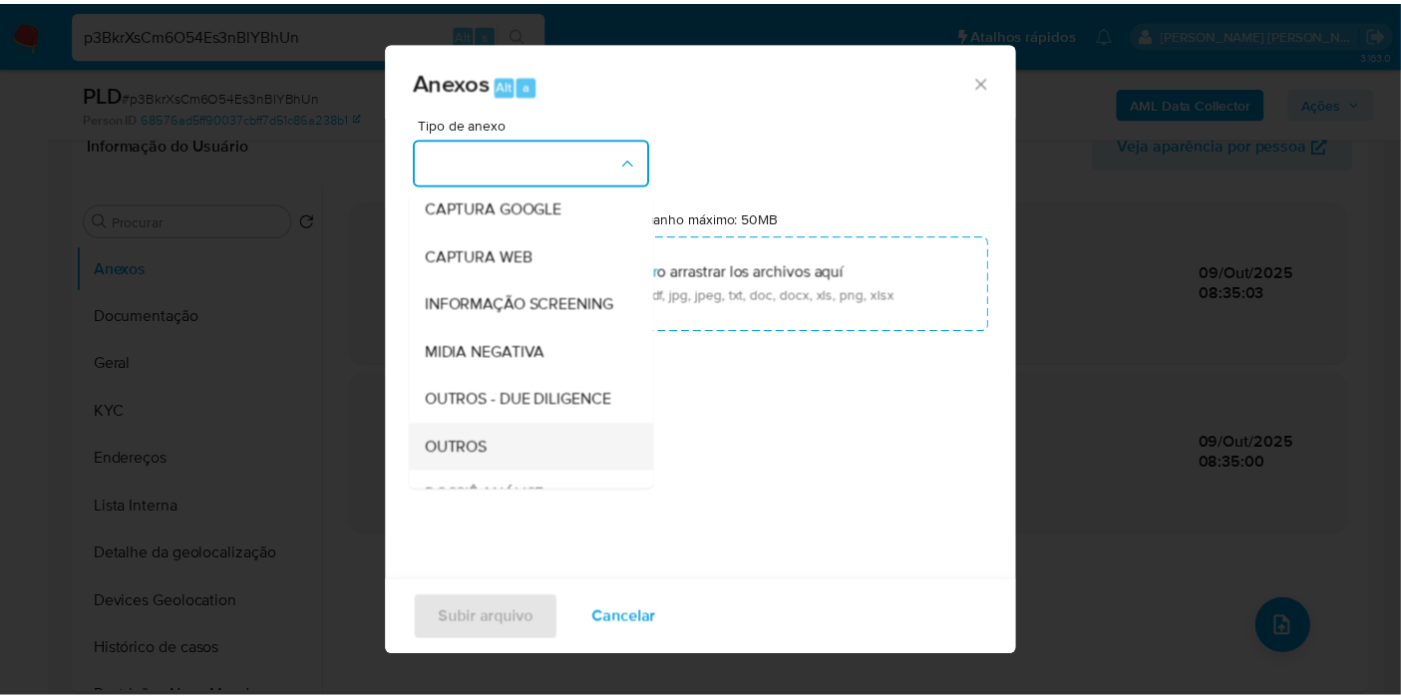
scroll to position [221, 0]
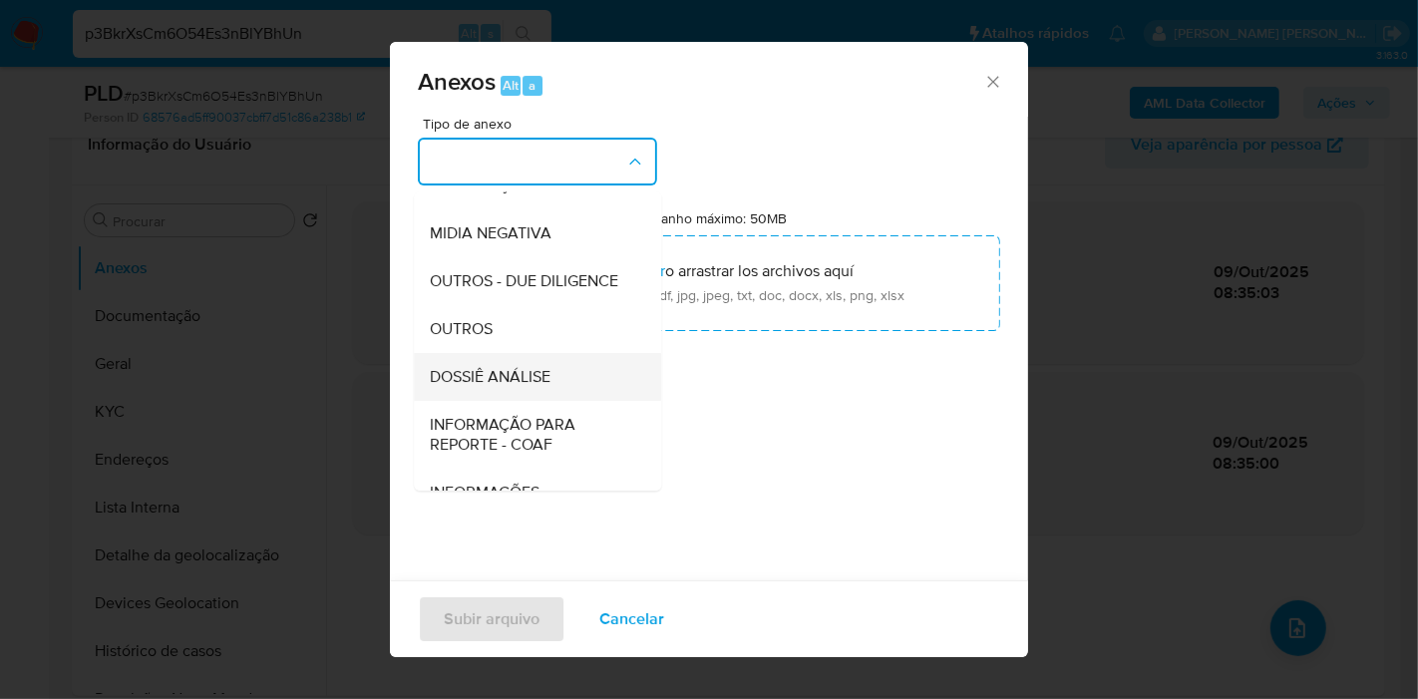
click at [522, 387] on span "DOSSIÊ ANÁLISE" at bounding box center [490, 377] width 121 height 20
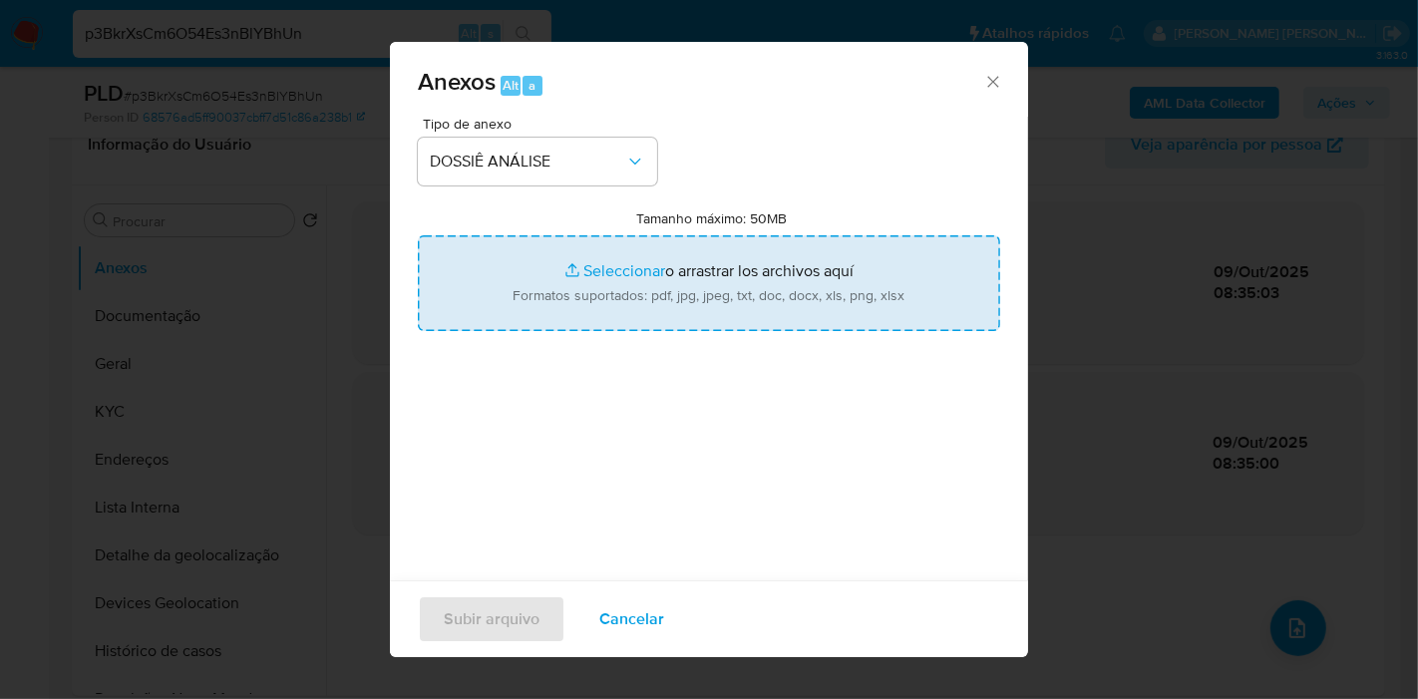
click at [668, 289] on input "Tamanho máximo: 50MB Seleccionar archivos" at bounding box center [709, 283] width 582 height 96
type input "C:\fakepath\SAR - XXX - CPF 06169936258 - ANA JULIA SILVA GOMES.pdf"
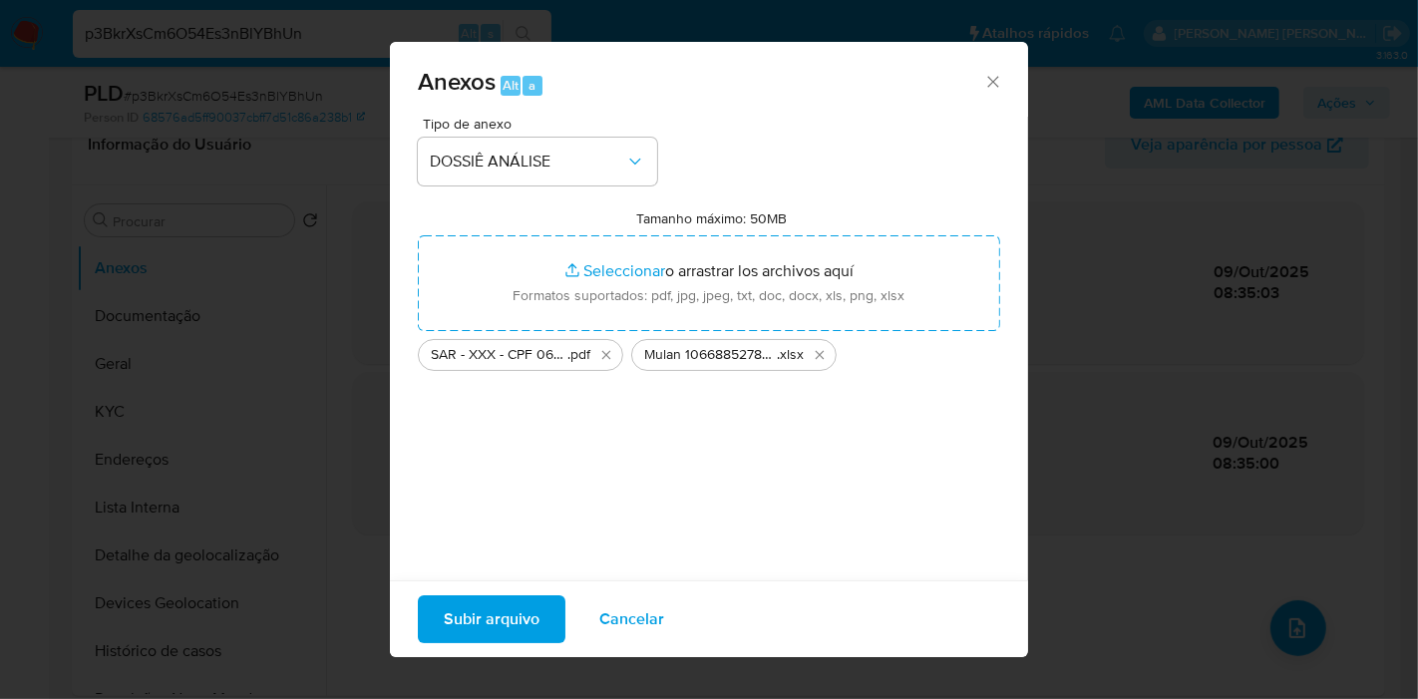
click at [459, 626] on span "Subir arquivo" at bounding box center [492, 619] width 96 height 44
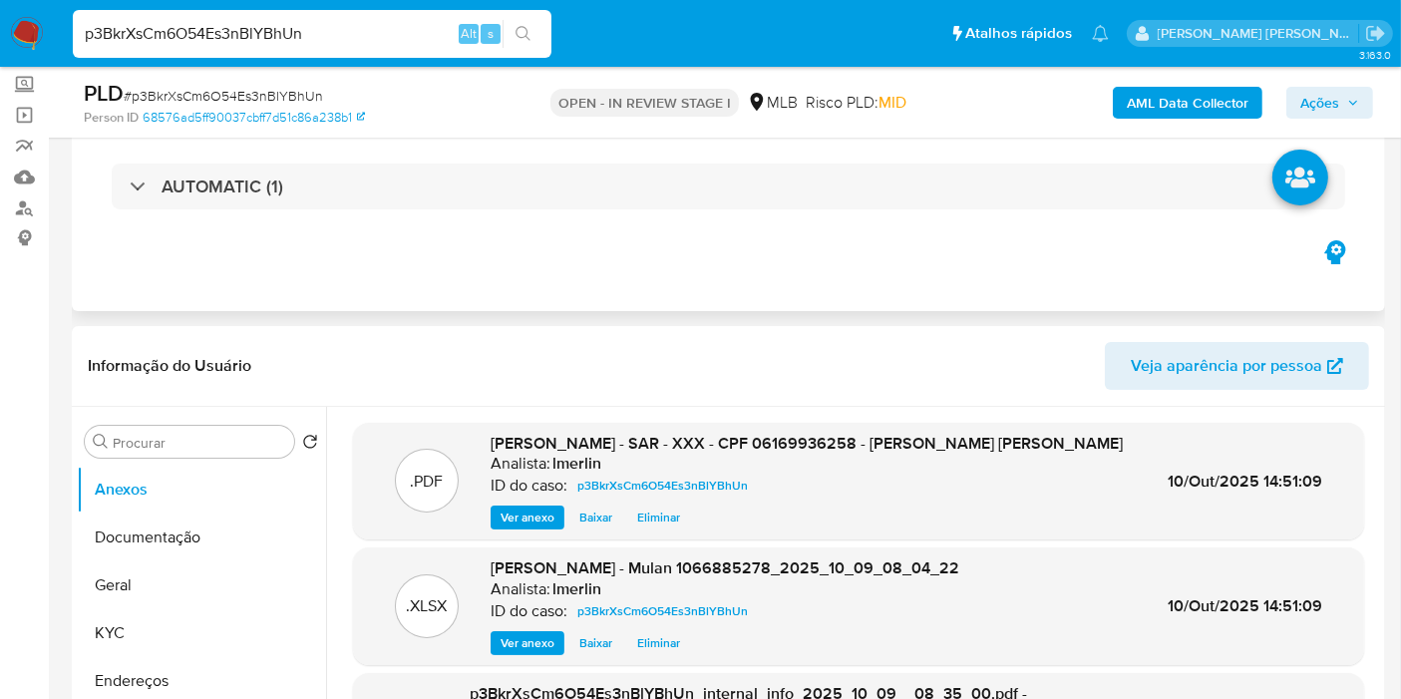
scroll to position [0, 0]
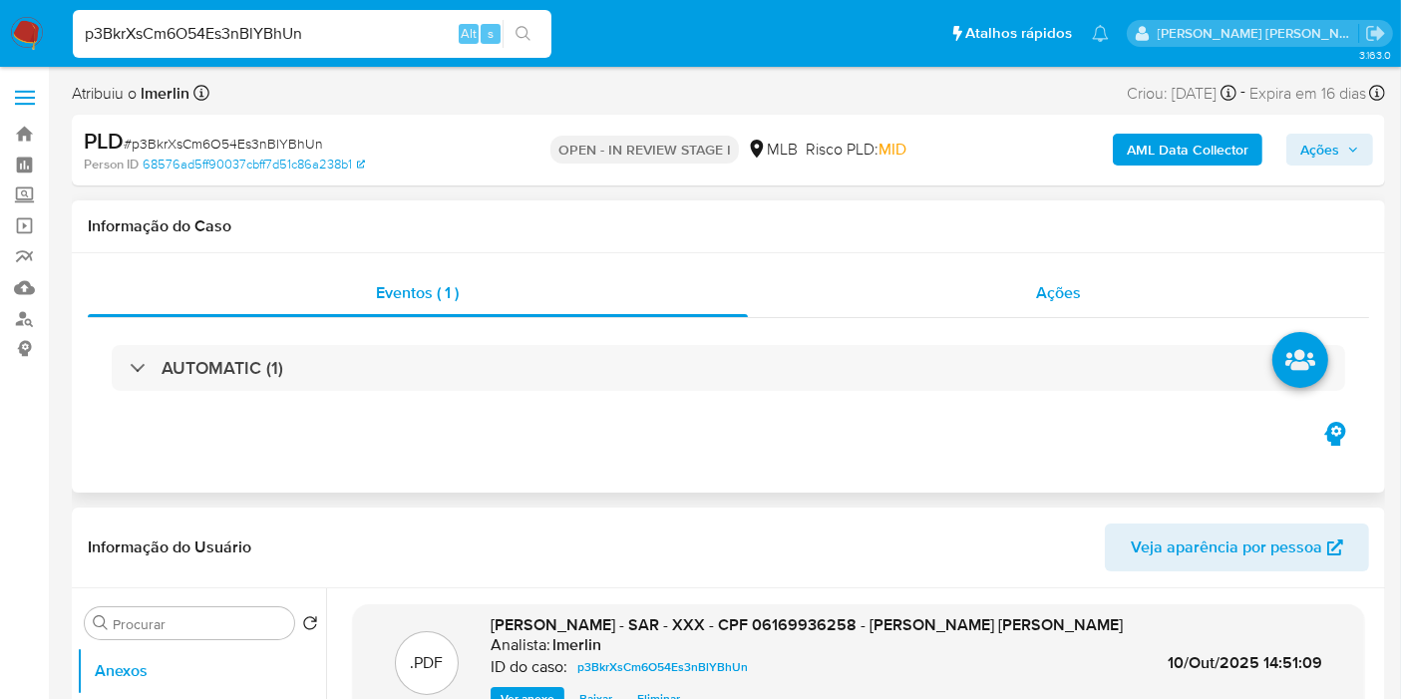
click at [1095, 288] on div "Ações" at bounding box center [1059, 293] width 622 height 48
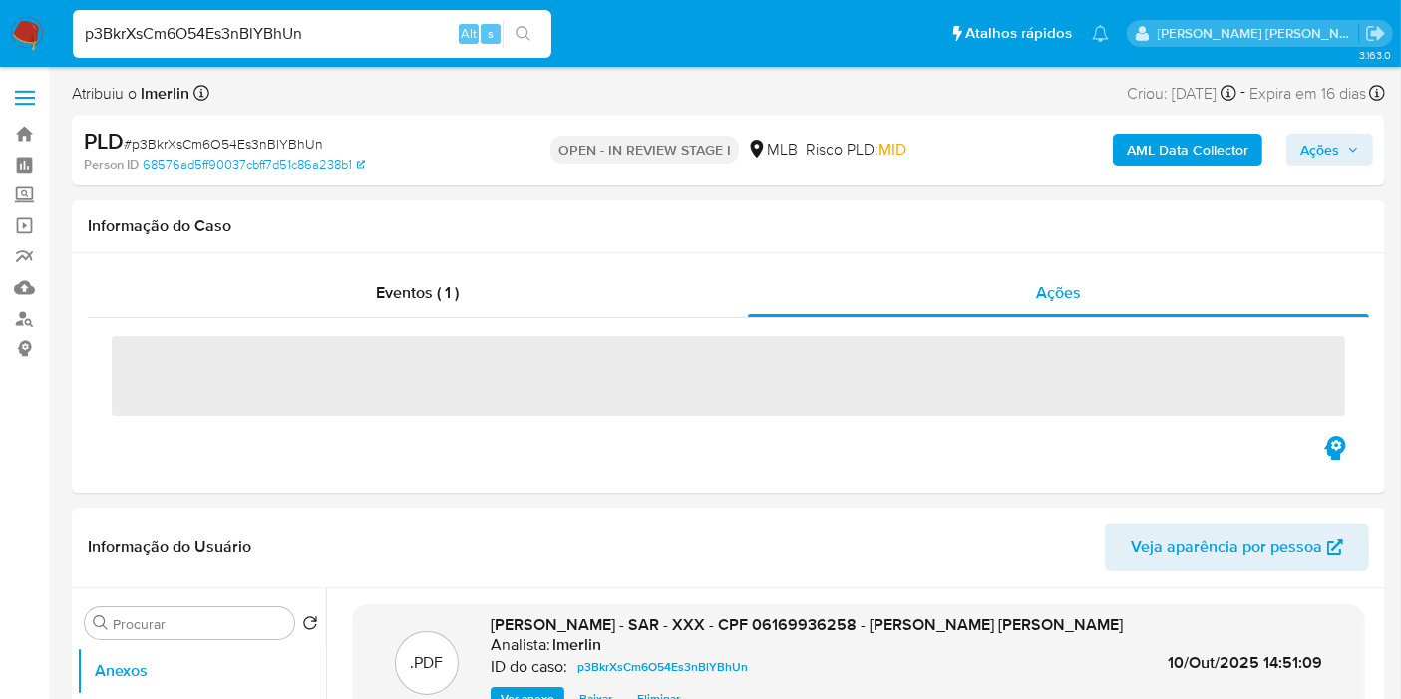
click at [1333, 152] on span "Ações" at bounding box center [1319, 150] width 39 height 32
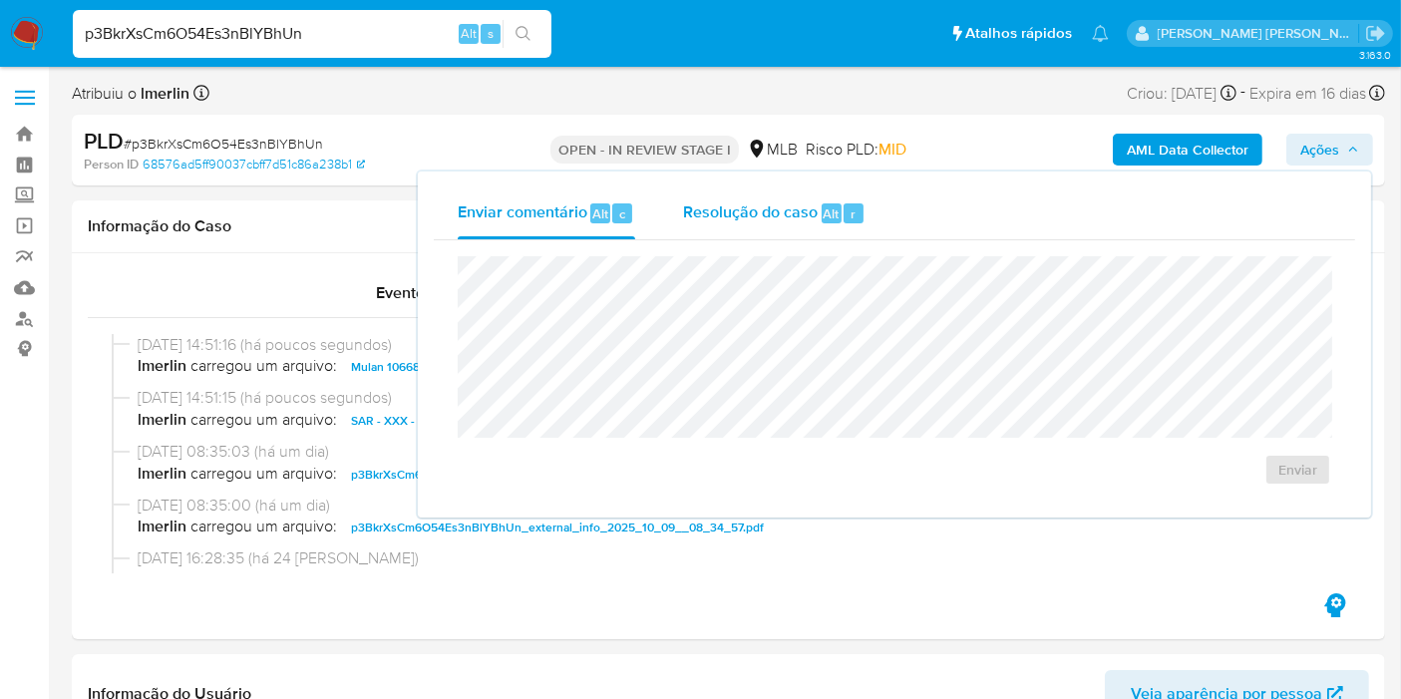
click at [778, 209] on span "Resolução do caso" at bounding box center [750, 212] width 135 height 23
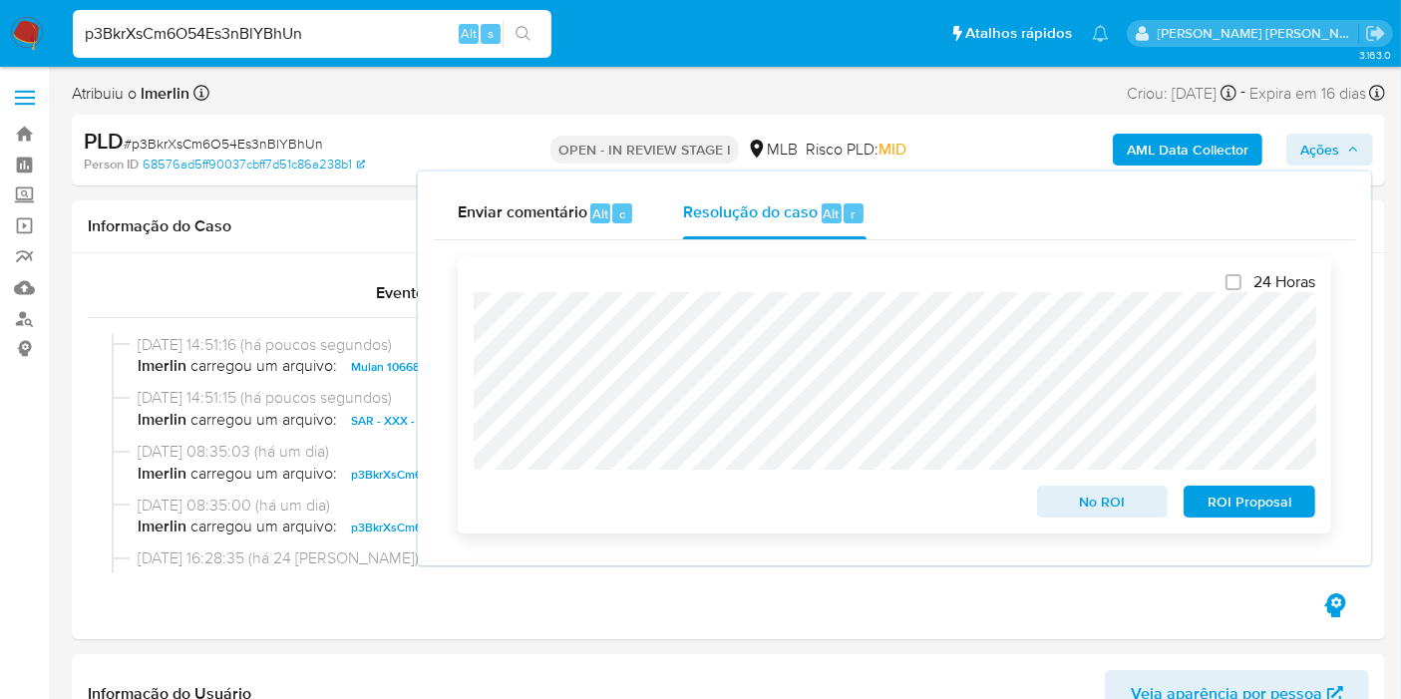
click at [1265, 504] on span "ROI Proposal" at bounding box center [1249, 502] width 104 height 28
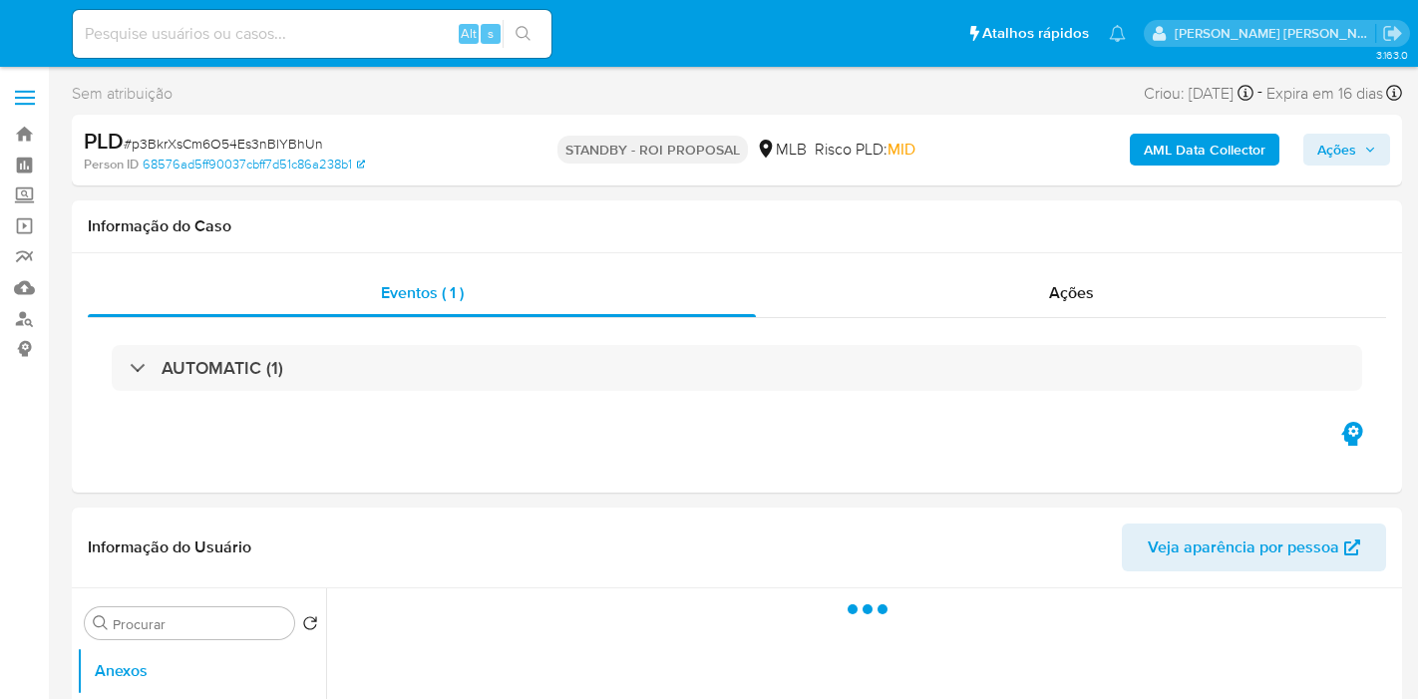
select select "10"
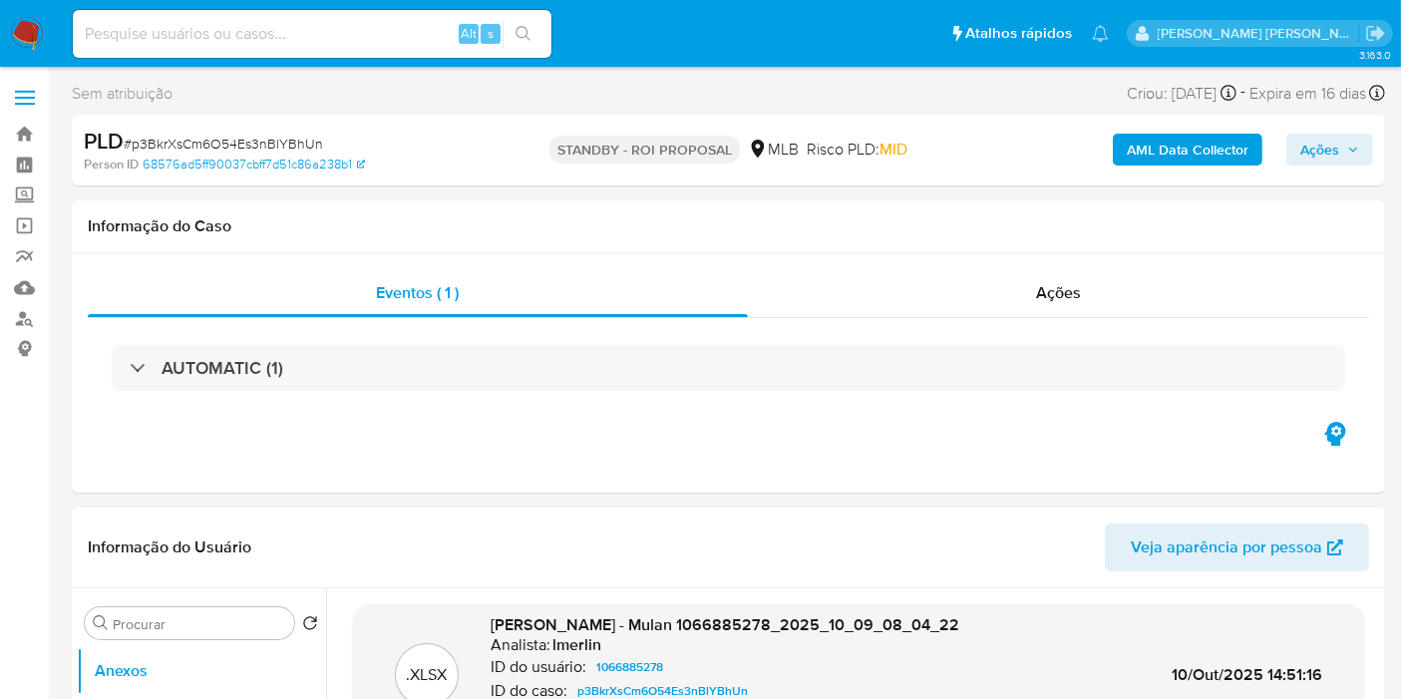
click at [420, 26] on input at bounding box center [312, 34] width 479 height 26
paste input "wn2sVKeFFQ8MHhdNhWokSpcM"
type input "wn2sVKeFFQ8MHhdNhWokSpcM"
click at [28, 25] on img at bounding box center [27, 34] width 34 height 34
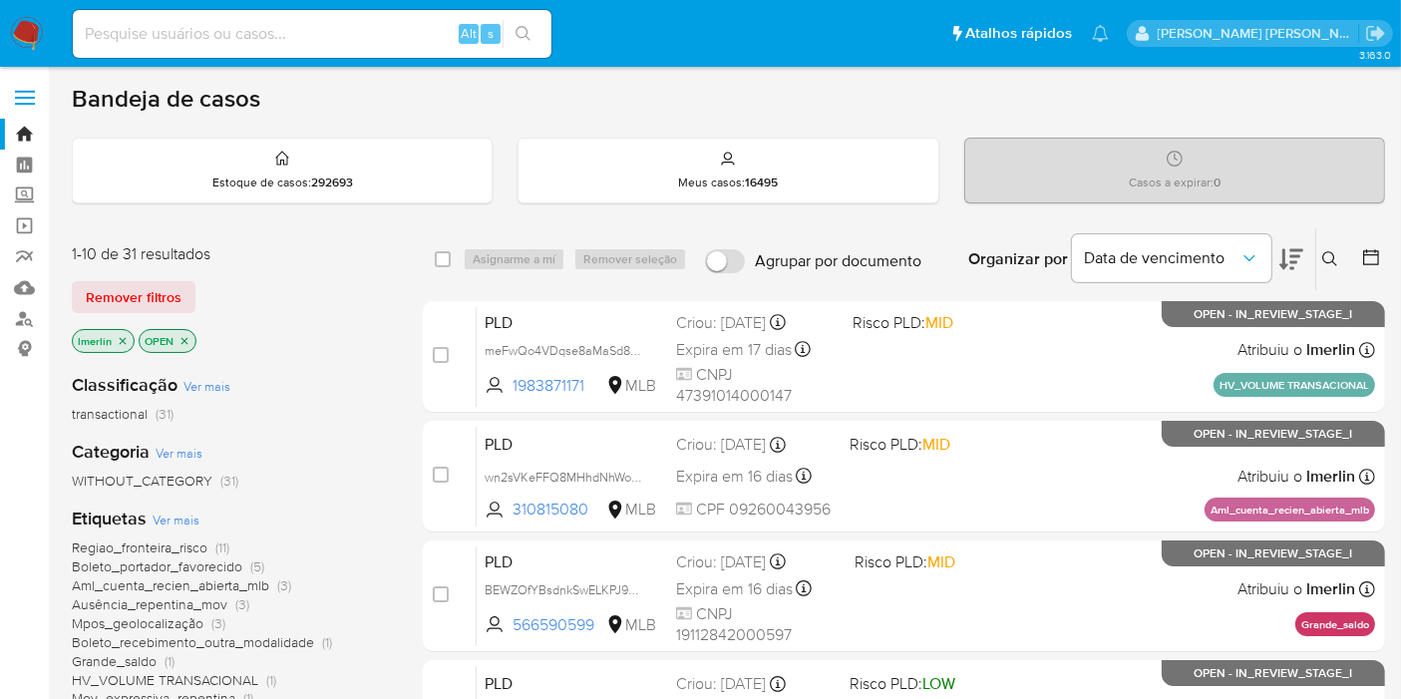
click at [121, 338] on icon "close-filter" at bounding box center [123, 340] width 7 height 7
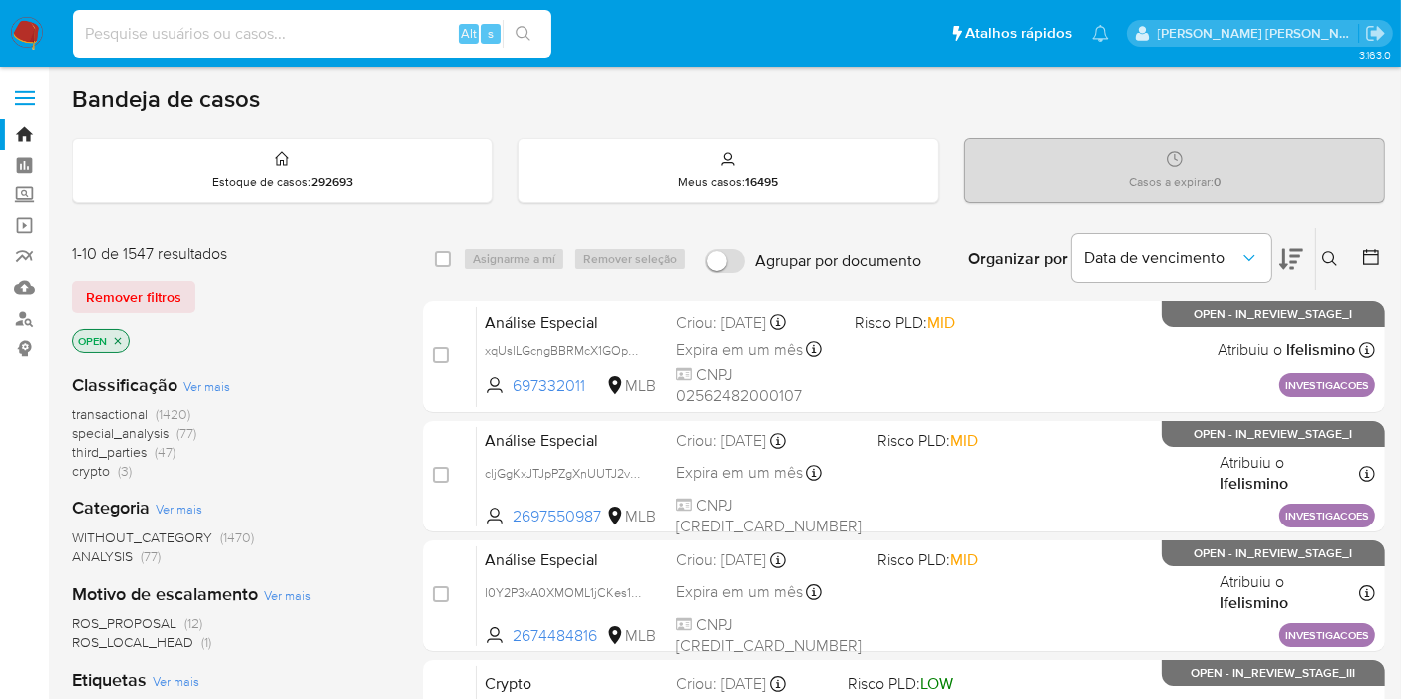
click at [341, 30] on input at bounding box center [312, 34] width 479 height 26
paste input "wn2sVKeFFQ8MHhdNhWokSpcM"
type input "wn2sVKeFFQ8MHhdNhWokSpcM"
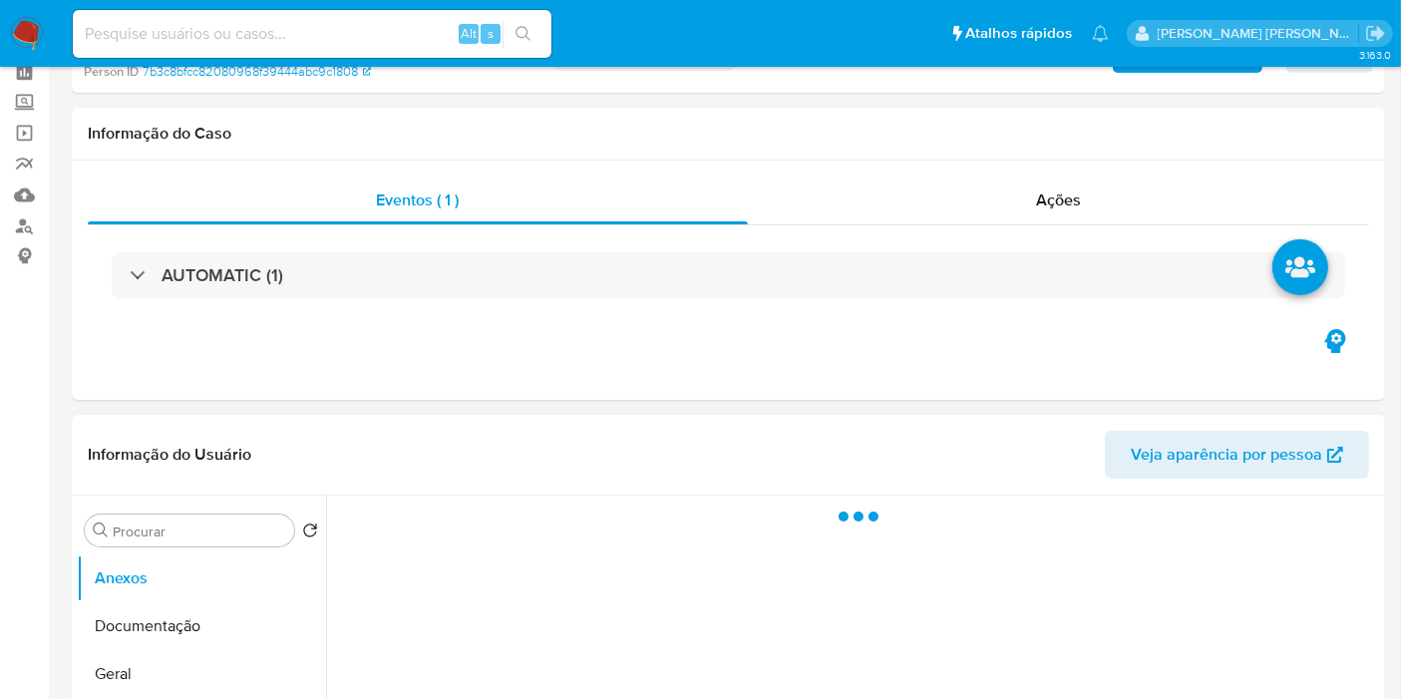
scroll to position [332, 0]
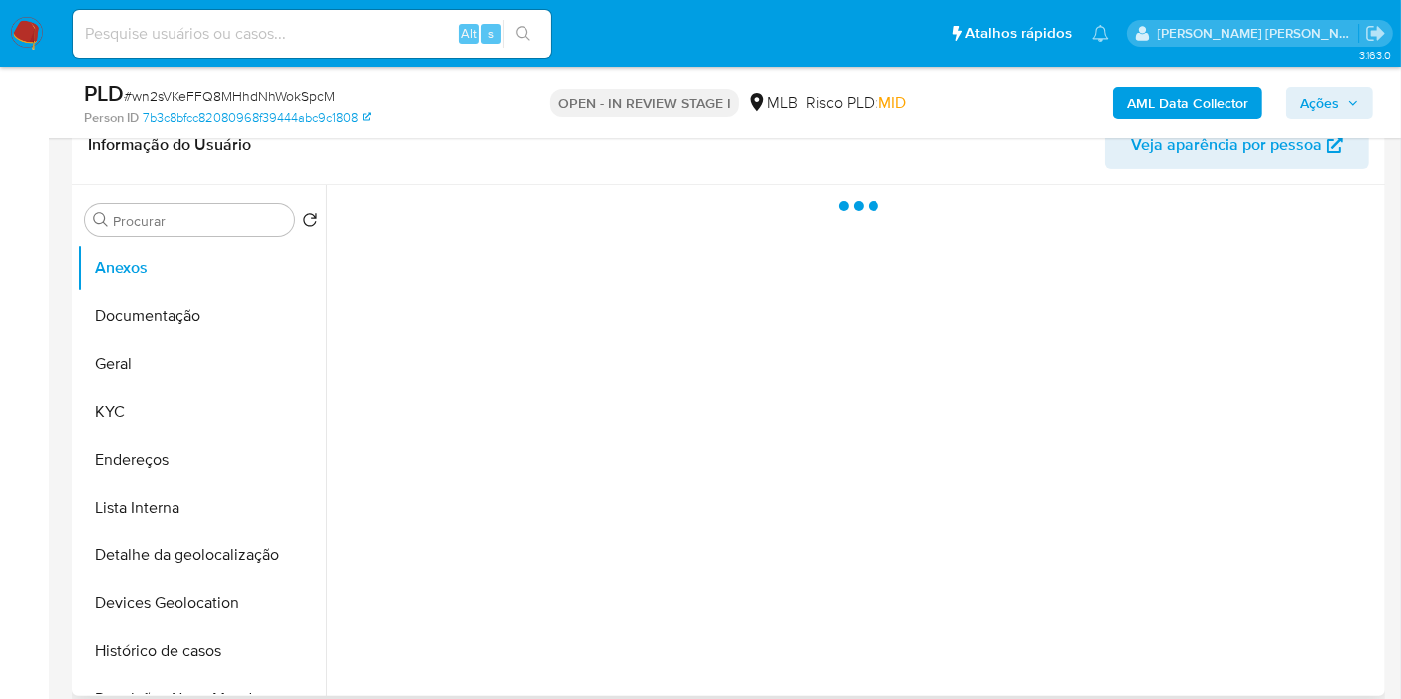
select select "10"
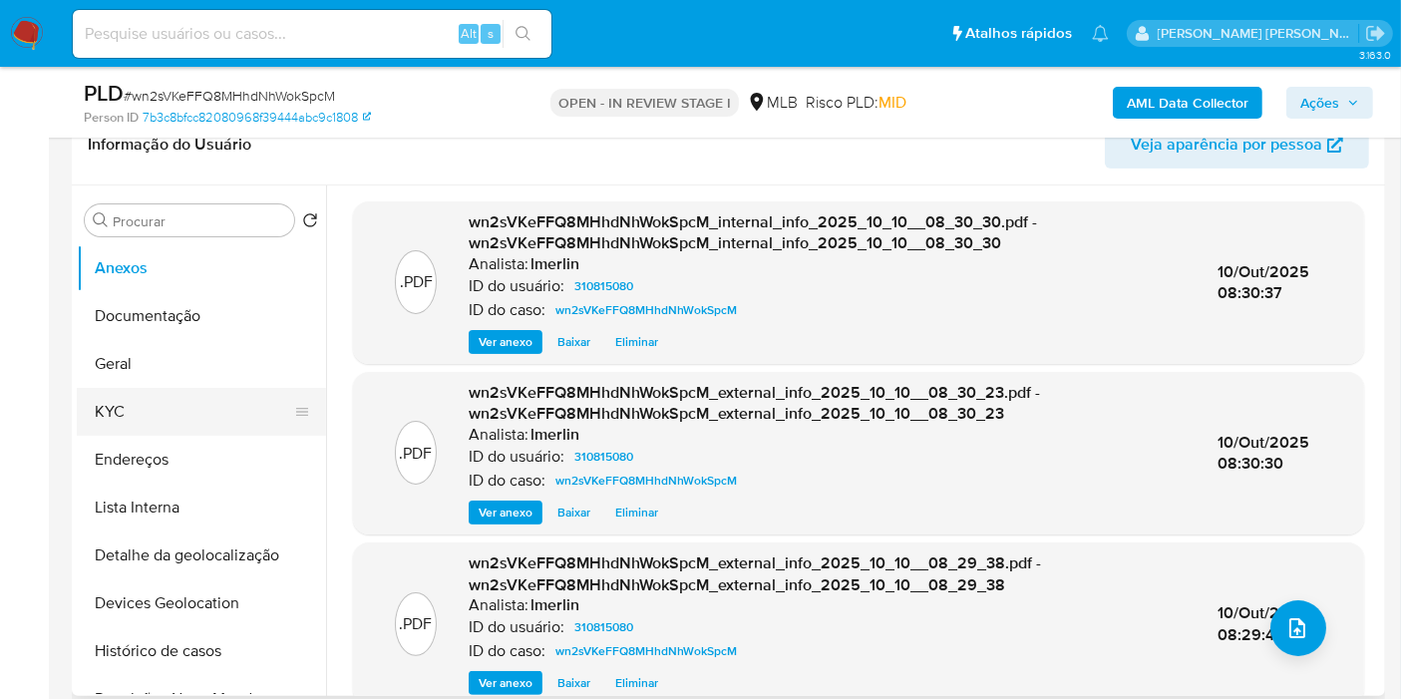
click at [156, 416] on button "KYC" at bounding box center [193, 412] width 233 height 48
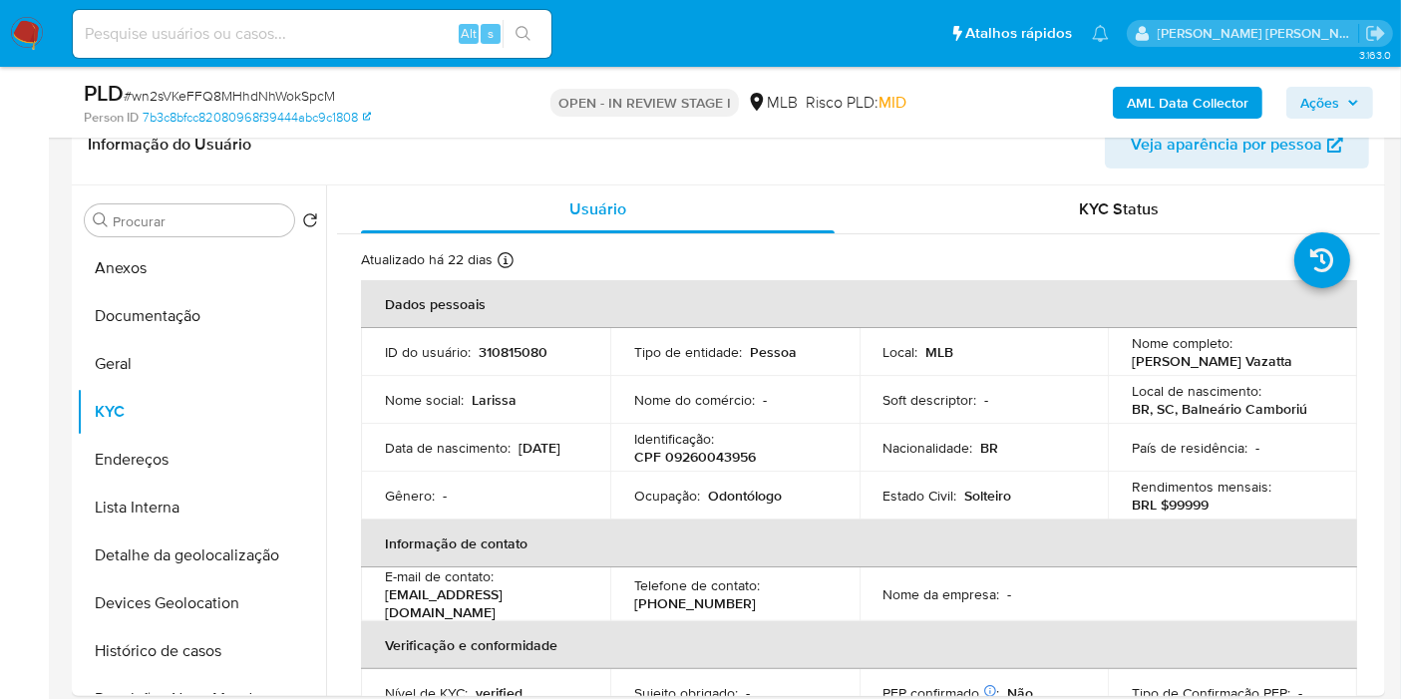
click at [709, 458] on p "CPF 09260043956" at bounding box center [695, 457] width 122 height 18
copy p "09260043956"
